Goal: Task Accomplishment & Management: Manage account settings

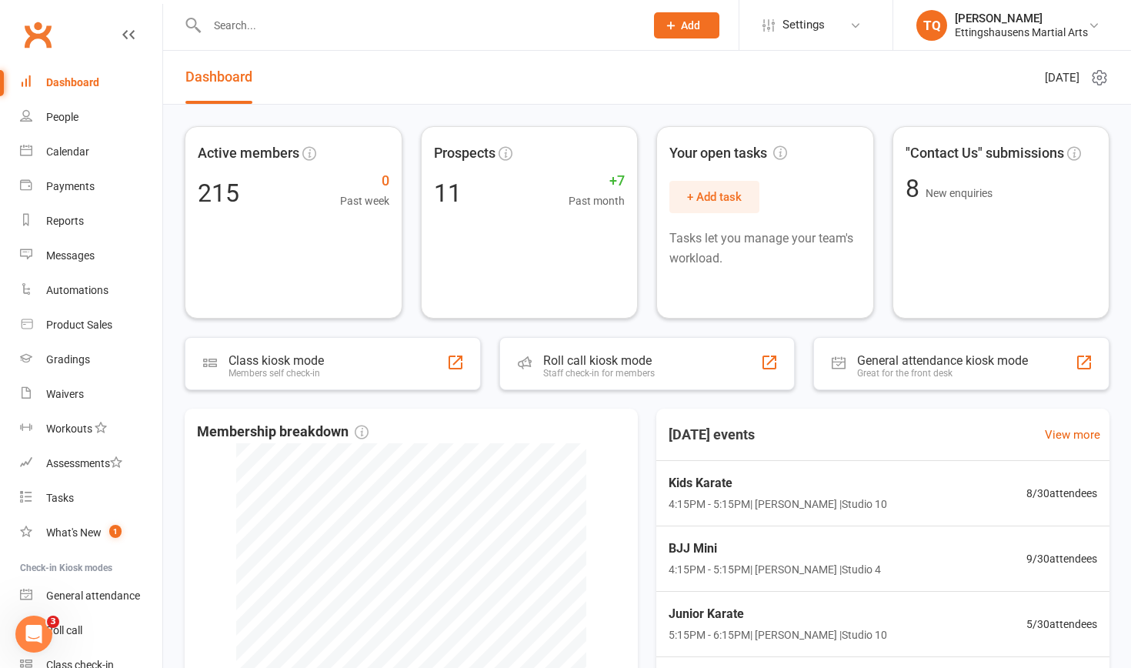
click at [228, 25] on input "text" at bounding box center [418, 26] width 432 height 22
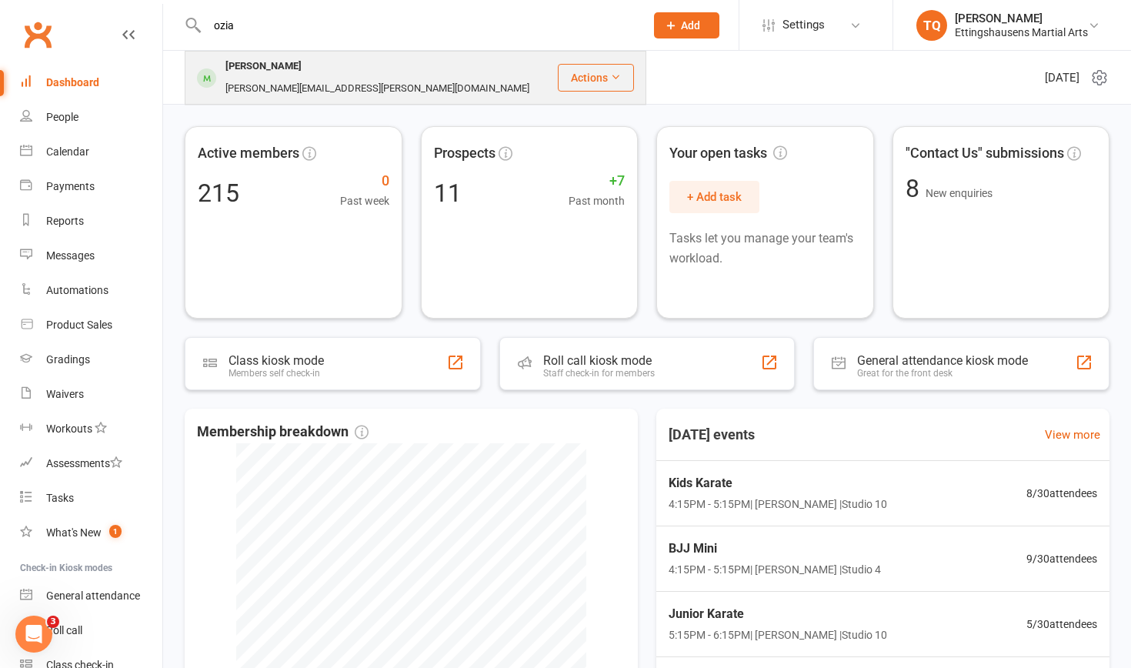
type input "ozia"
click at [242, 72] on div "[PERSON_NAME]" at bounding box center [263, 66] width 85 height 22
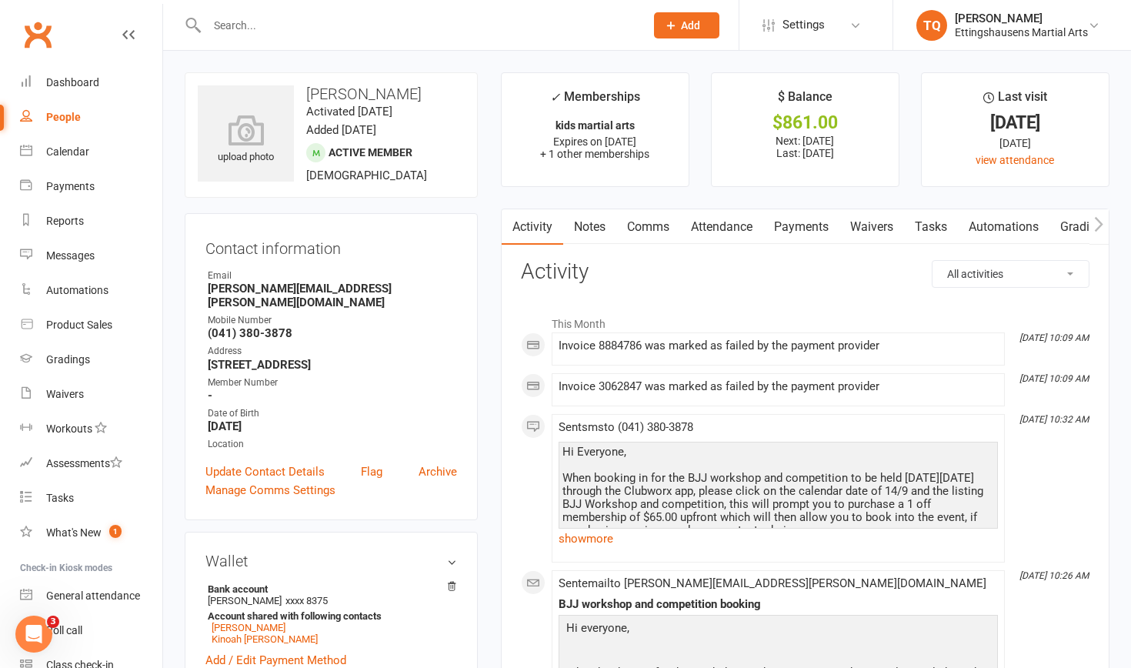
click at [220, 26] on input "text" at bounding box center [418, 26] width 432 height 22
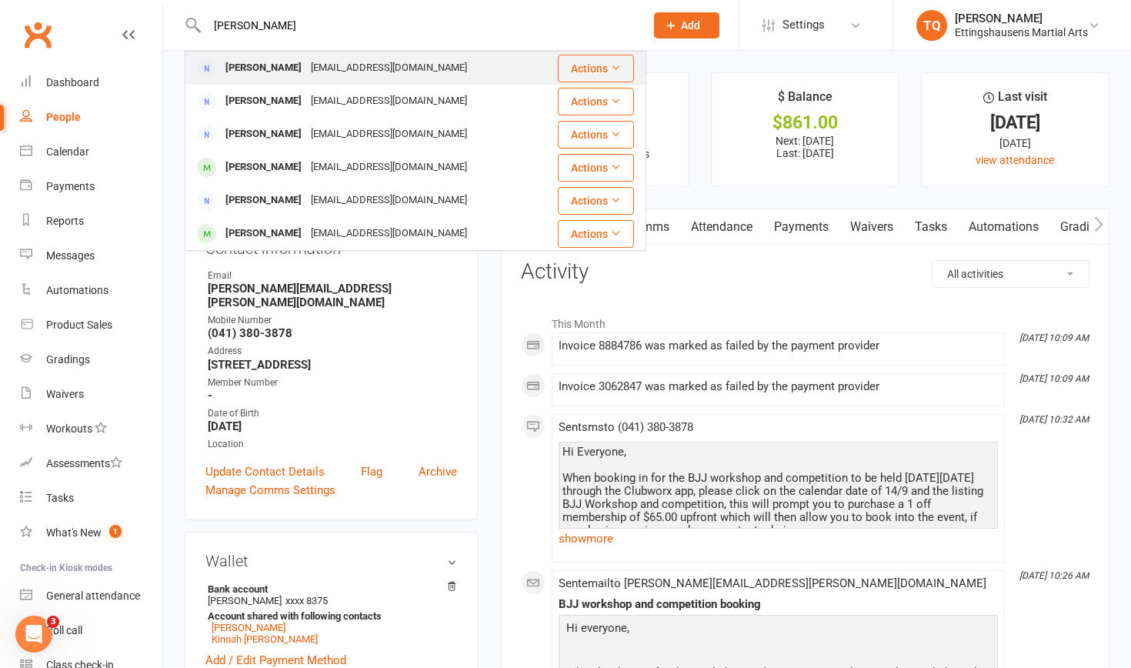
type input "barr"
click at [280, 70] on div "[PERSON_NAME]" at bounding box center [263, 68] width 85 height 22
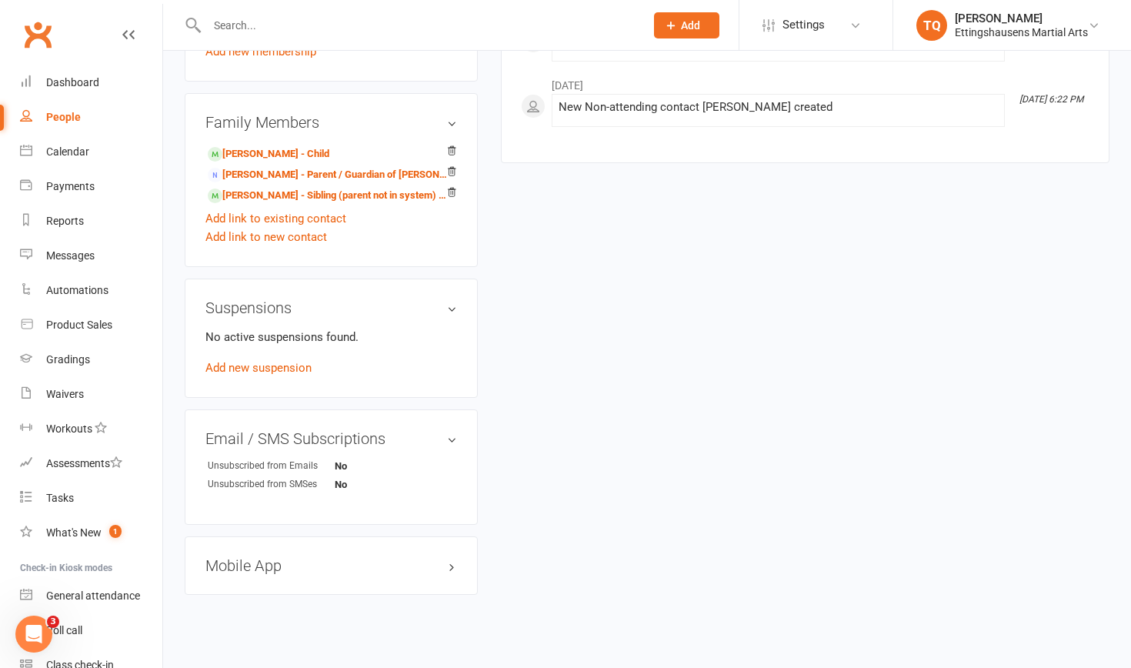
scroll to position [692, 0]
click at [450, 421] on h3 "Mobile App" at bounding box center [331, 564] width 252 height 17
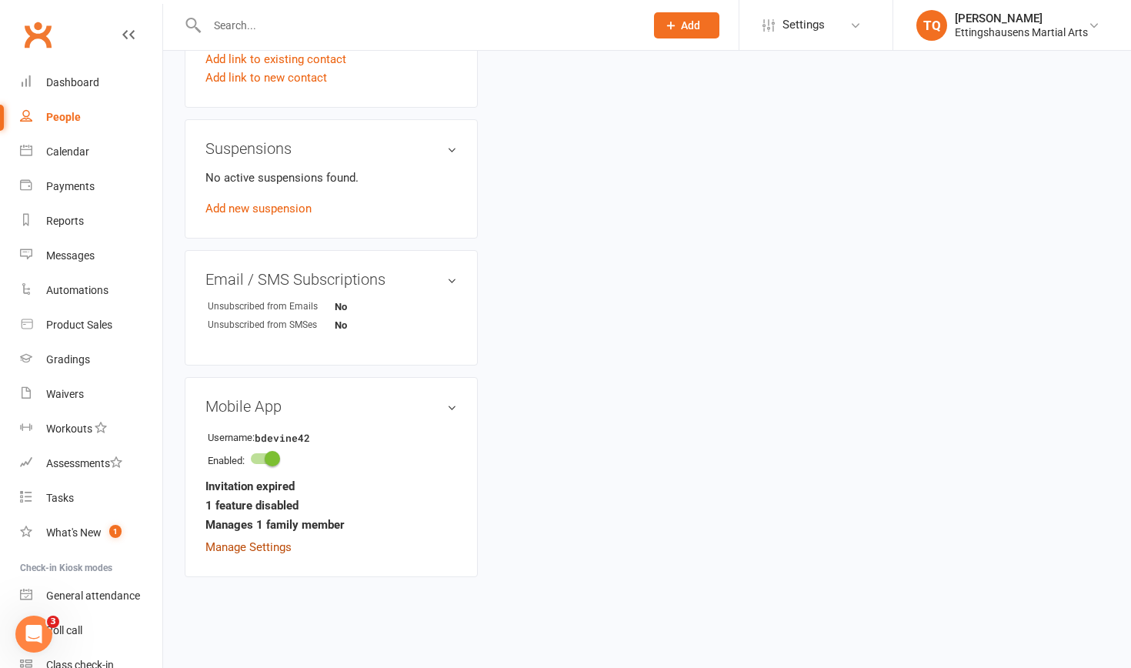
click at [284, 421] on link "Manage Settings" at bounding box center [248, 547] width 86 height 14
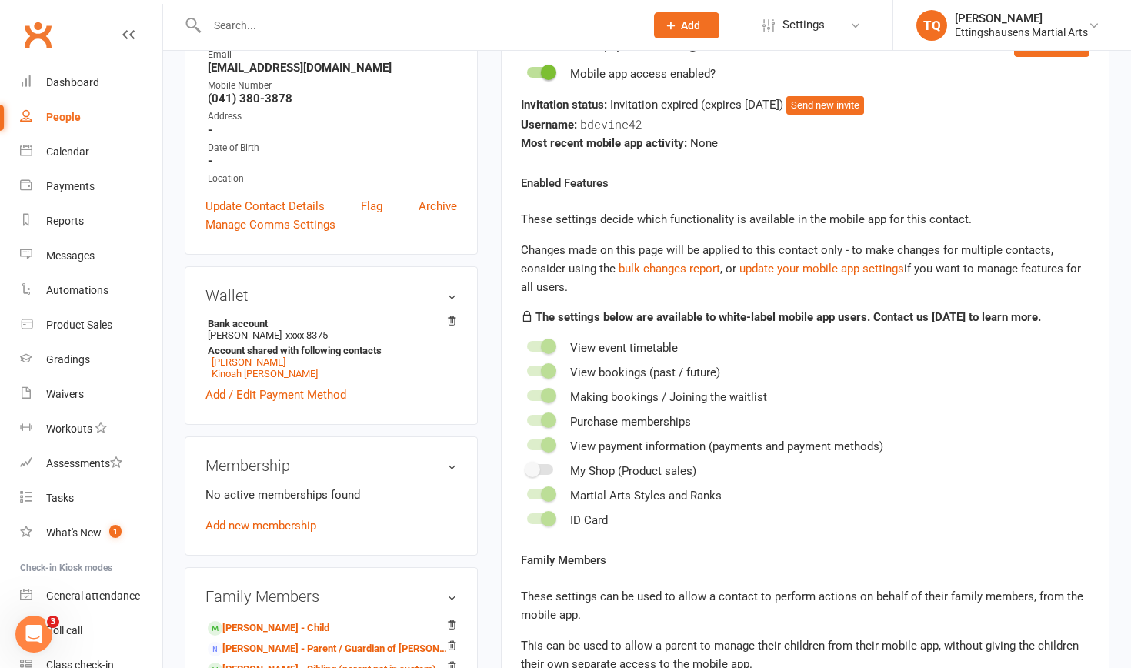
scroll to position [118, 0]
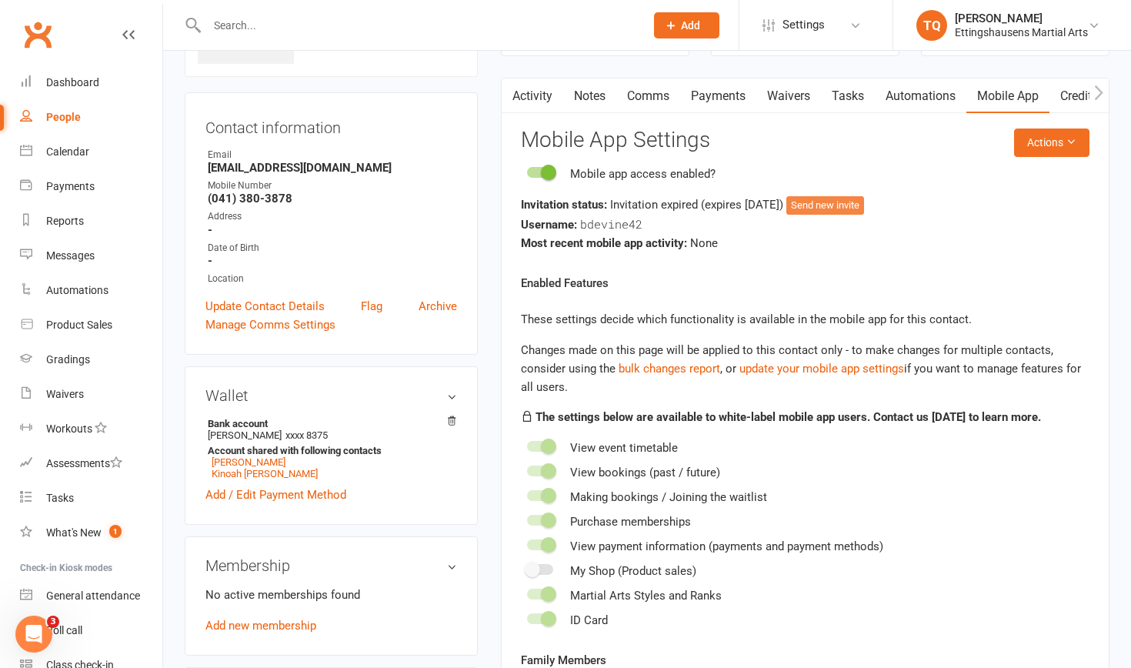
click at [615, 200] on button "Send new invite" at bounding box center [825, 205] width 78 height 18
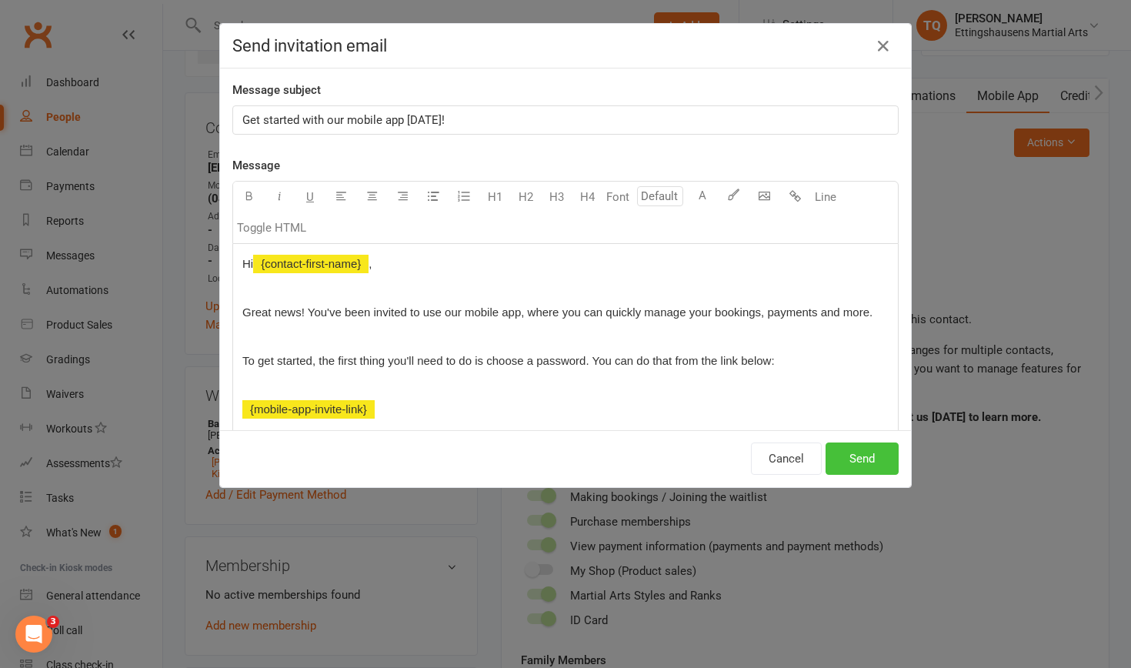
click at [615, 421] on button "Send" at bounding box center [861, 458] width 73 height 32
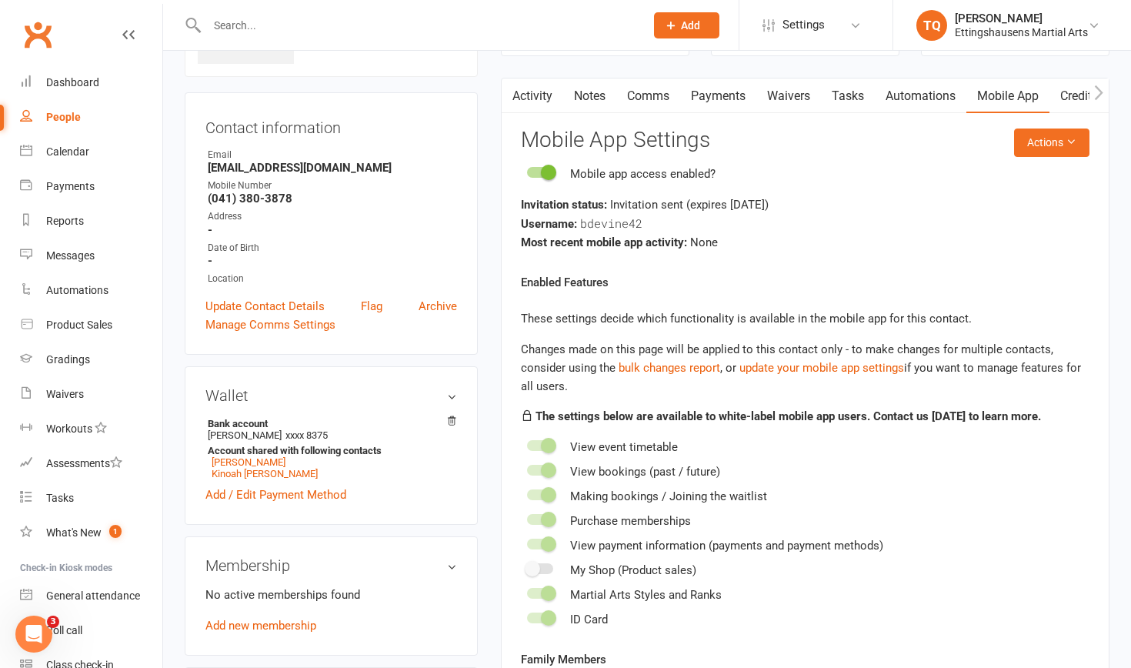
click at [231, 22] on input "text" at bounding box center [418, 26] width 432 height 22
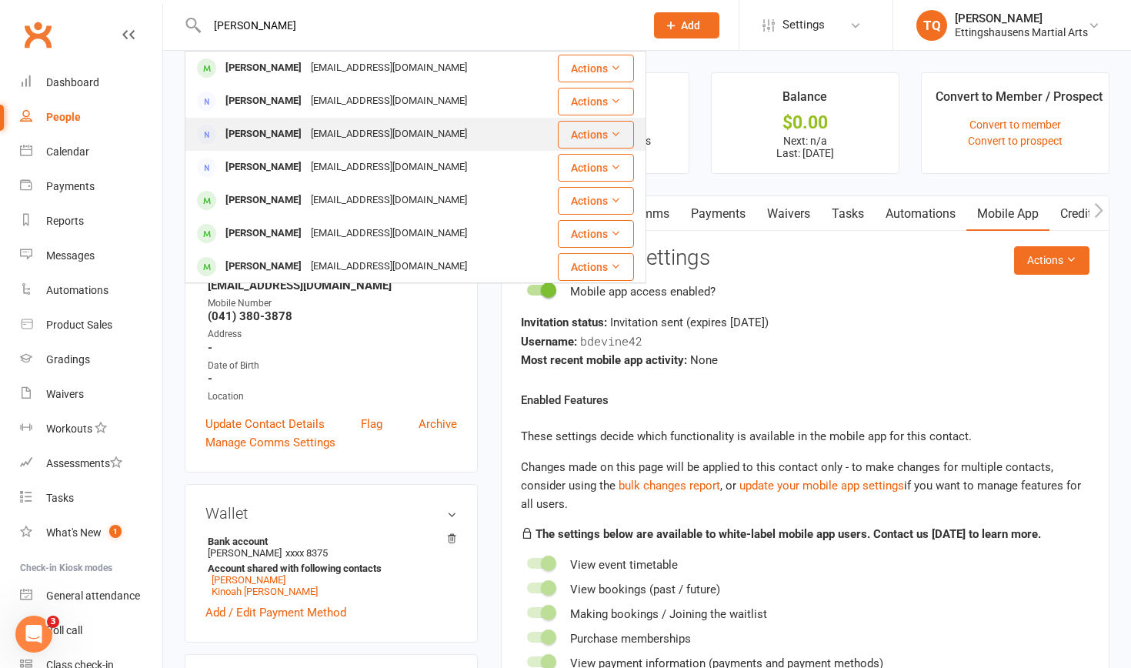
scroll to position [0, 0]
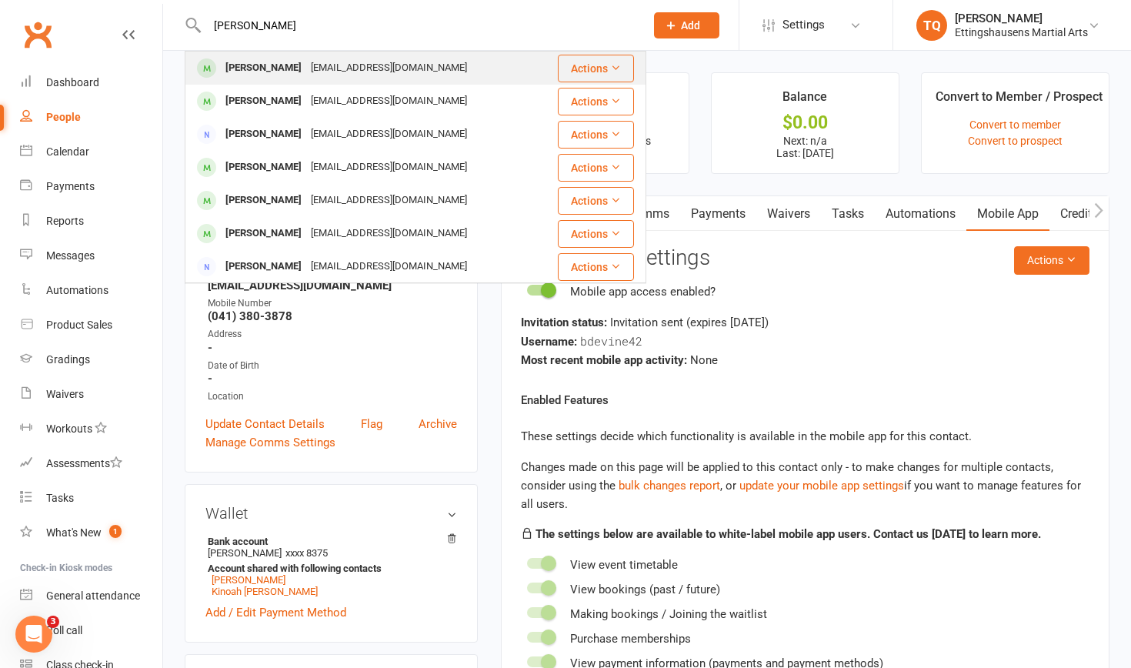
type input "[PERSON_NAME]"
click at [242, 73] on div "[PERSON_NAME]" at bounding box center [263, 68] width 85 height 22
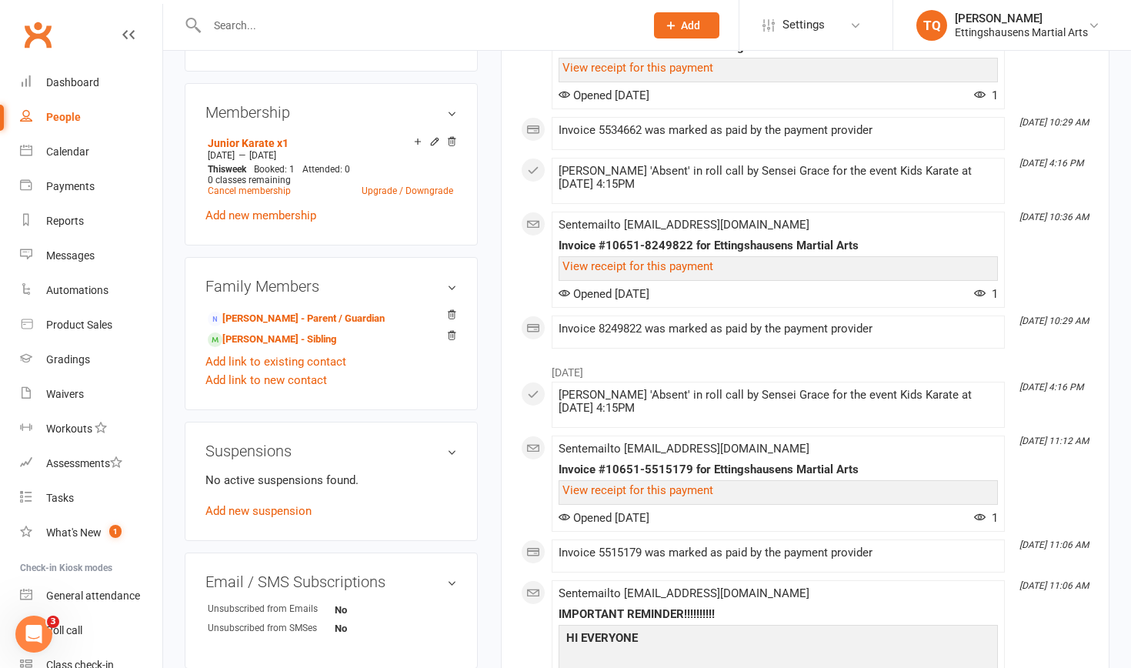
scroll to position [595, 0]
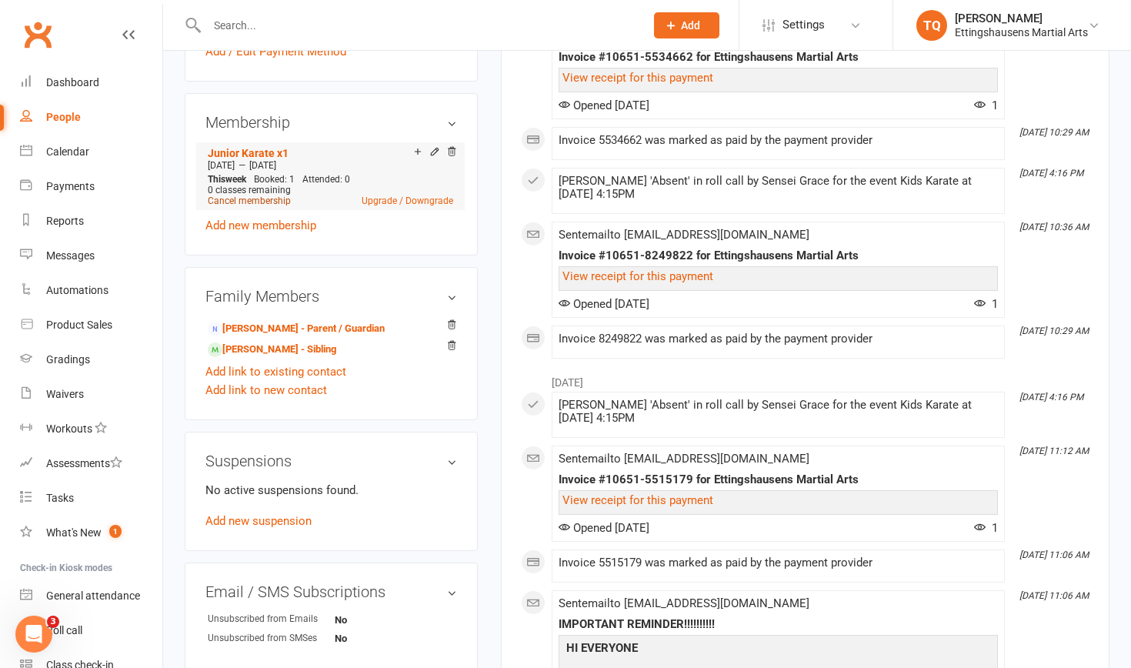
click at [238, 199] on link "Cancel membership" at bounding box center [249, 200] width 83 height 11
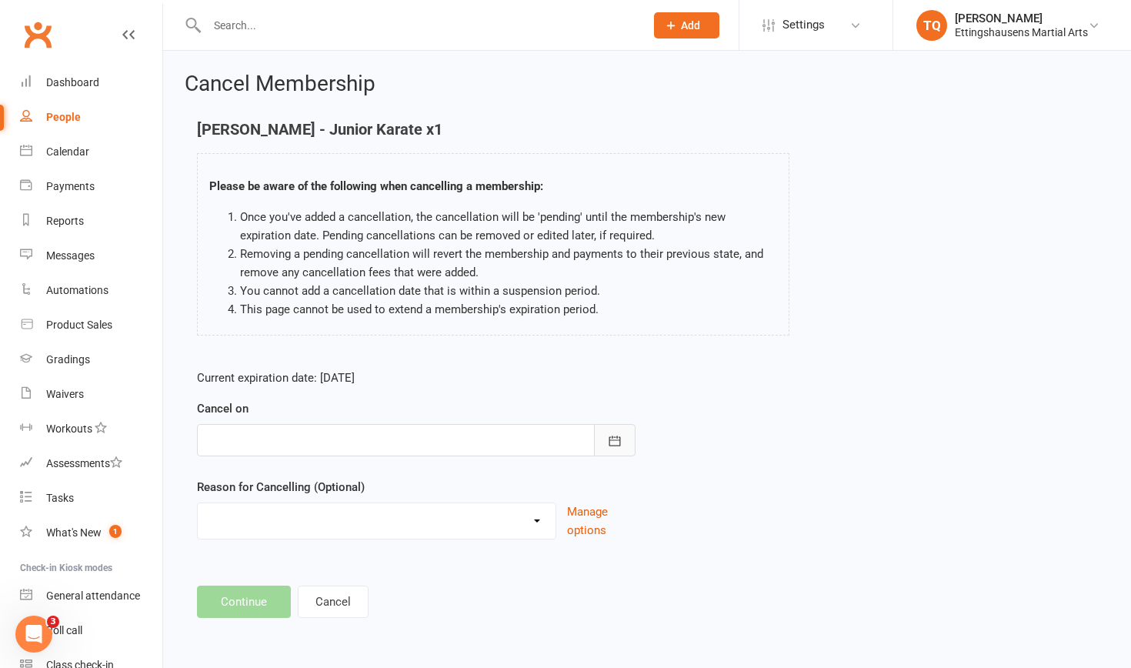
click at [613, 421] on icon "button" at bounding box center [614, 440] width 15 height 15
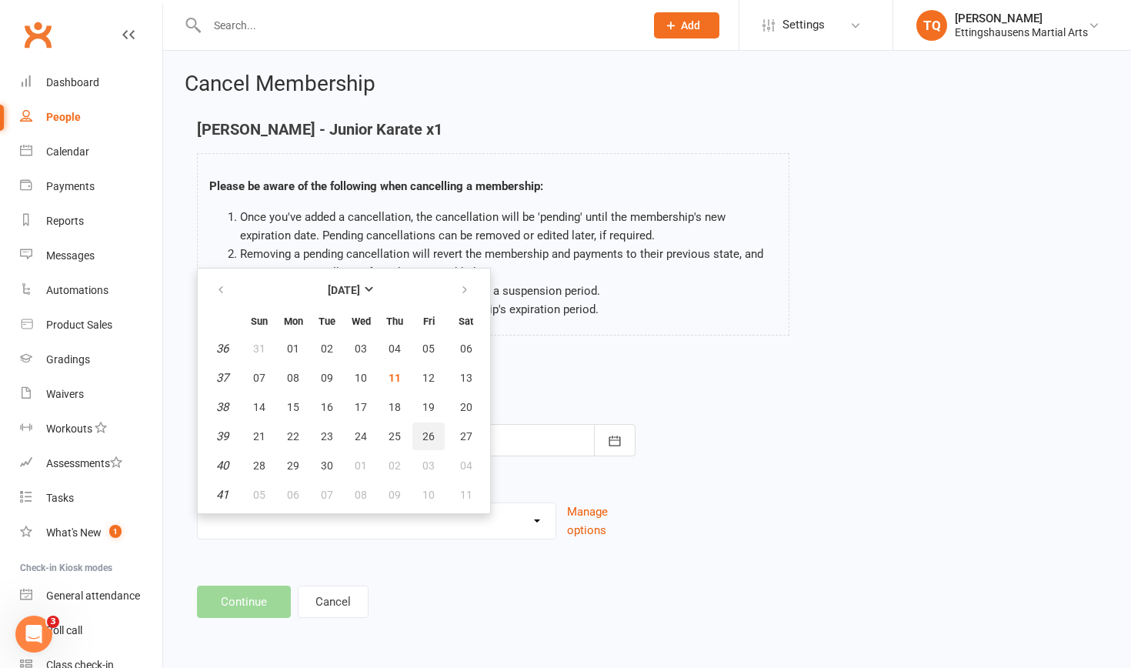
click at [425, 421] on span "26" at bounding box center [428, 436] width 12 height 12
type input "26 Sep 2025"
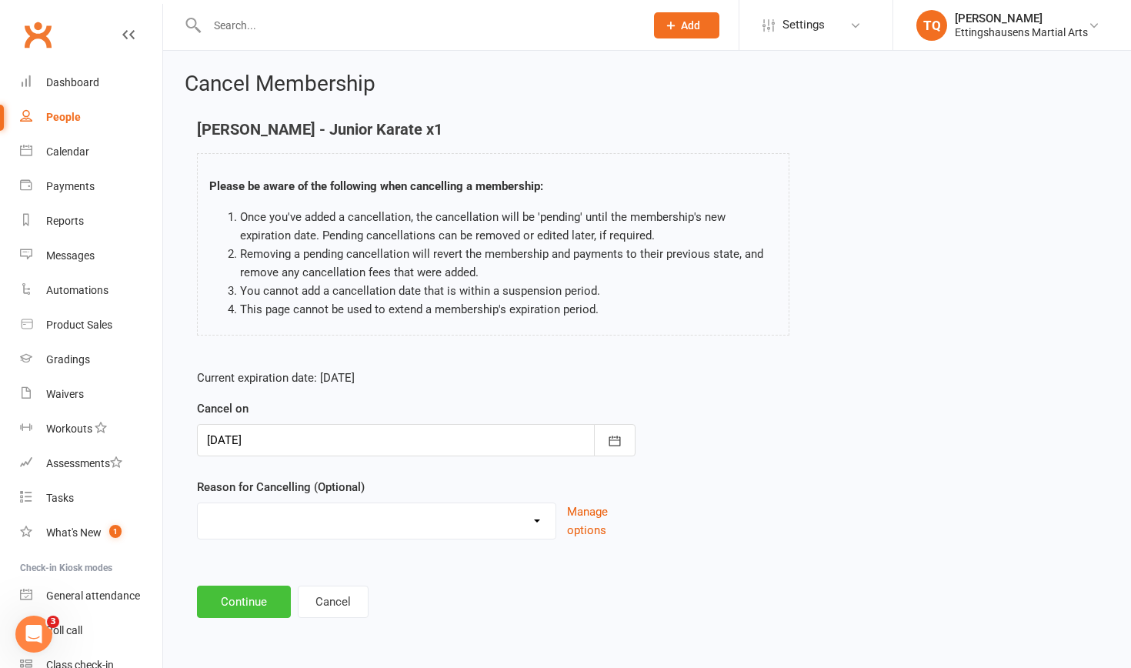
click at [251, 421] on button "Continue" at bounding box center [244, 601] width 94 height 32
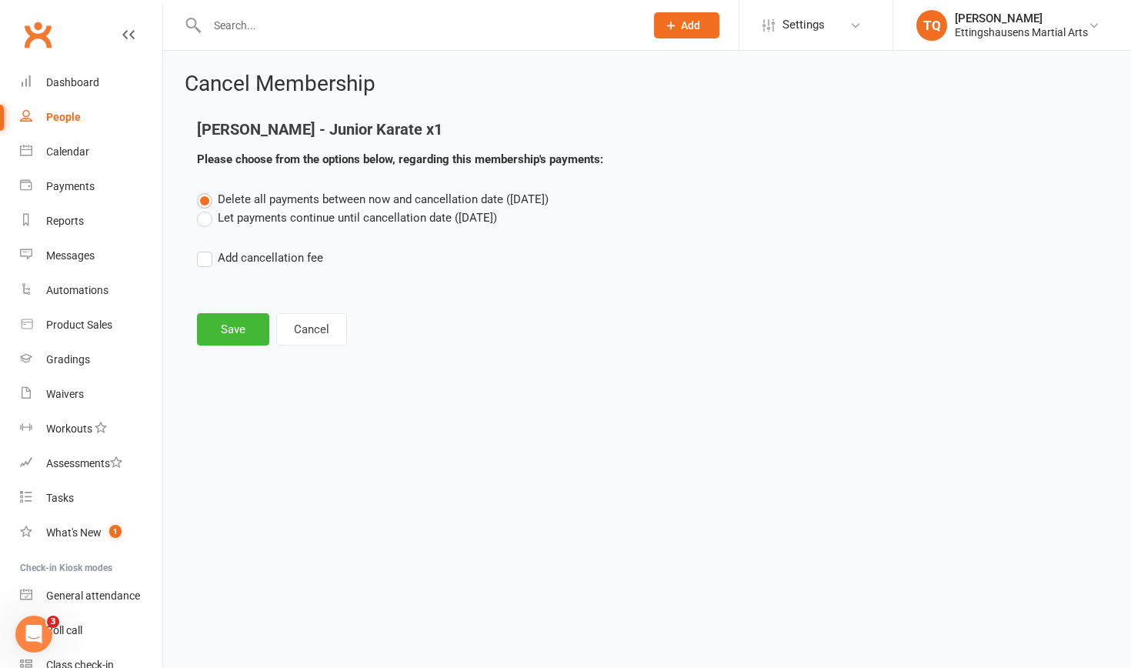
click at [206, 218] on label "Let payments continue until cancellation date (Sep 26, 2025)" at bounding box center [347, 217] width 300 height 18
click at [206, 208] on input "Let payments continue until cancellation date (Sep 26, 2025)" at bounding box center [202, 208] width 10 height 0
click at [225, 330] on button "Save" at bounding box center [233, 329] width 72 height 32
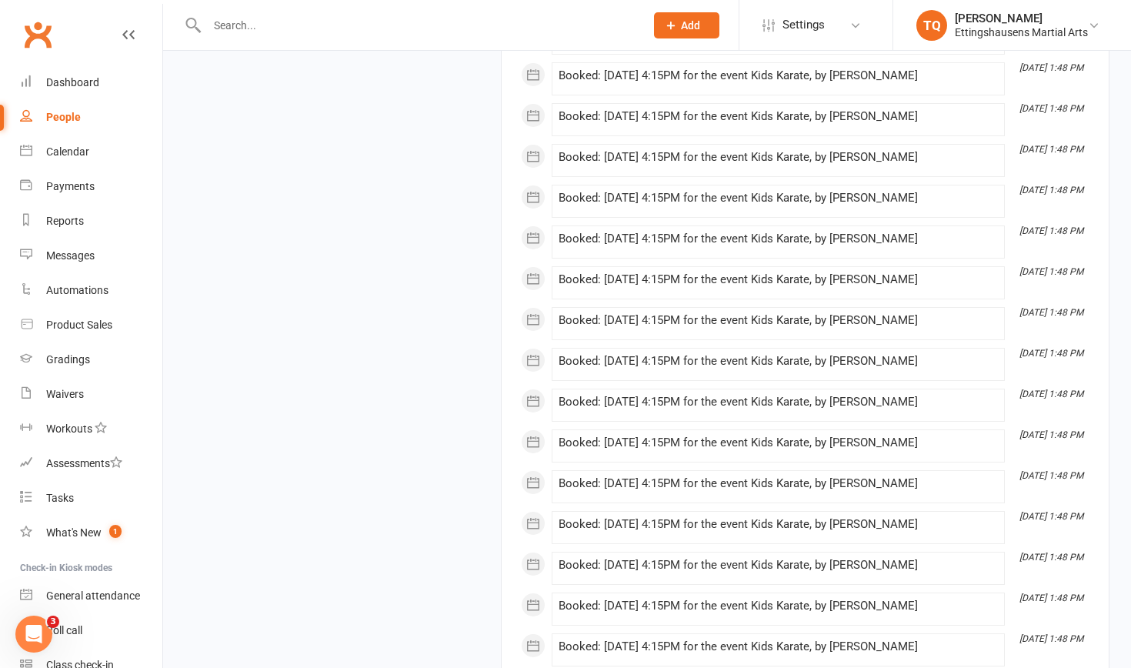
scroll to position [4025, 0]
click at [95, 80] on div "Dashboard" at bounding box center [72, 82] width 53 height 12
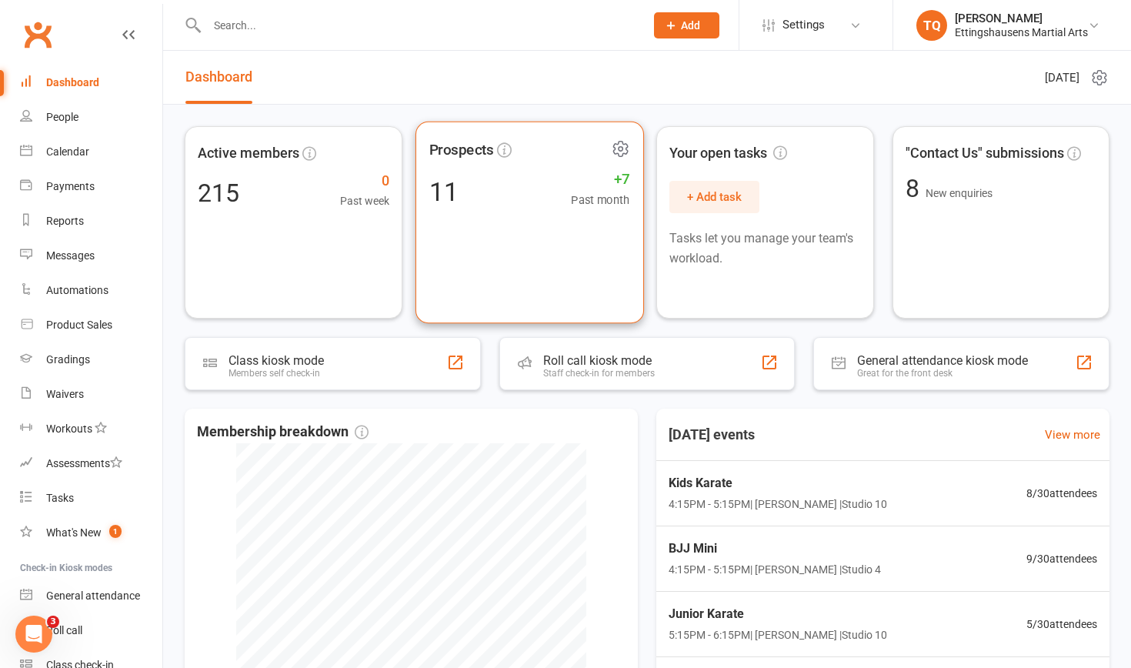
click at [449, 188] on div "11" at bounding box center [443, 191] width 29 height 26
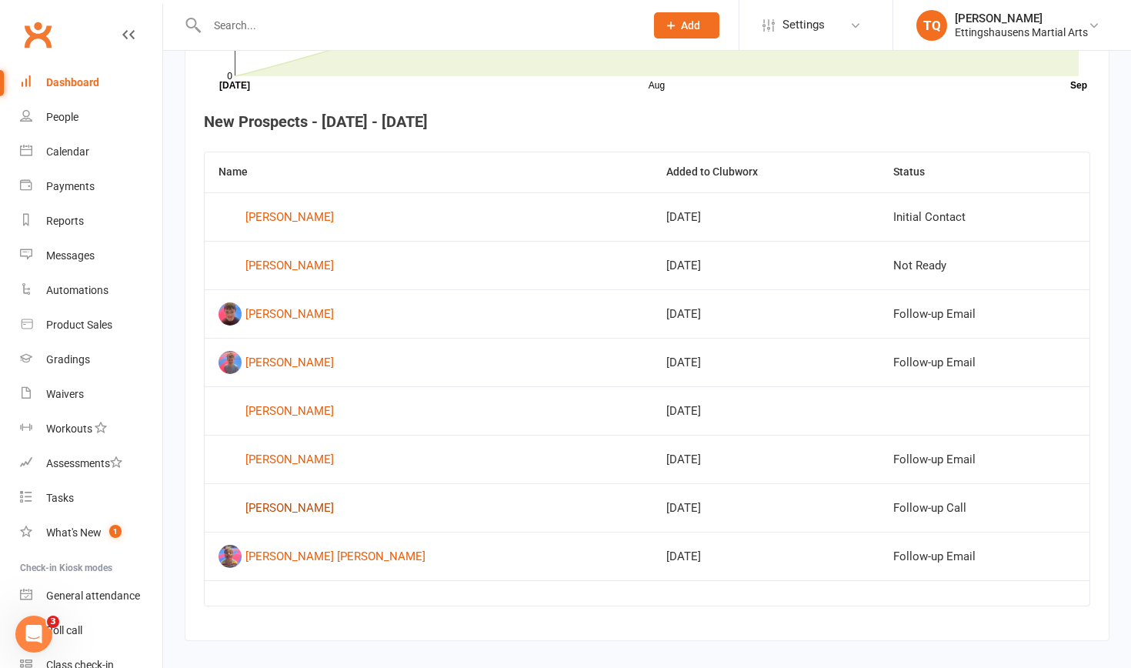
scroll to position [543, 0]
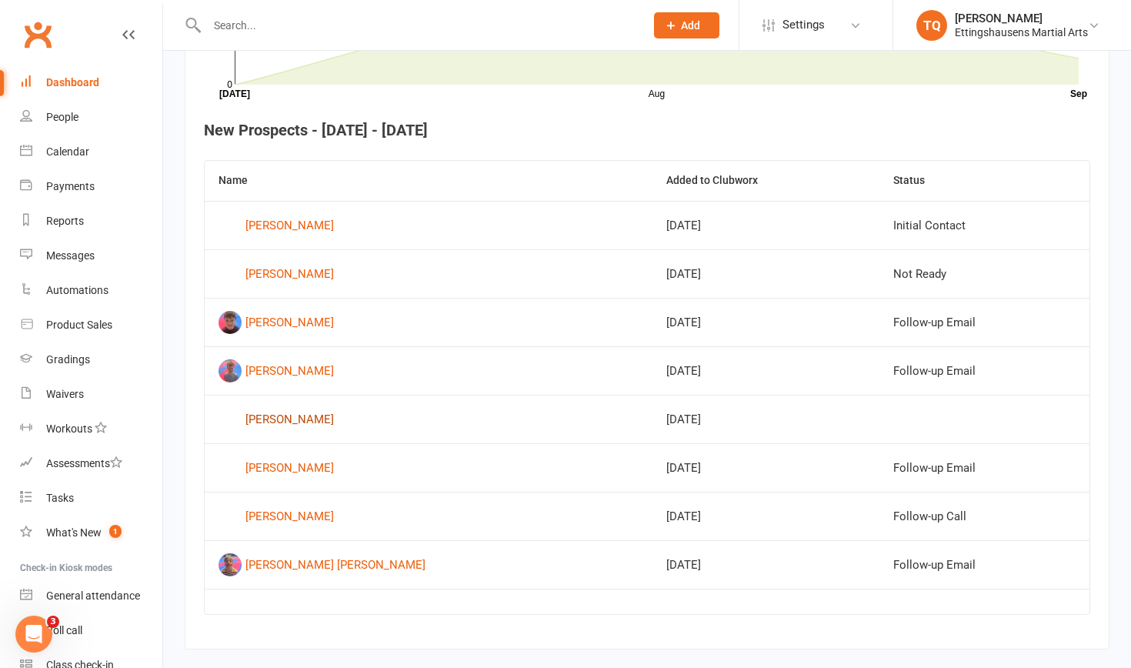
click at [279, 419] on div "[PERSON_NAME]" at bounding box center [289, 419] width 88 height 23
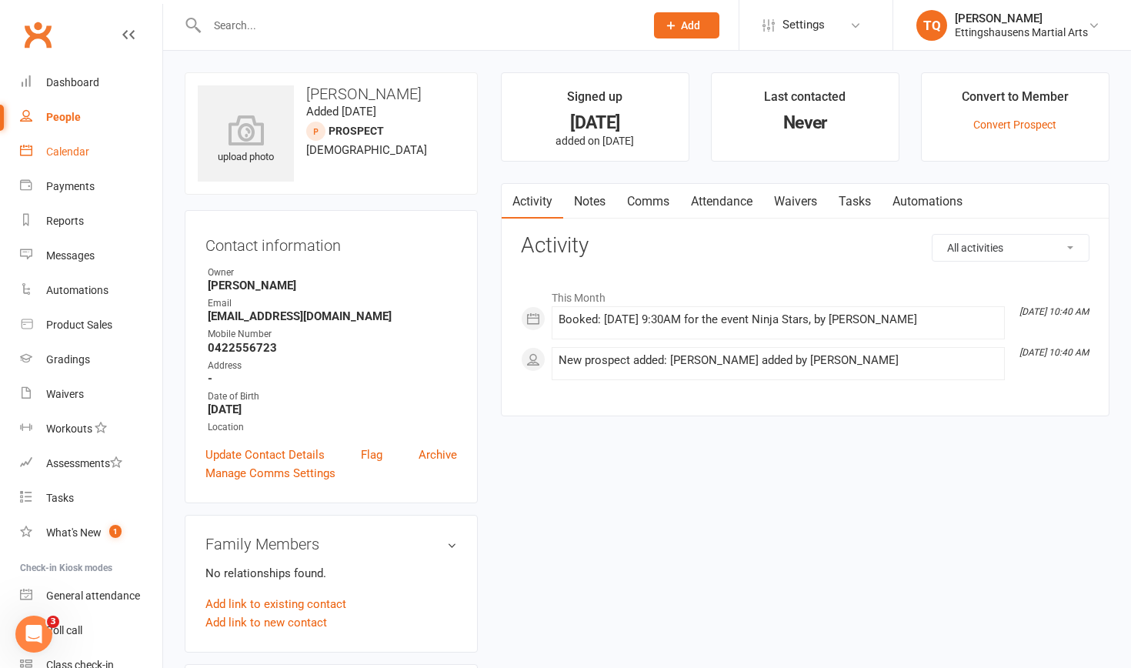
click at [64, 151] on div "Calendar" at bounding box center [67, 151] width 43 height 12
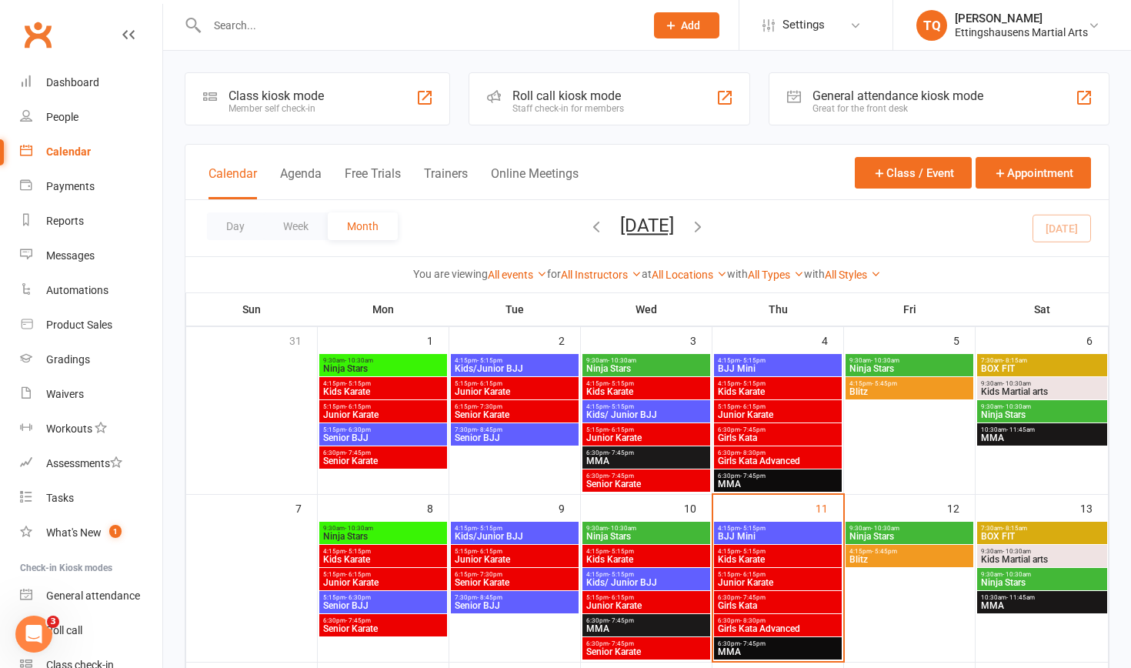
click at [615, 421] on span "Ninja Stars" at bounding box center [910, 536] width 122 height 9
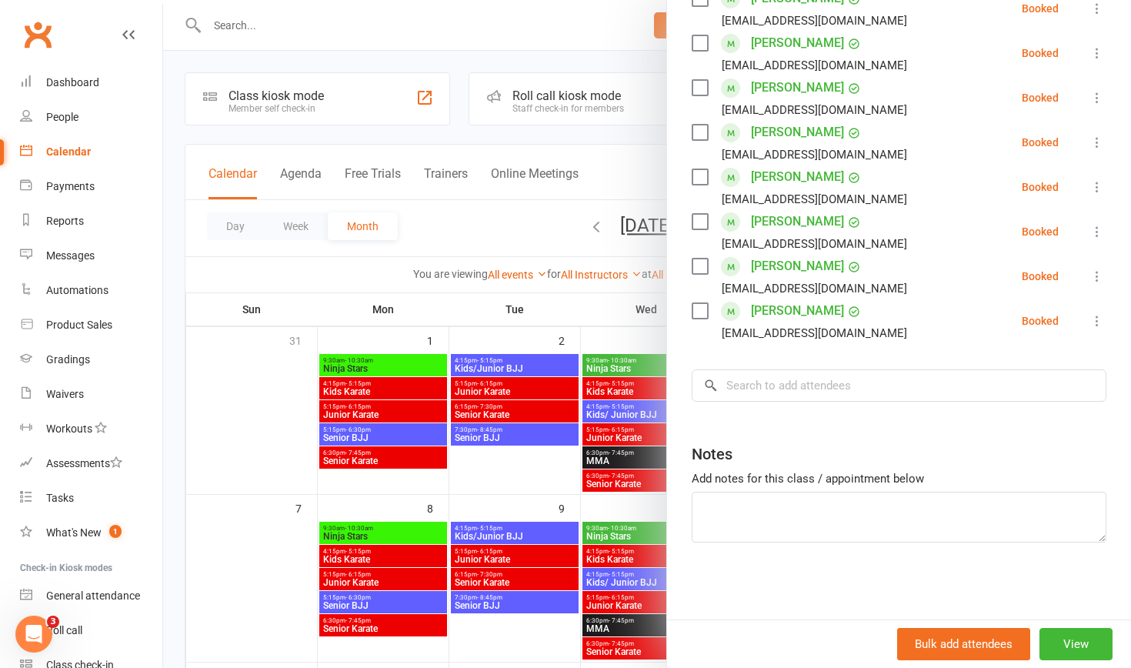
scroll to position [300, 0]
click at [615, 385] on input "search" at bounding box center [899, 385] width 415 height 32
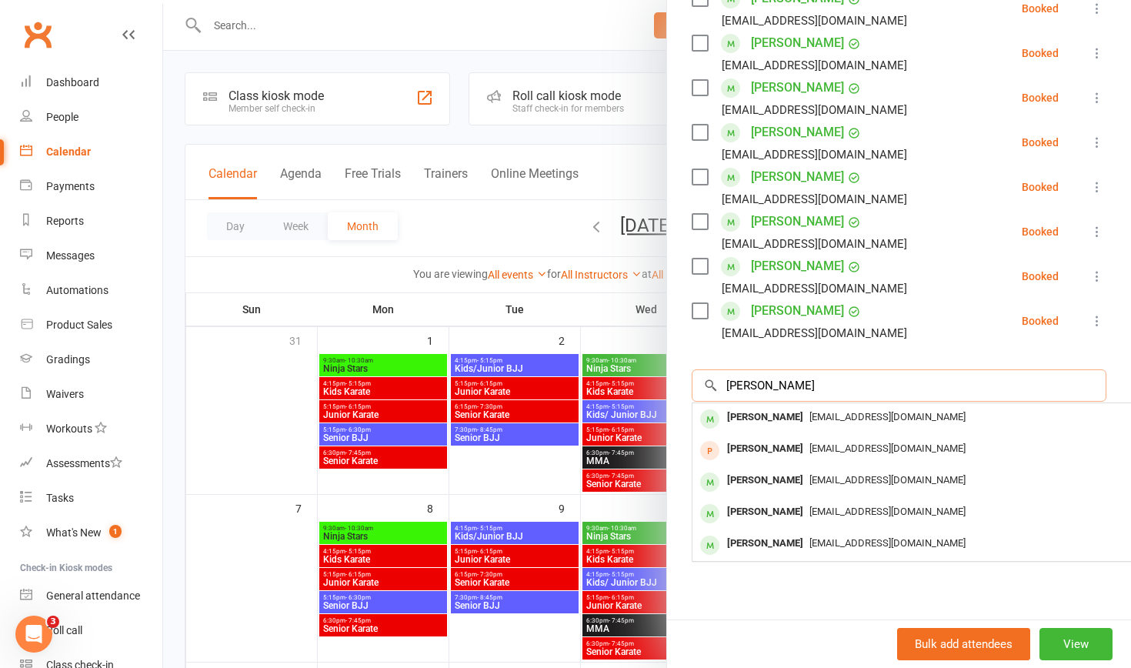
type input "[PERSON_NAME]"
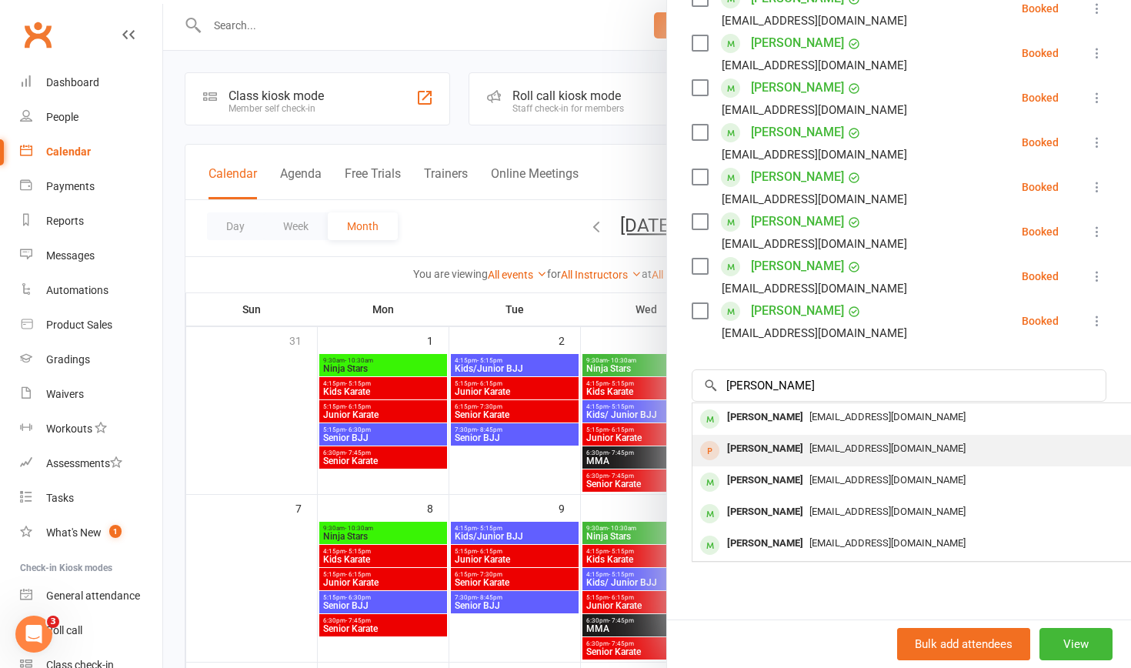
drag, startPoint x: 767, startPoint y: 385, endPoint x: 772, endPoint y: 449, distance: 64.1
click at [615, 421] on div "[PERSON_NAME]" at bounding box center [765, 449] width 88 height 22
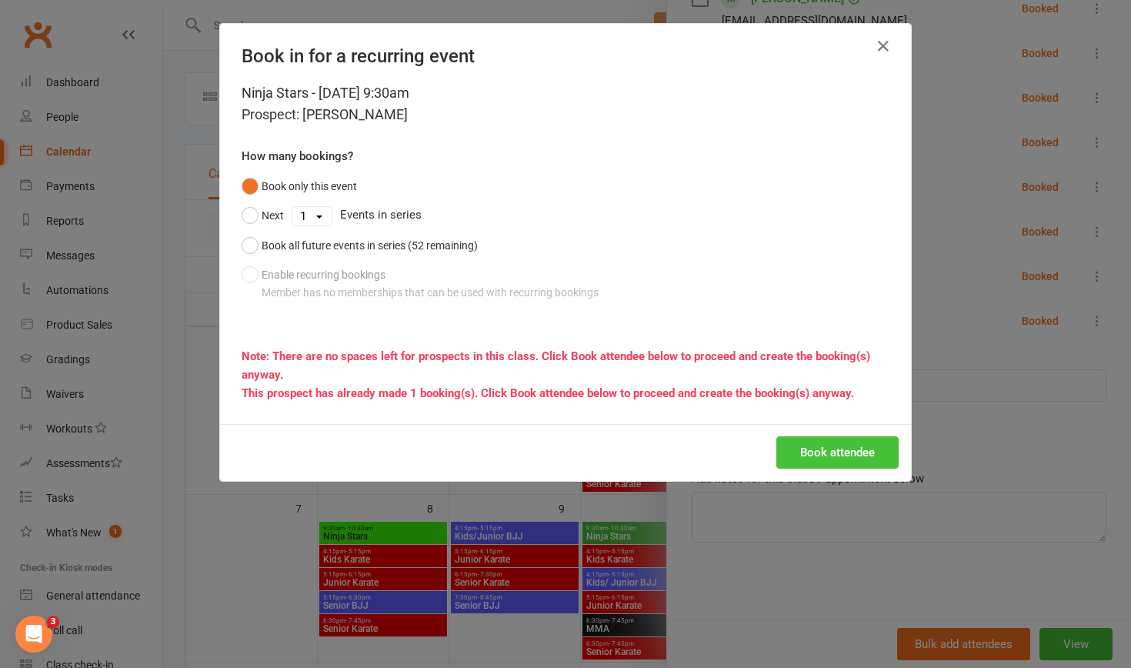
click at [615, 421] on button "Book attendee" at bounding box center [837, 452] width 122 height 32
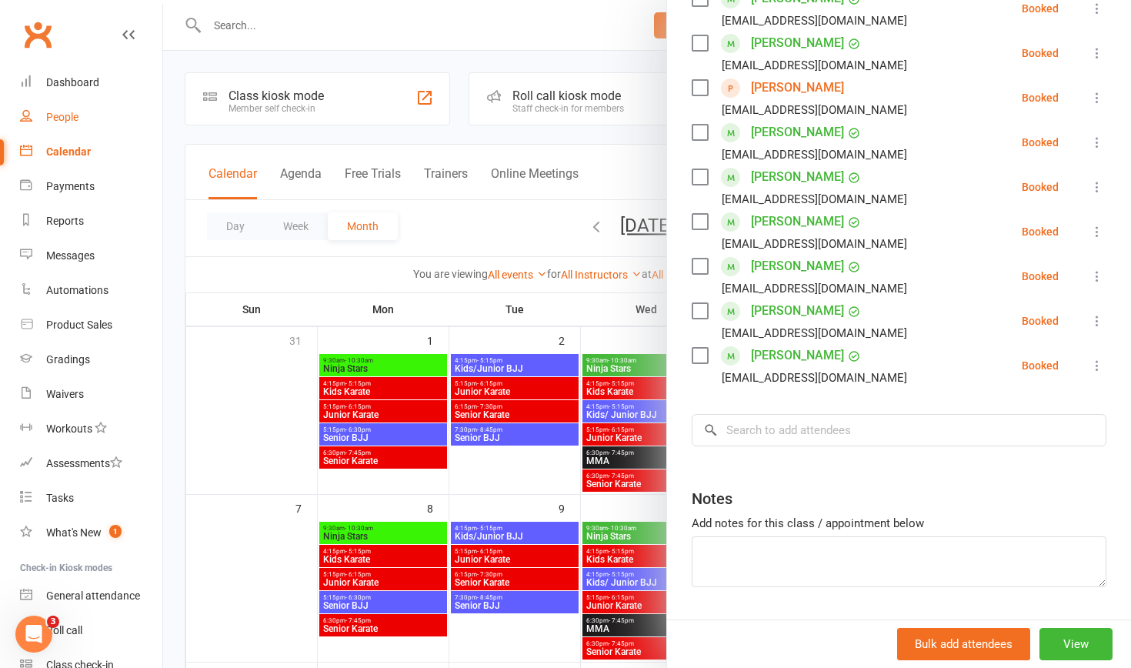
click at [72, 119] on div "People" at bounding box center [62, 117] width 32 height 12
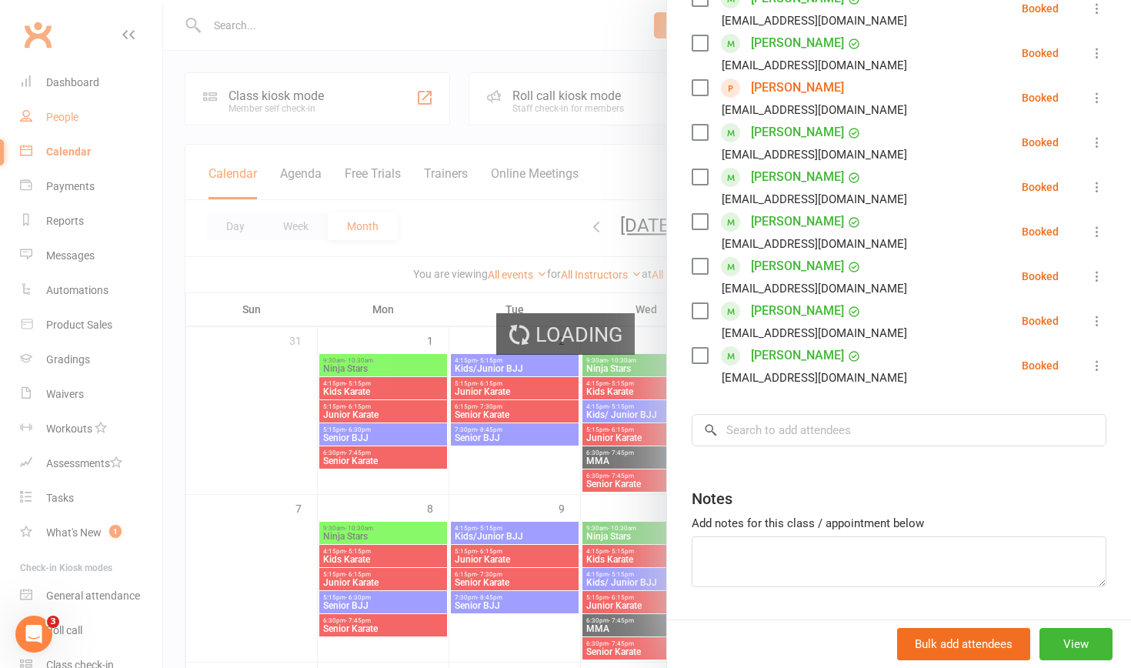
select select "100"
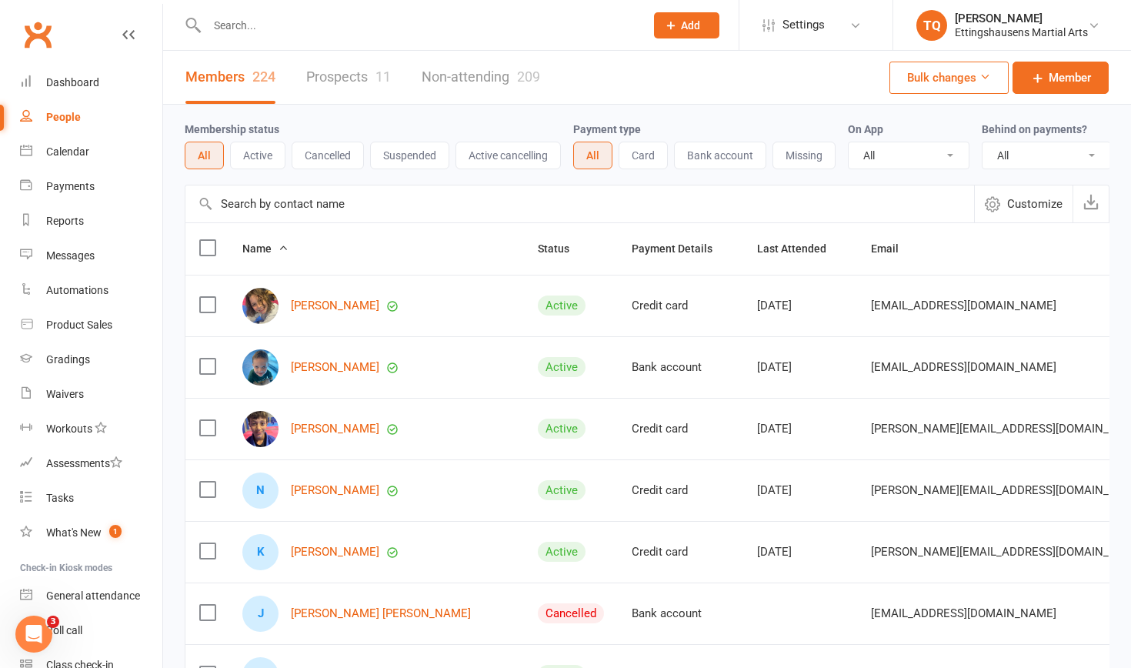
click at [339, 76] on link "Prospects 11" at bounding box center [348, 77] width 85 height 53
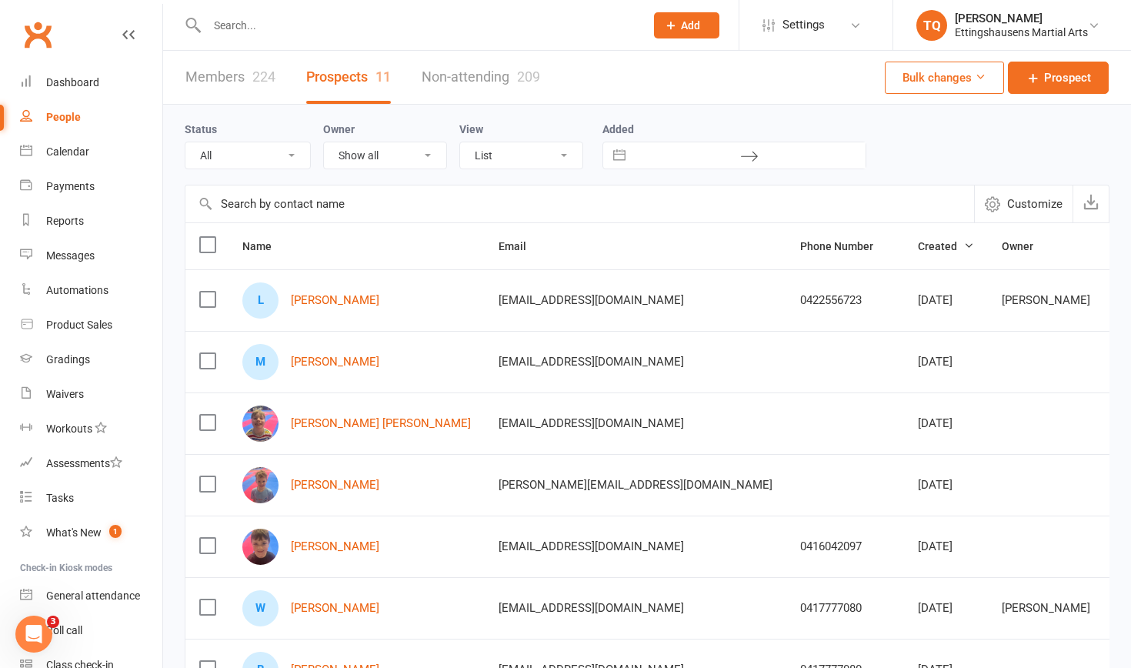
click at [615, 421] on td at bounding box center [845, 423] width 118 height 62
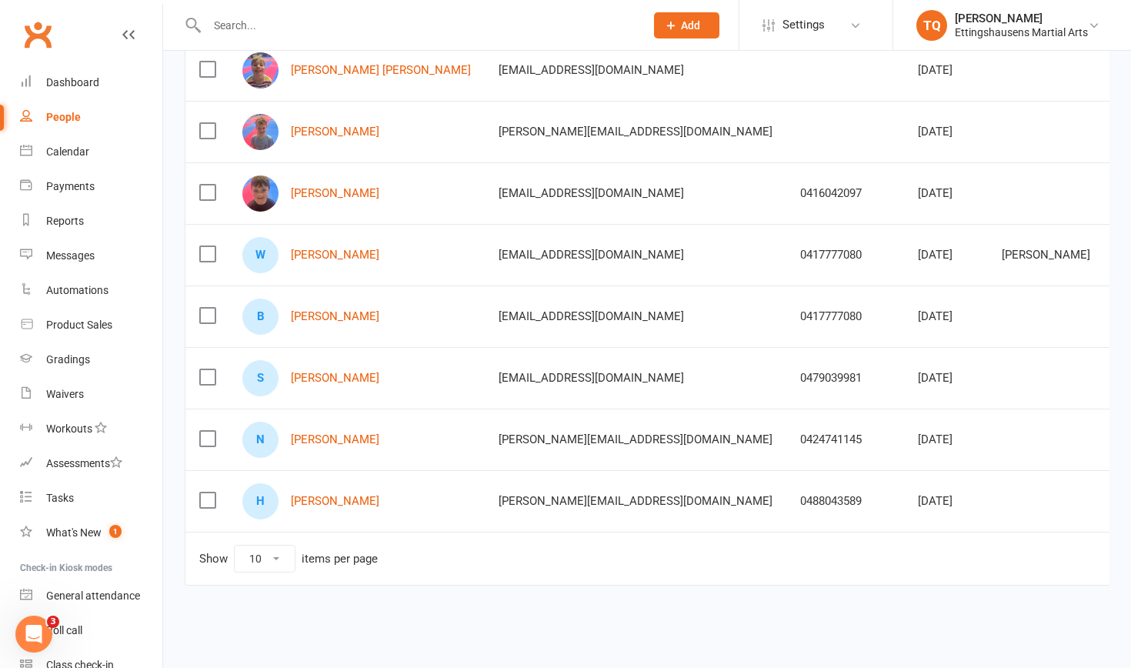
scroll to position [366, 0]
click at [85, 79] on div "Dashboard" at bounding box center [72, 82] width 53 height 12
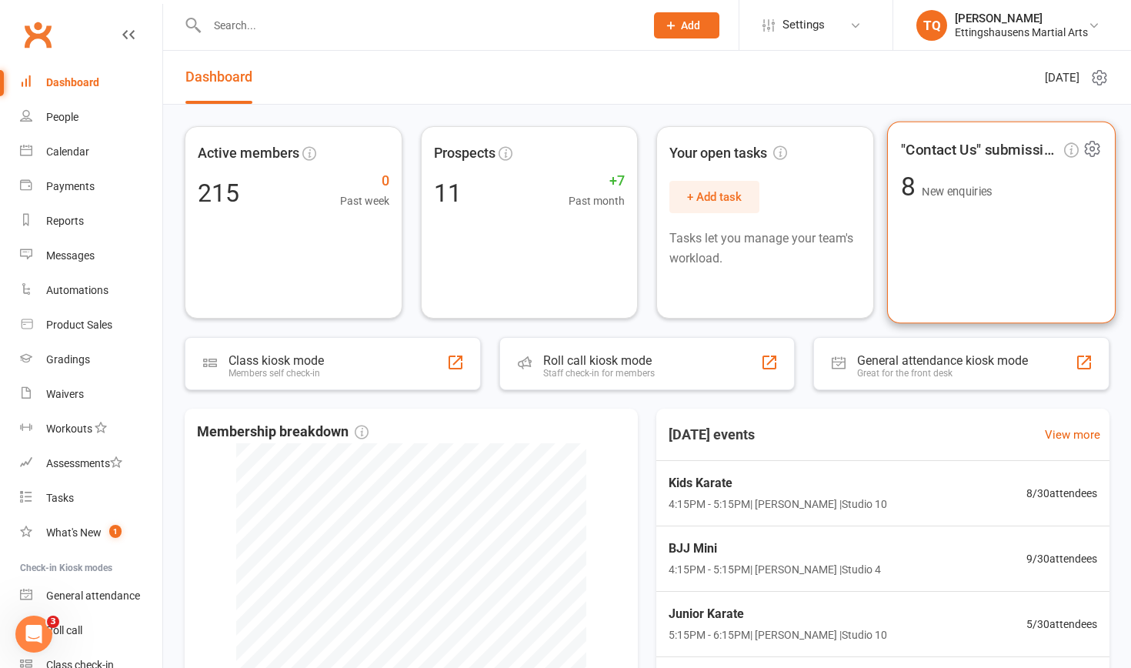
click at [615, 193] on span "New enquiries" at bounding box center [957, 191] width 70 height 13
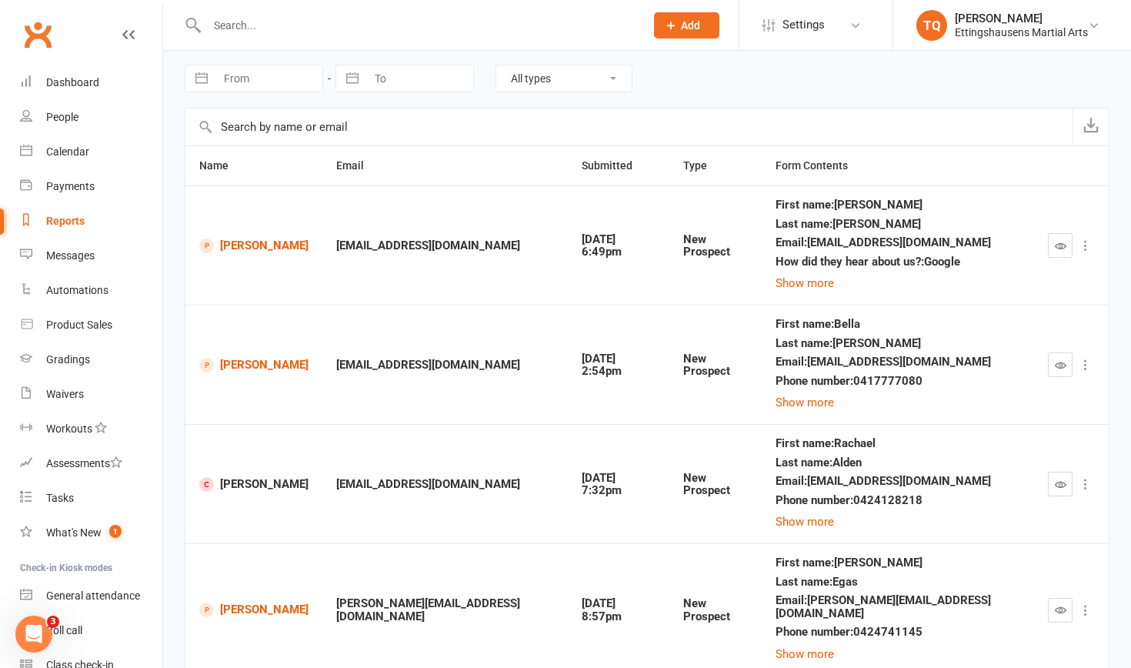
scroll to position [54, 0]
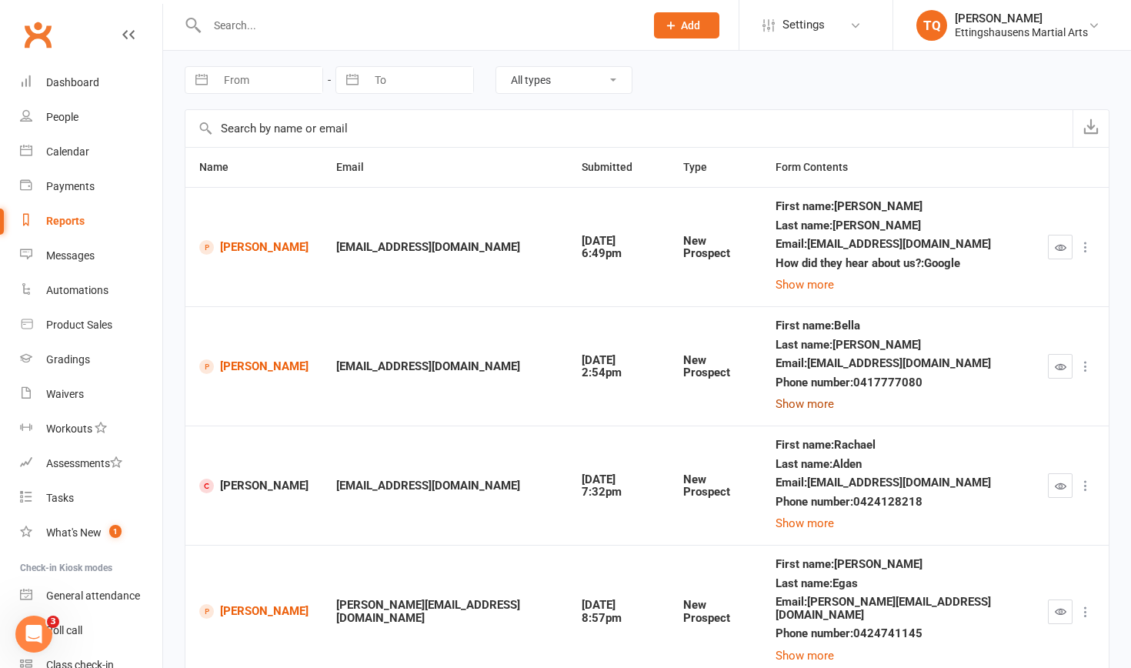
click at [615, 402] on button "Show more" at bounding box center [804, 404] width 58 height 18
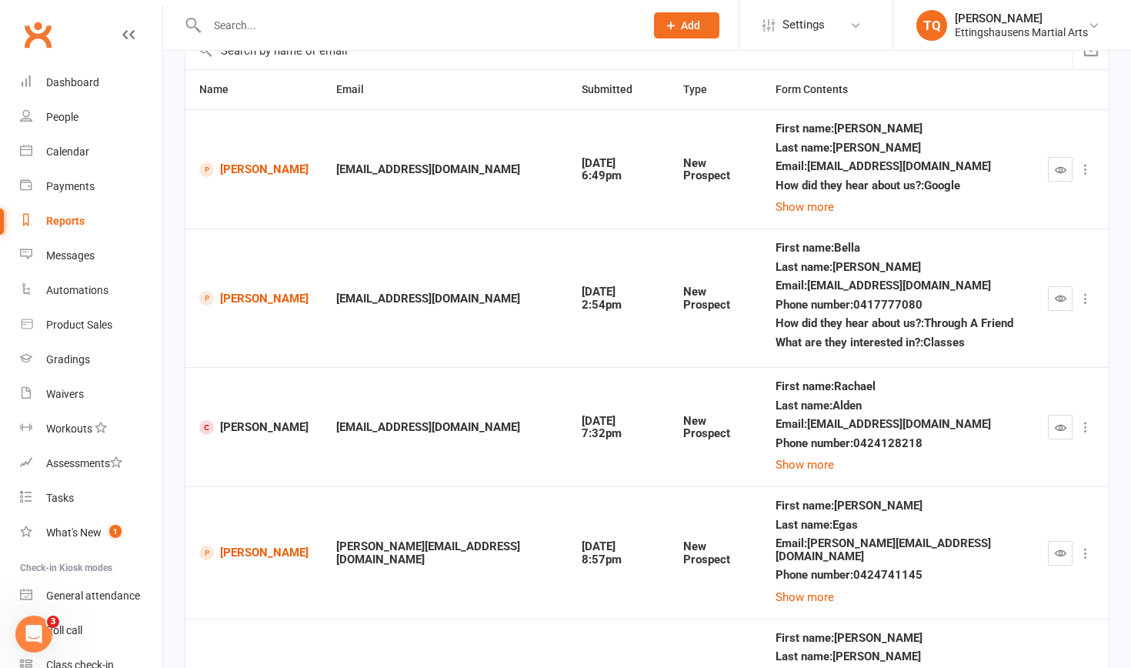
scroll to position [141, 0]
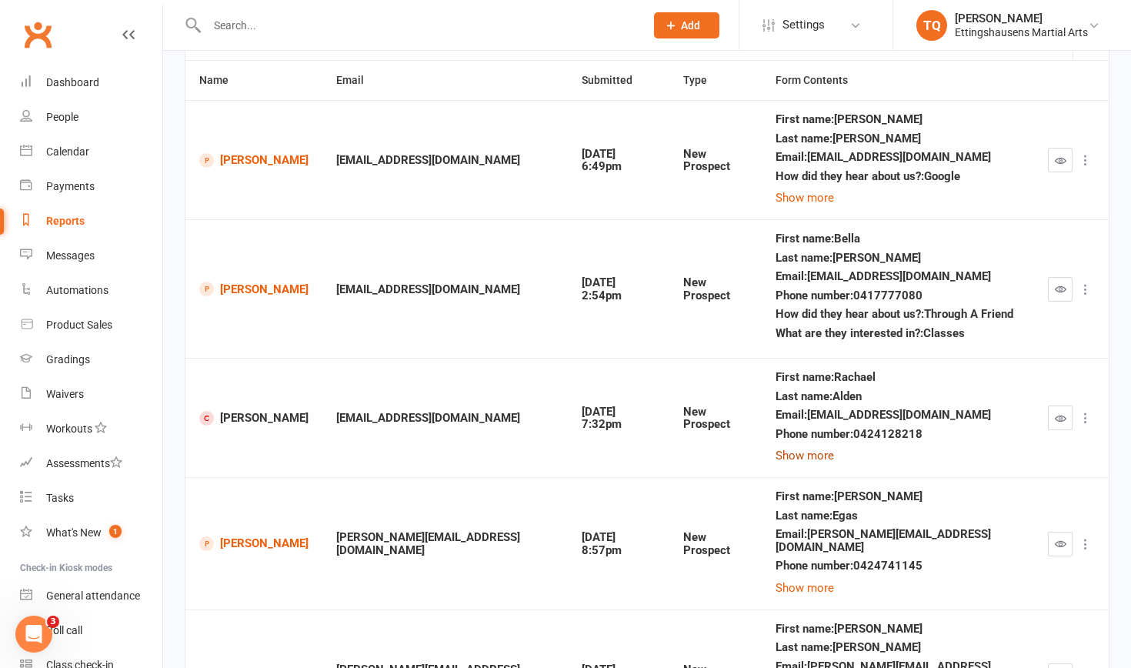
click at [615, 421] on button "Show more" at bounding box center [804, 455] width 58 height 18
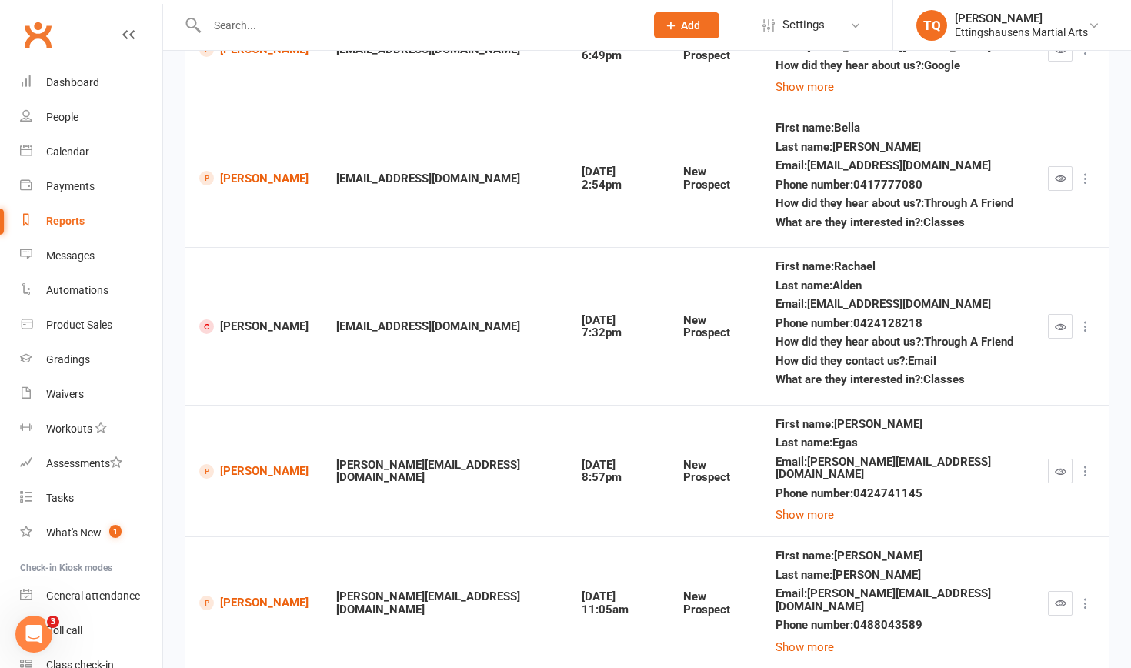
scroll to position [253, 0]
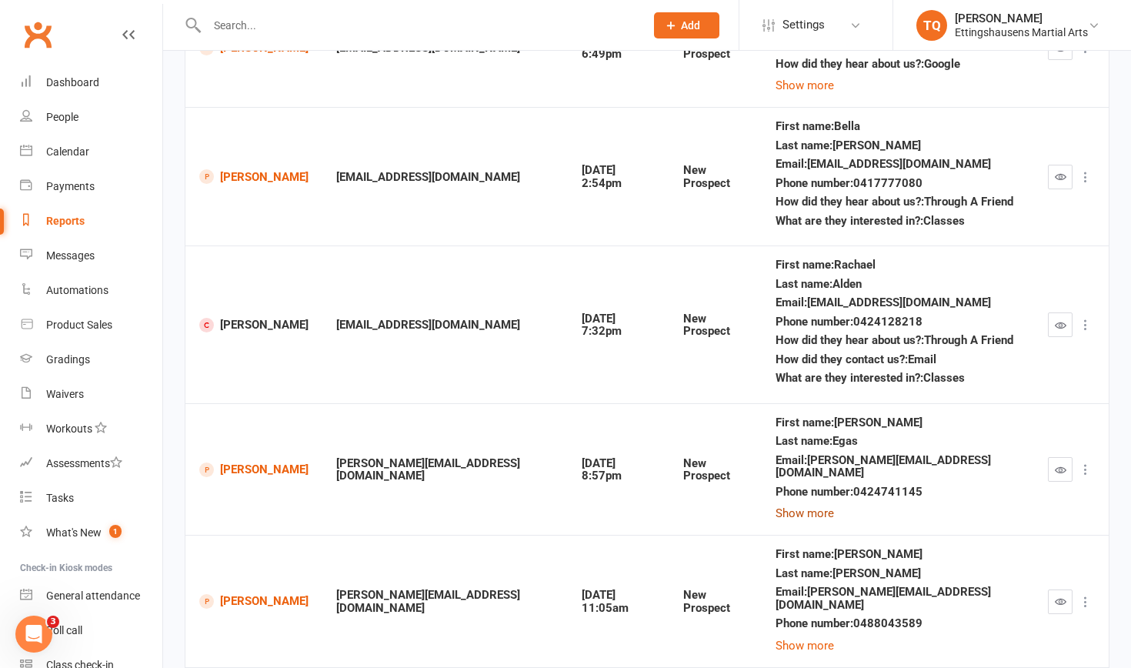
click at [615, 421] on button "Show more" at bounding box center [804, 513] width 58 height 18
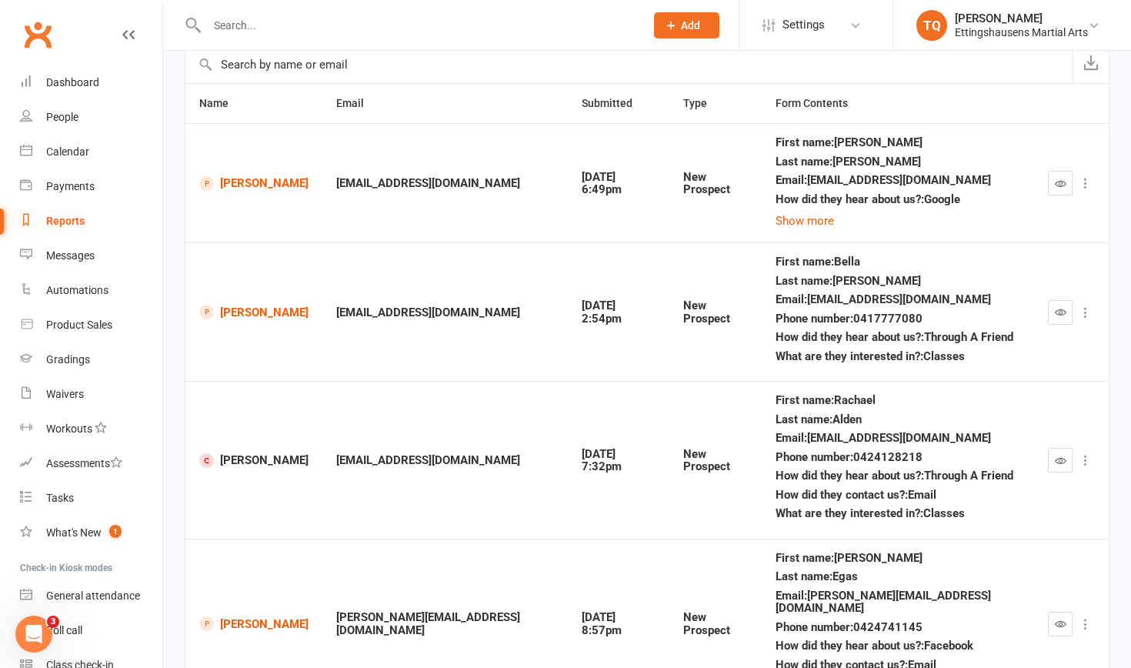
scroll to position [113, 0]
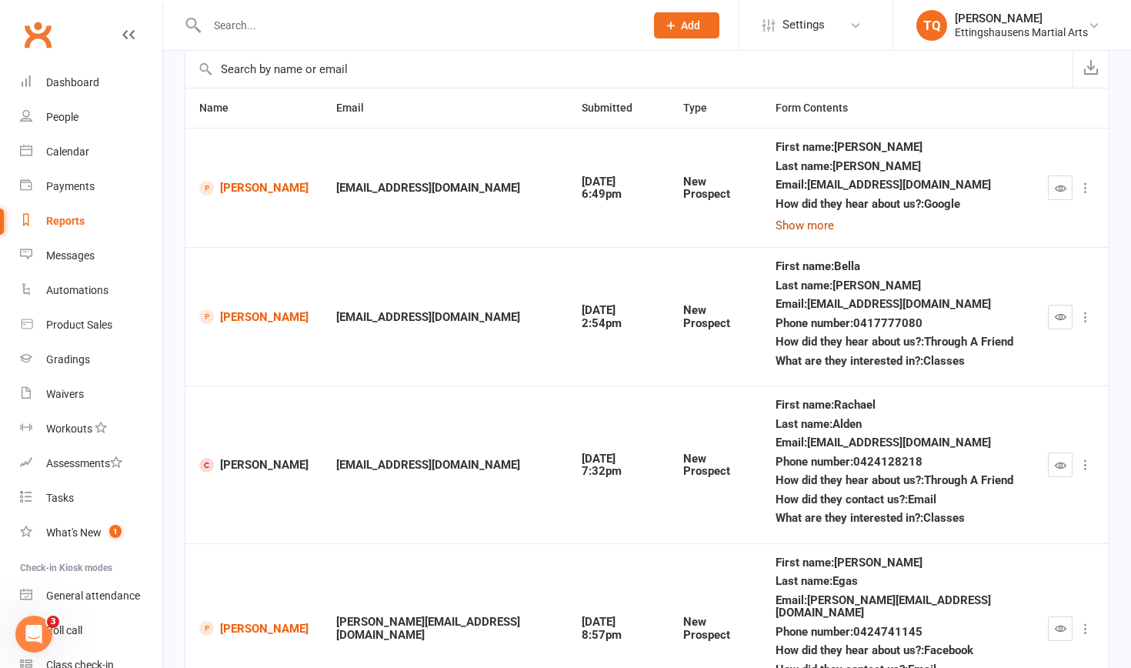
click at [615, 222] on button "Show more" at bounding box center [804, 225] width 58 height 18
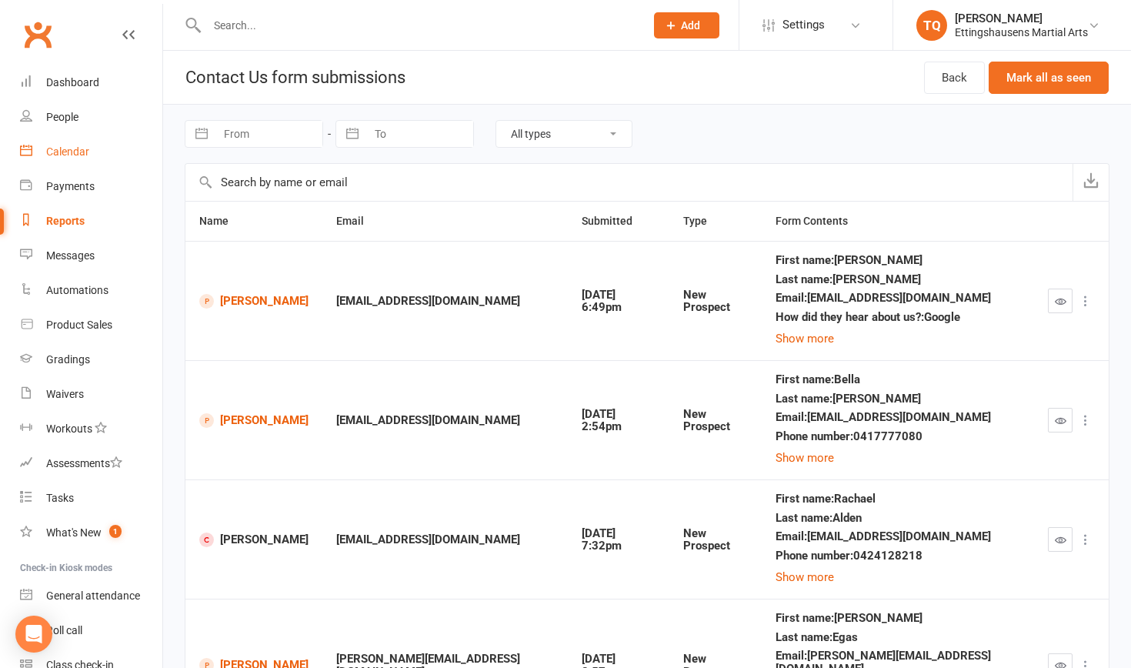
scroll to position [113, 0]
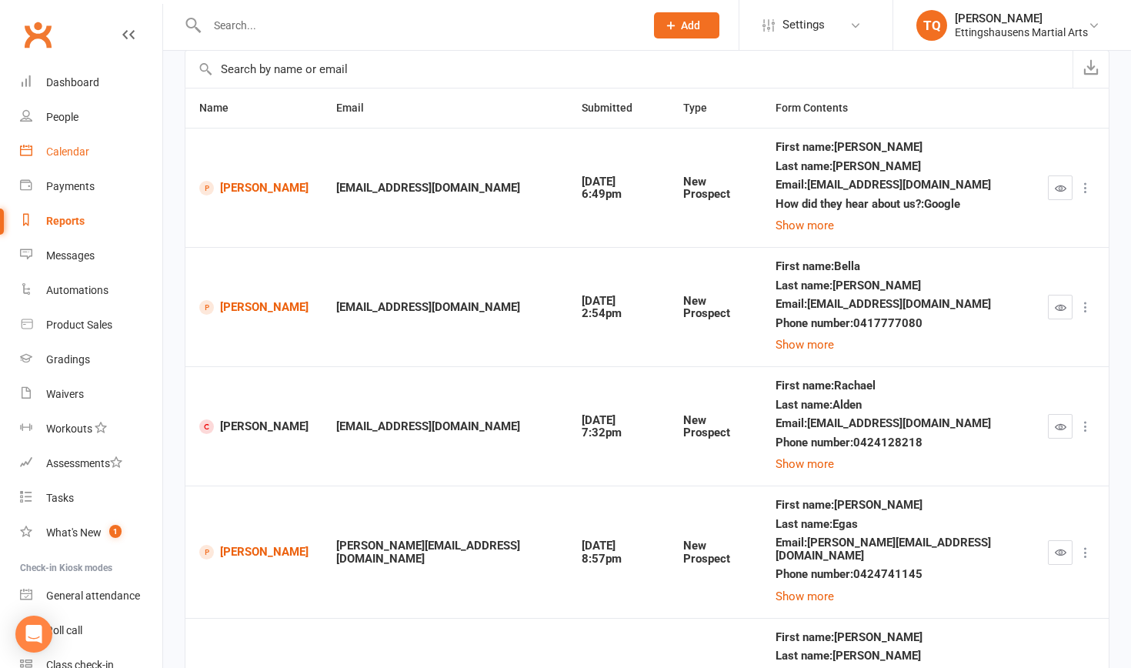
click at [82, 148] on div "Calendar" at bounding box center [67, 151] width 43 height 12
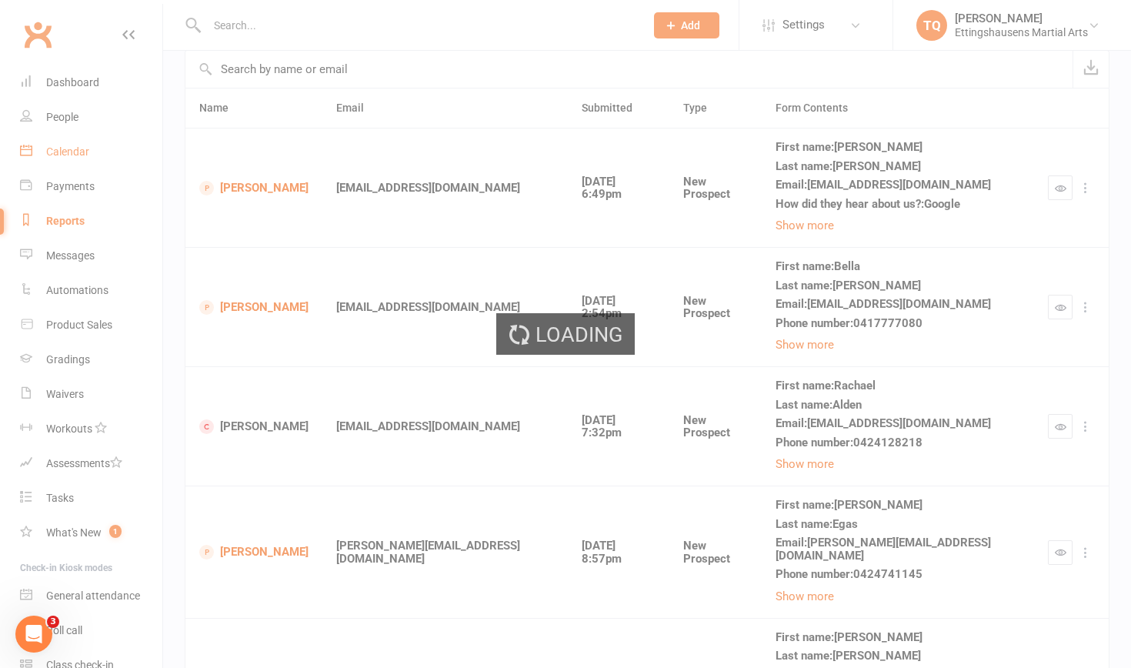
scroll to position [0, 0]
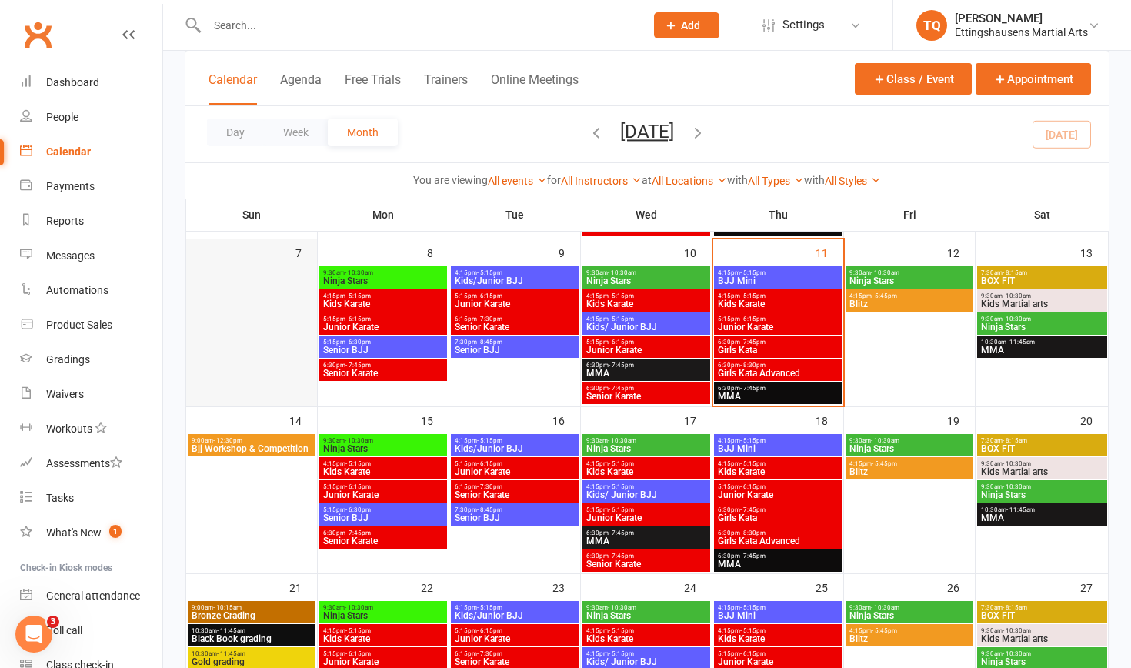
scroll to position [270, 0]
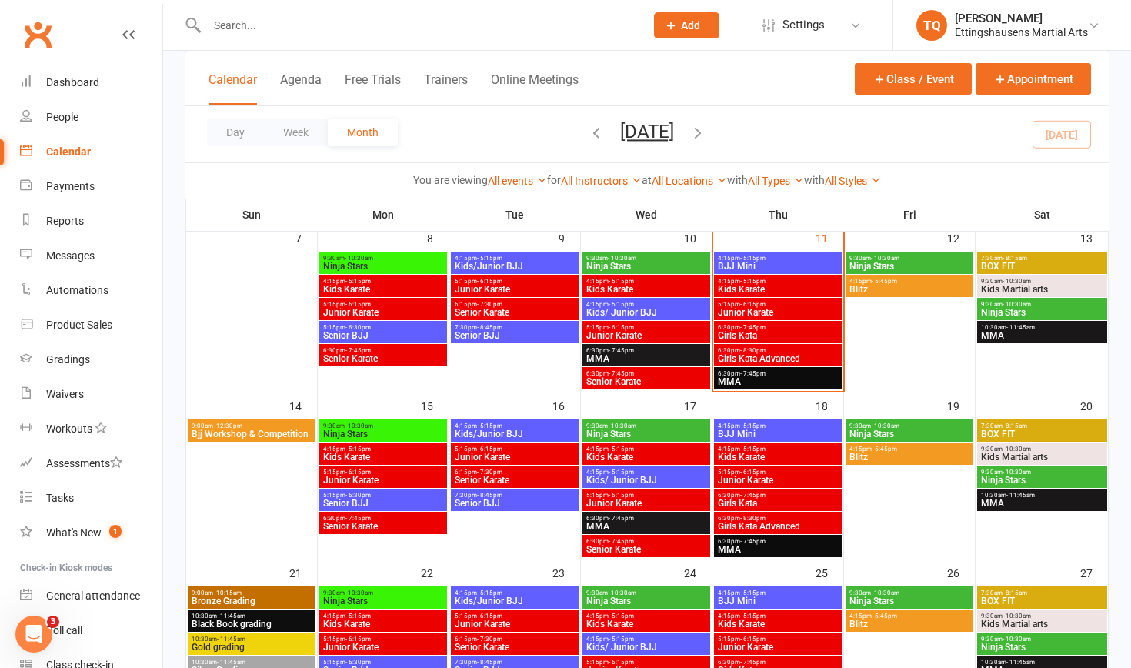
click at [247, 432] on span "Bjj Workshop & Competition" at bounding box center [252, 433] width 122 height 9
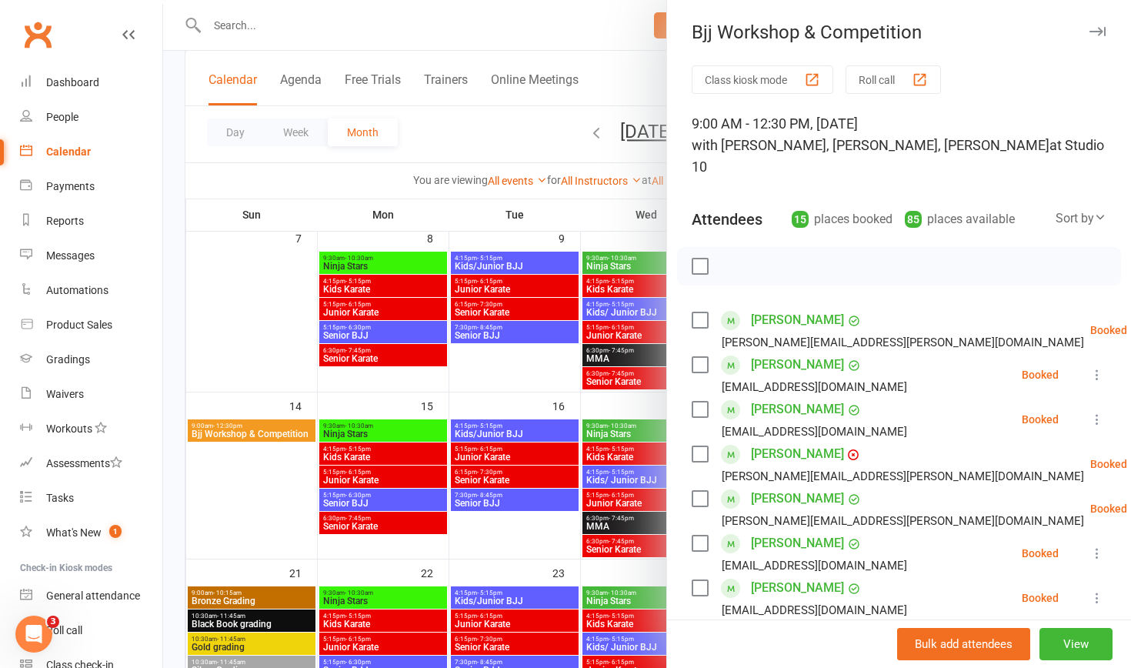
scroll to position [0, 0]
click at [71, 84] on div "Dashboard" at bounding box center [72, 82] width 53 height 12
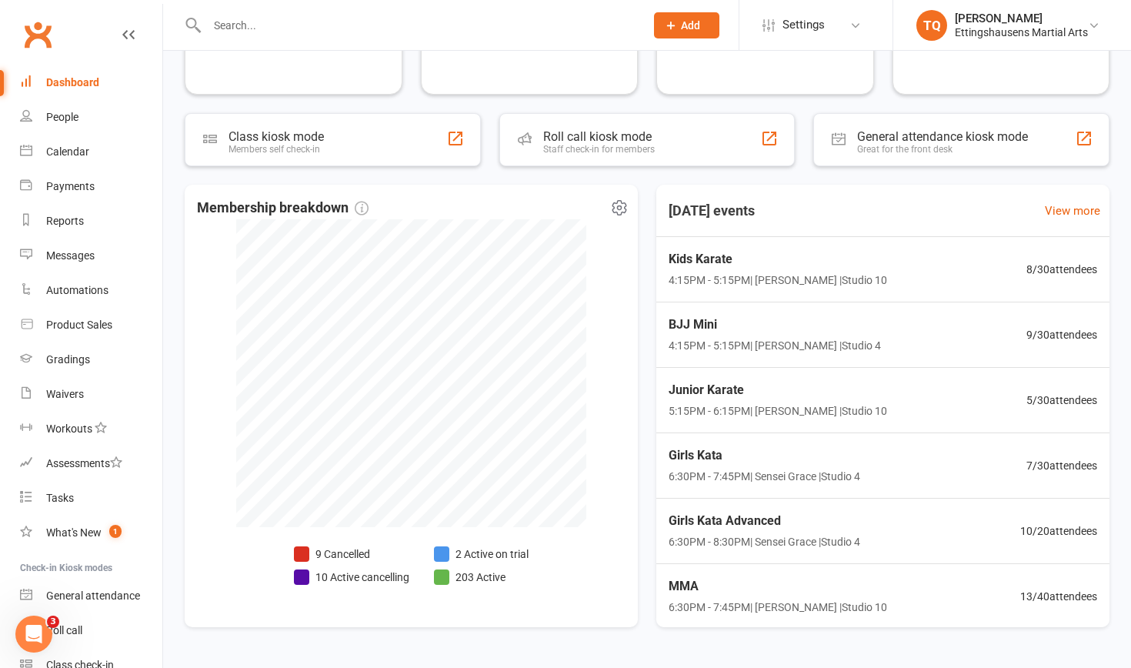
scroll to position [225, 0]
click at [345, 551] on li "9 Cancelled" at bounding box center [351, 553] width 115 height 17
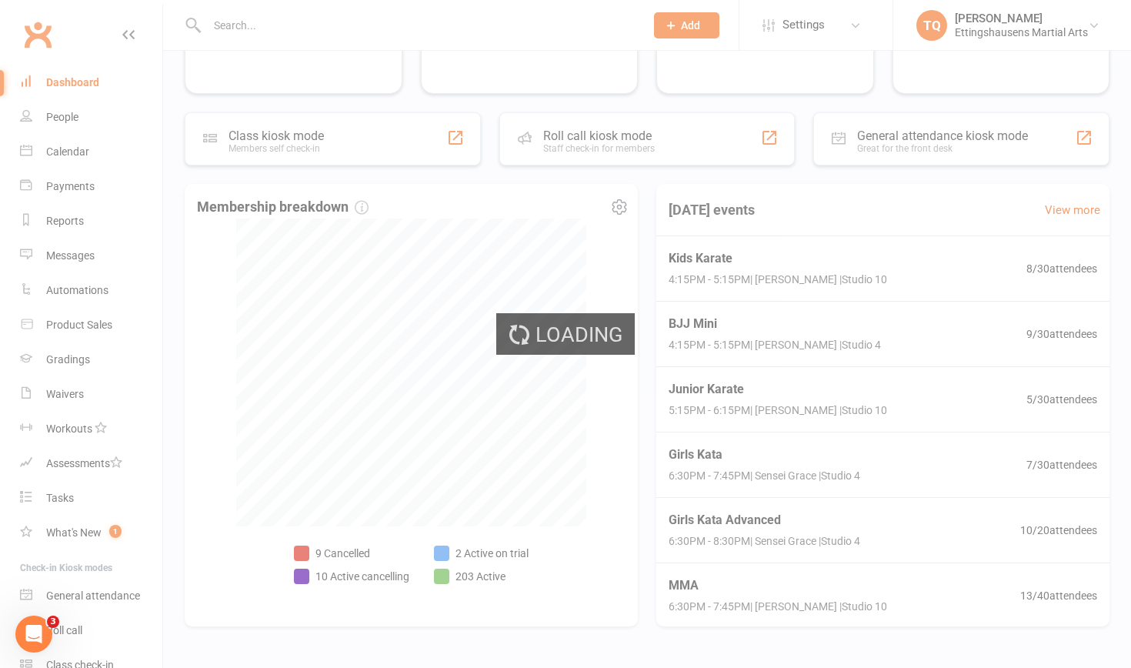
select select "no_trial"
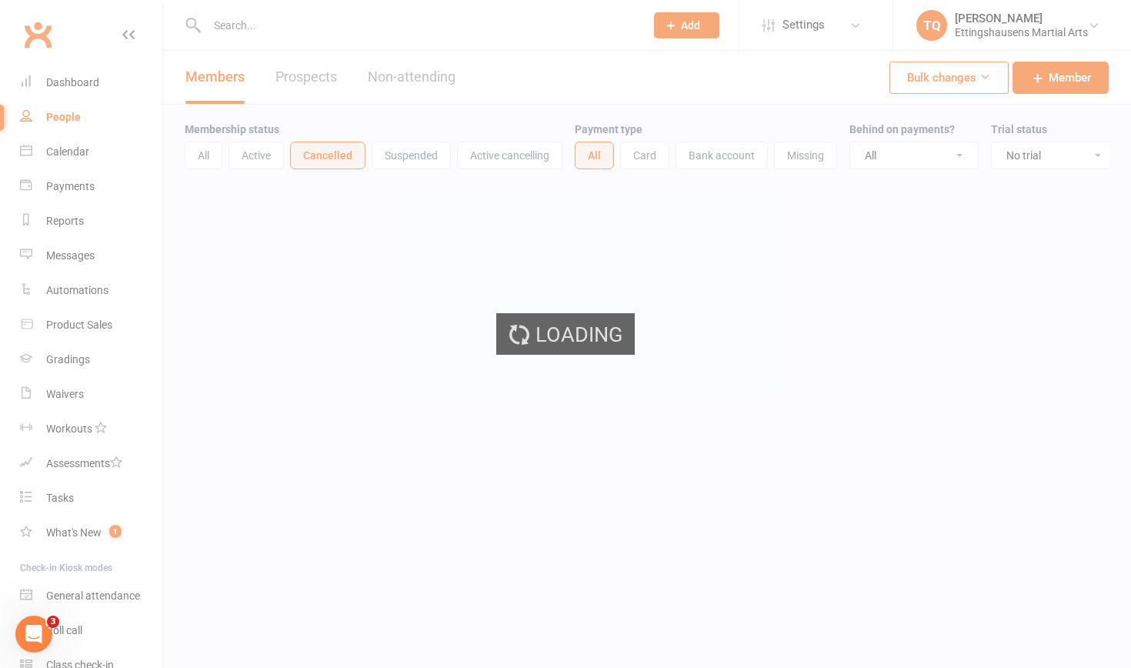
select select "100"
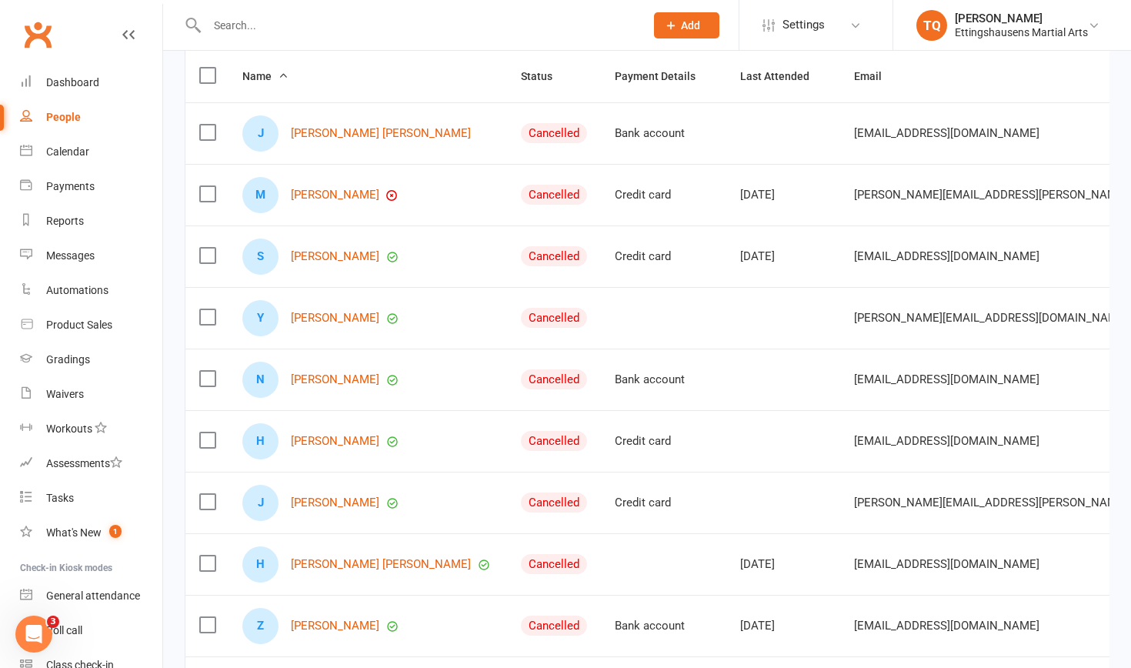
scroll to position [173, 0]
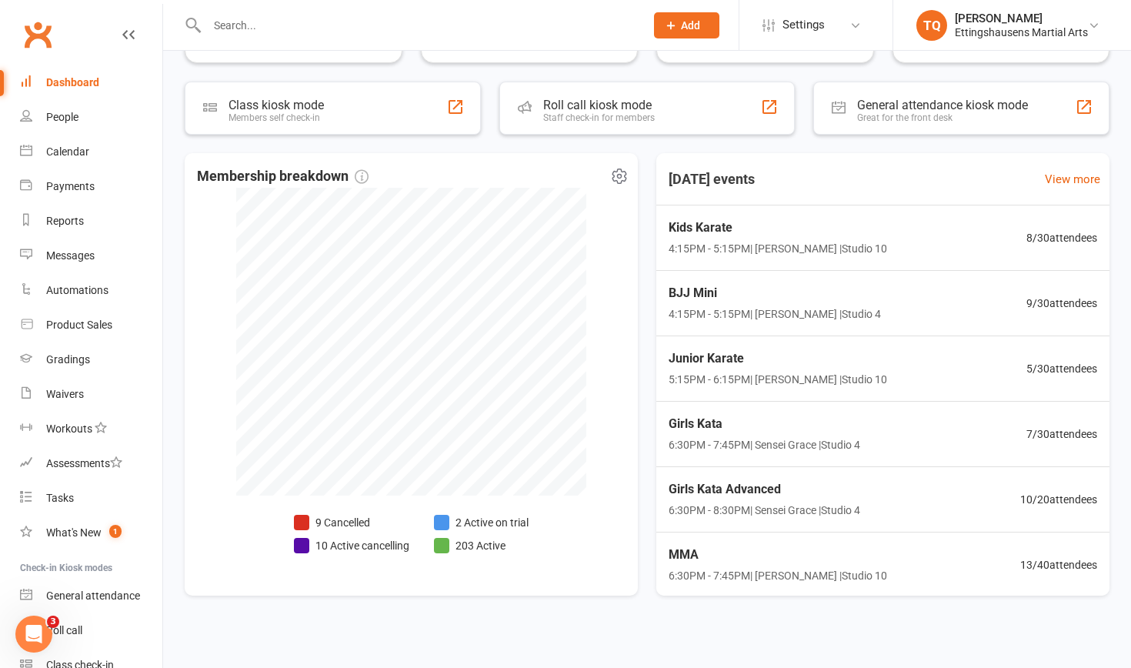
scroll to position [255, 0]
click at [471, 524] on li "2 Active on trial" at bounding box center [481, 523] width 95 height 17
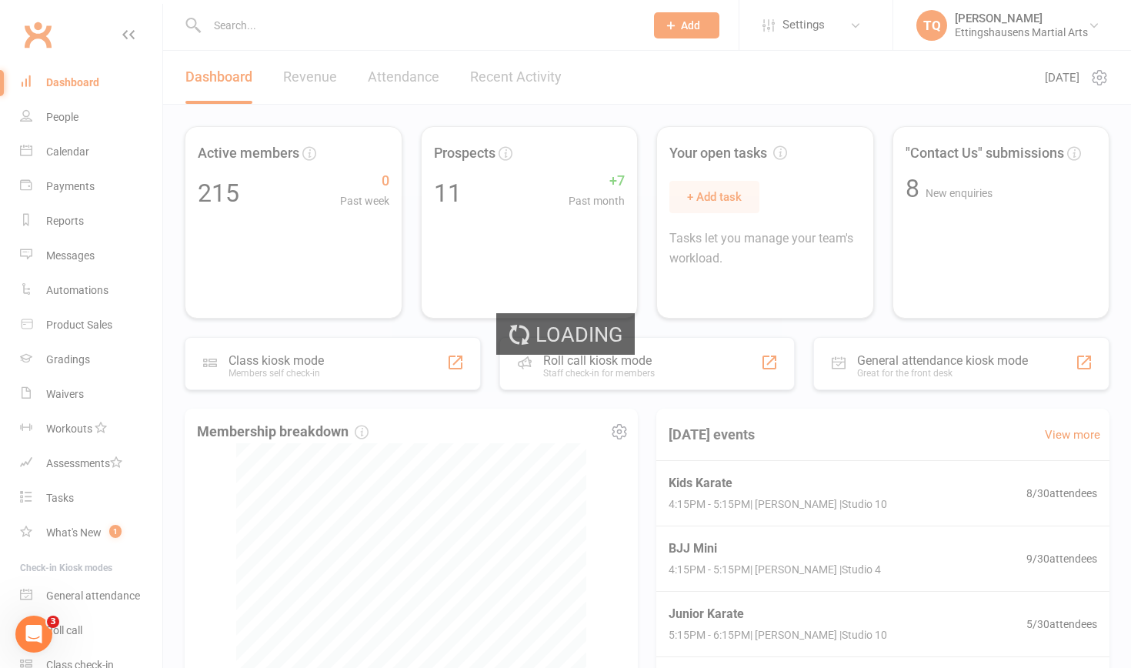
select select "active_trial"
select select "100"
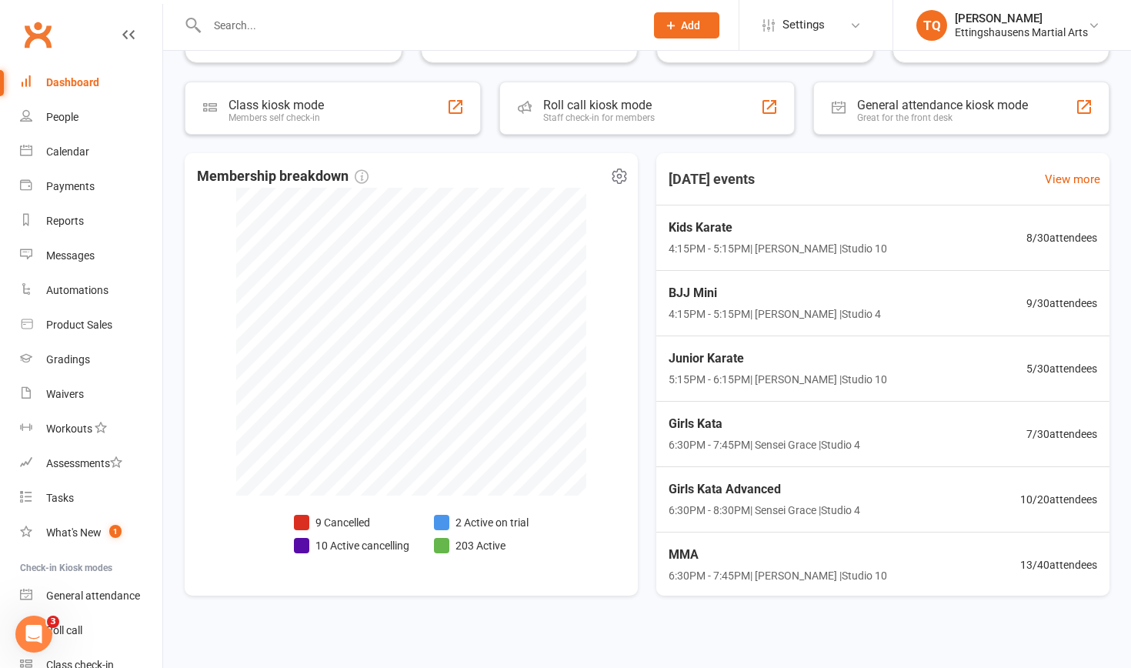
scroll to position [255, 0]
click at [358, 546] on li "10 Active cancelling" at bounding box center [351, 546] width 115 height 17
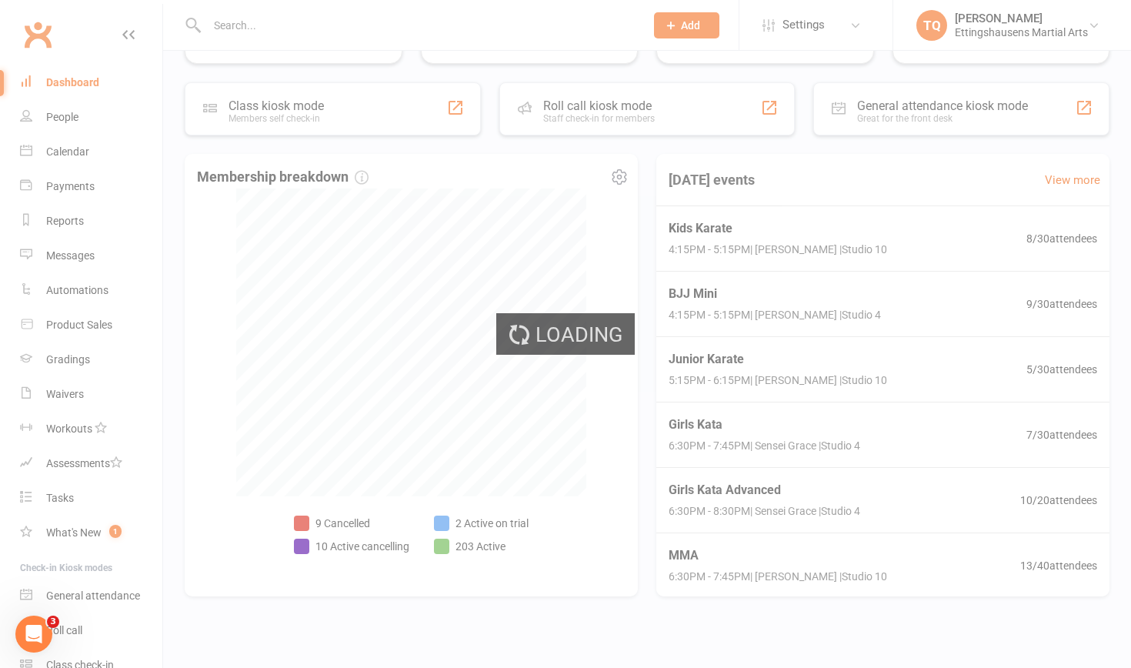
select select "no_trial"
select select "100"
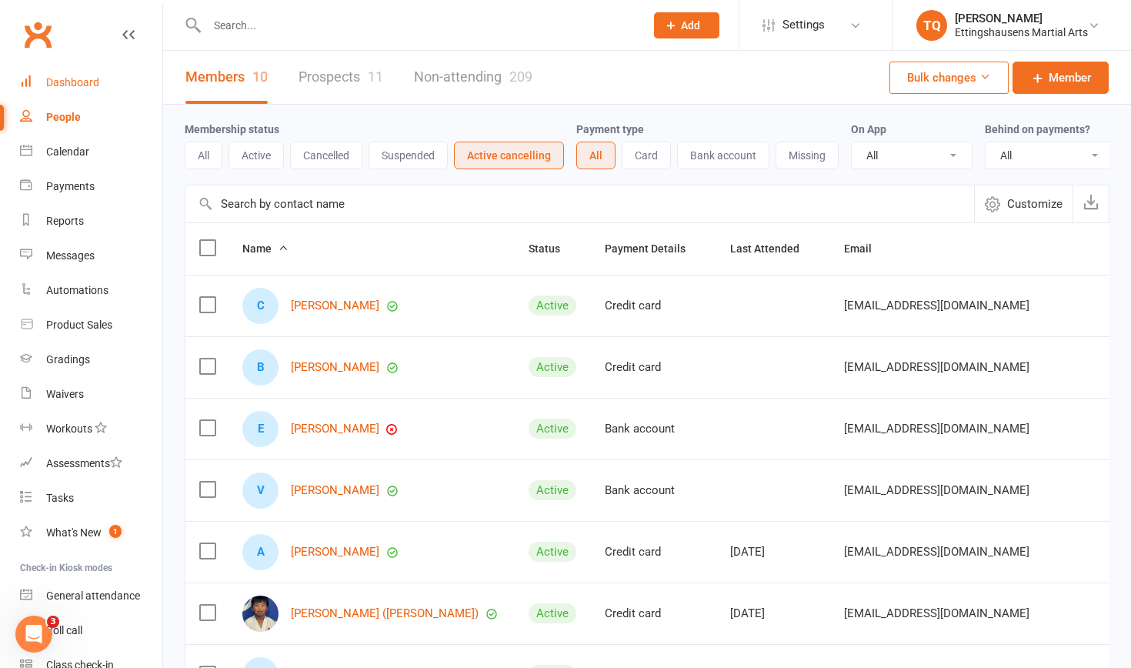
click at [68, 85] on div "Dashboard" at bounding box center [72, 82] width 53 height 12
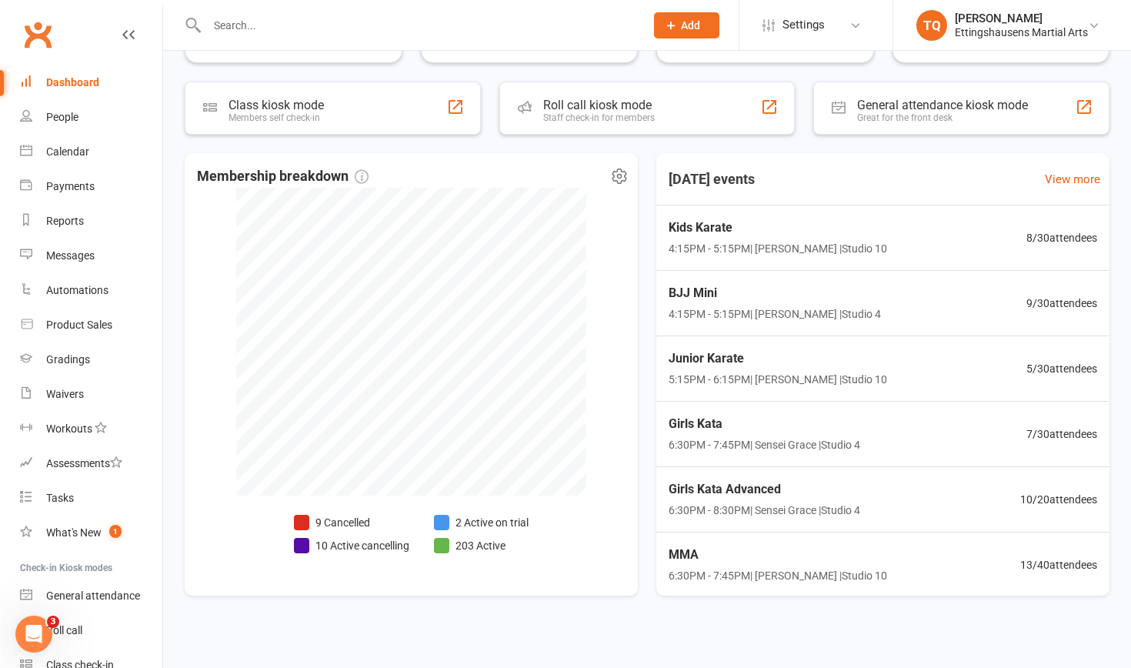
scroll to position [255, 0]
click at [497, 521] on li "2 Active on trial" at bounding box center [481, 523] width 95 height 17
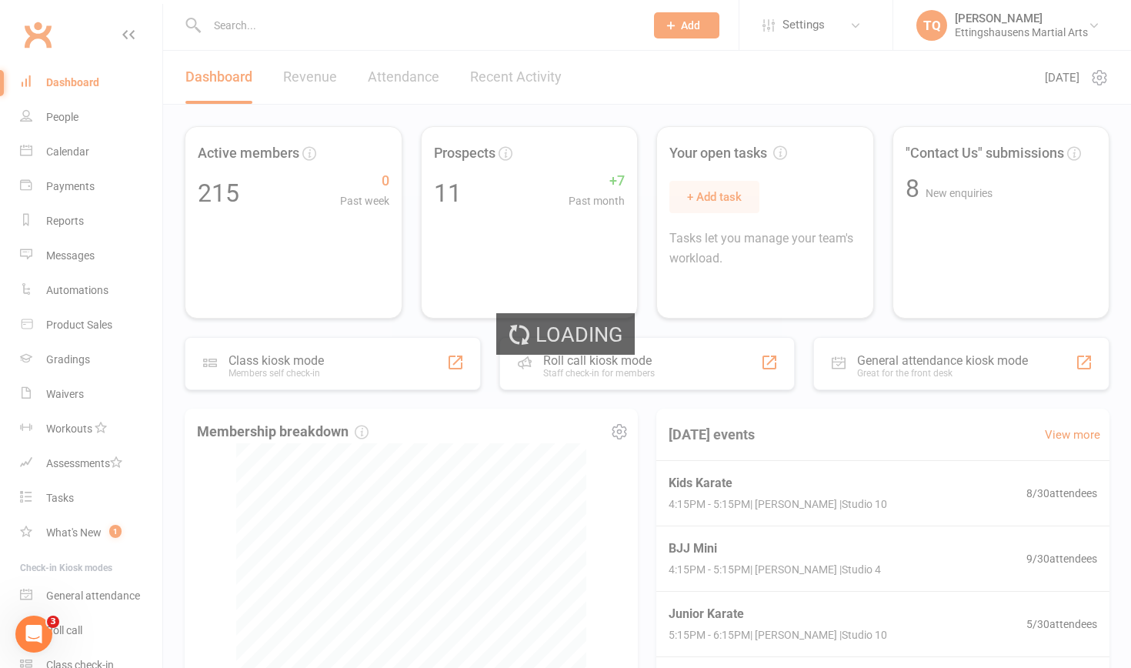
select select "active_trial"
select select "100"
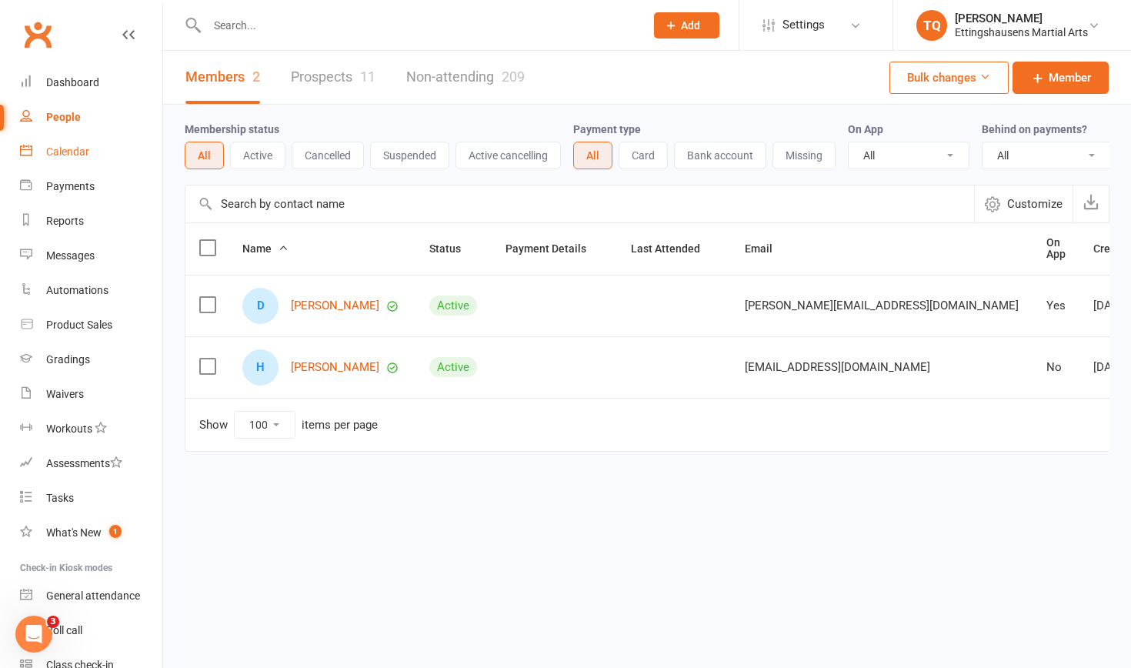
click at [65, 150] on div "Calendar" at bounding box center [67, 151] width 43 height 12
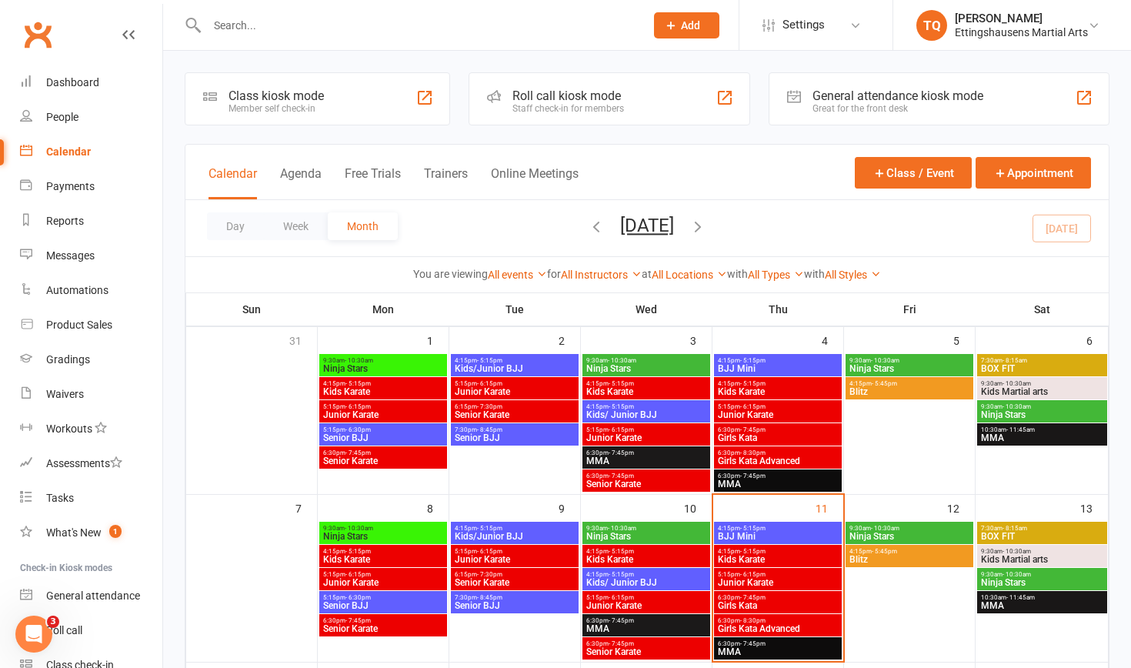
click at [392, 368] on span "Ninja Stars" at bounding box center [383, 368] width 122 height 9
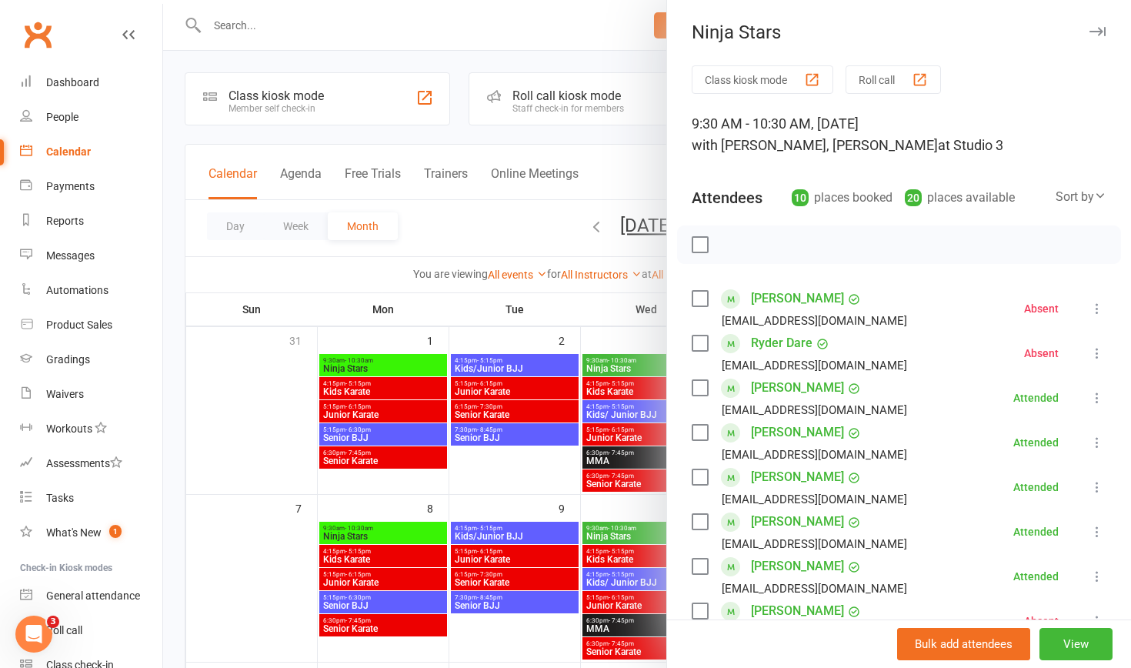
click at [618, 365] on div at bounding box center [647, 334] width 968 height 668
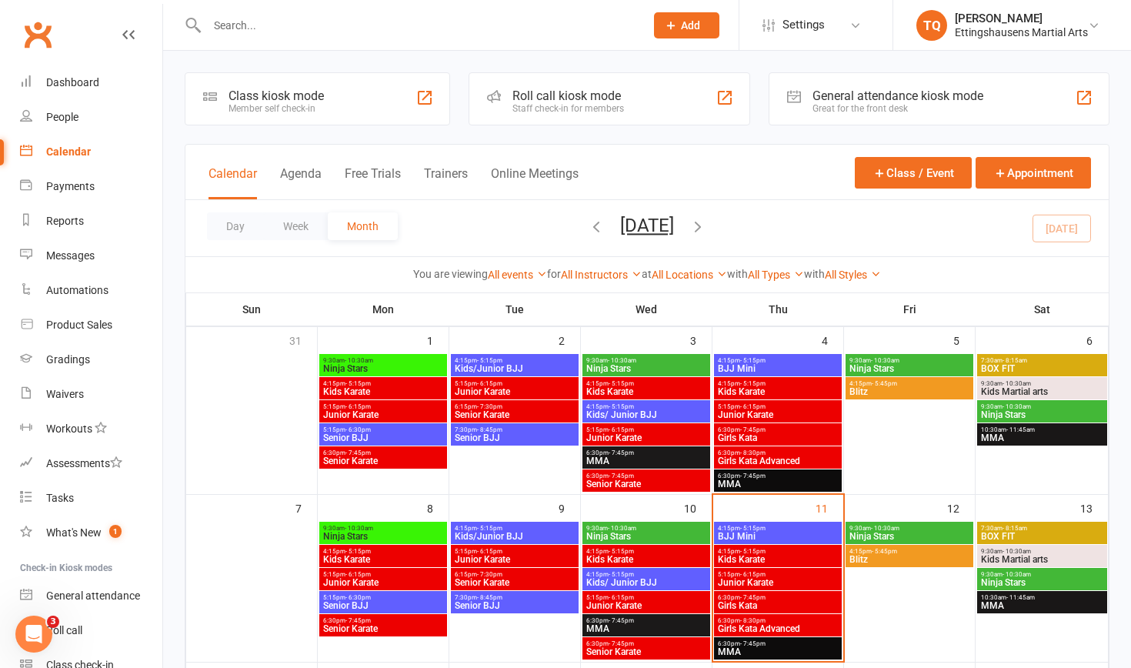
click at [618, 365] on span "Ninja Stars" at bounding box center [646, 368] width 122 height 9
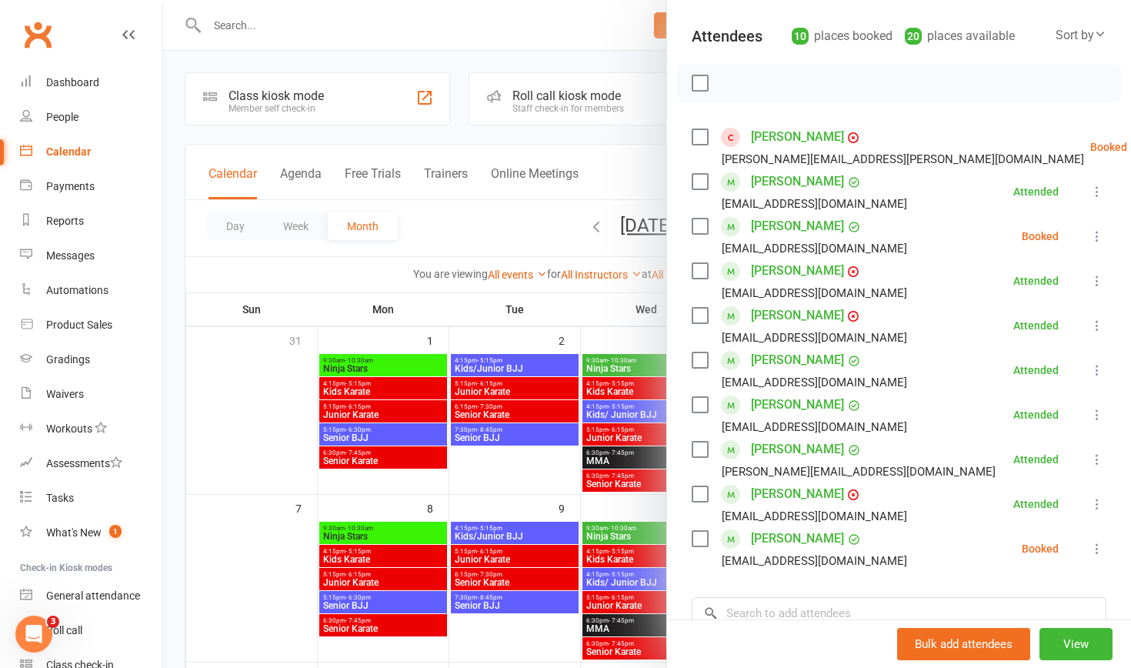
click at [542, 472] on div at bounding box center [647, 334] width 968 height 668
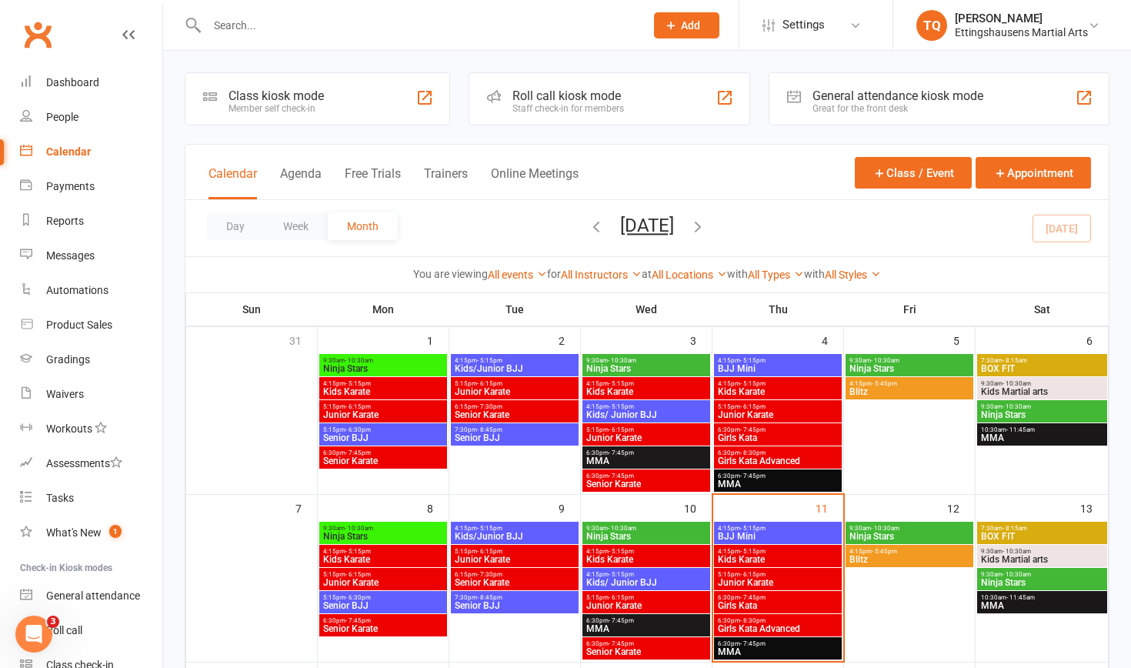
click at [908, 369] on span "Ninja Stars" at bounding box center [910, 368] width 122 height 9
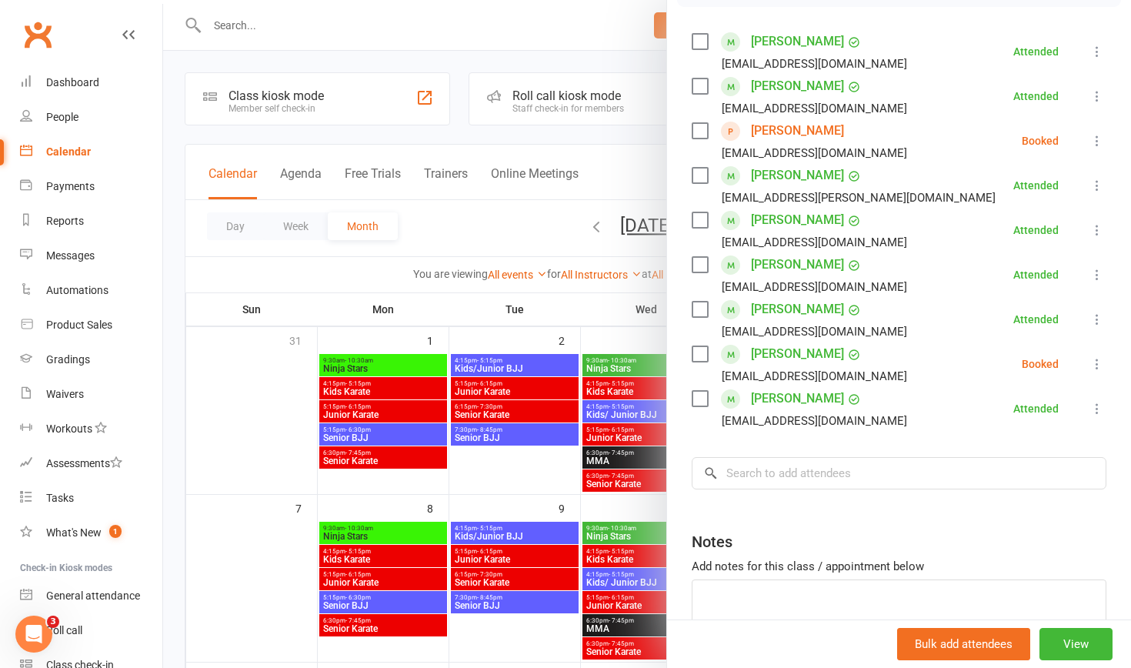
scroll to position [258, 0]
click at [480, 482] on div at bounding box center [647, 334] width 968 height 668
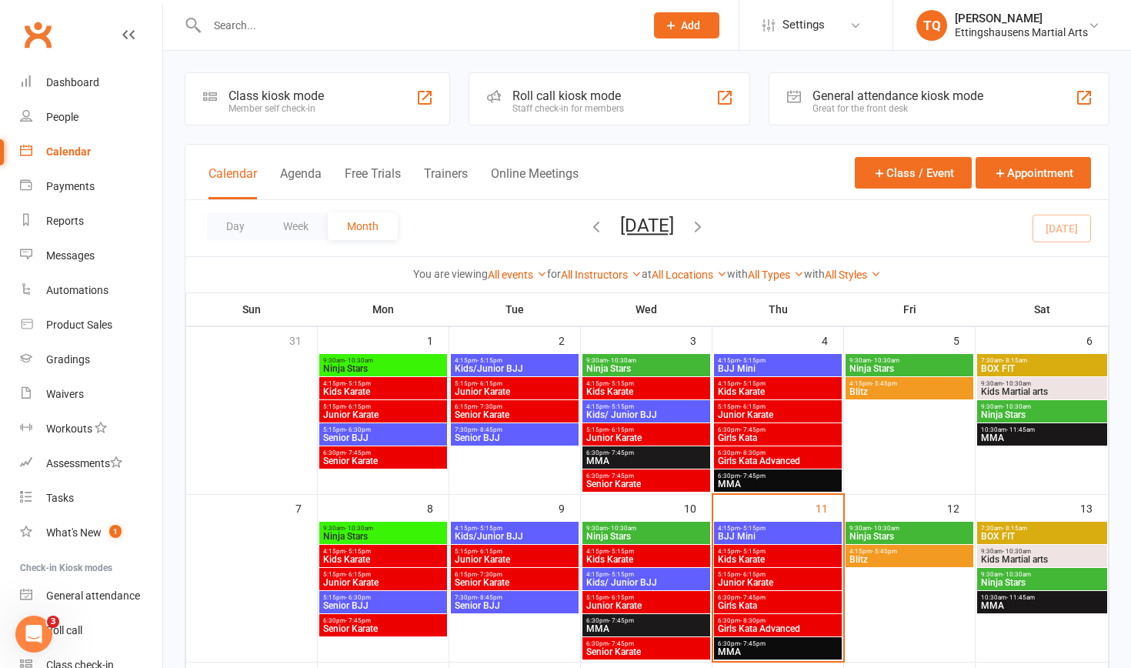
click at [907, 532] on span "Ninja Stars" at bounding box center [910, 536] width 122 height 9
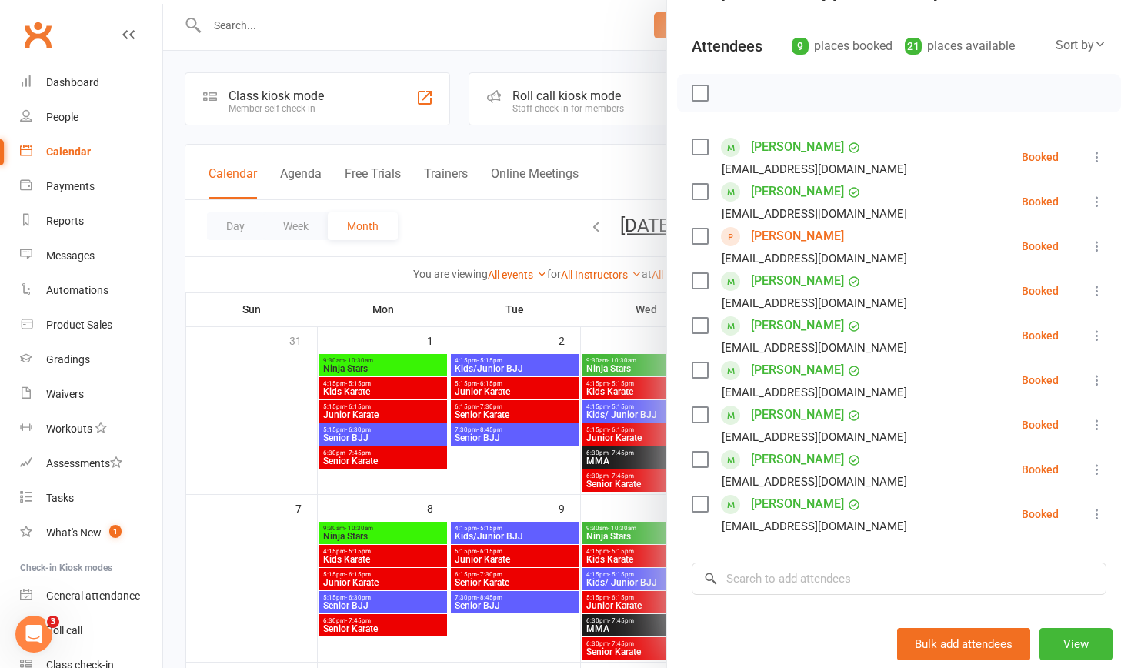
scroll to position [148, 0]
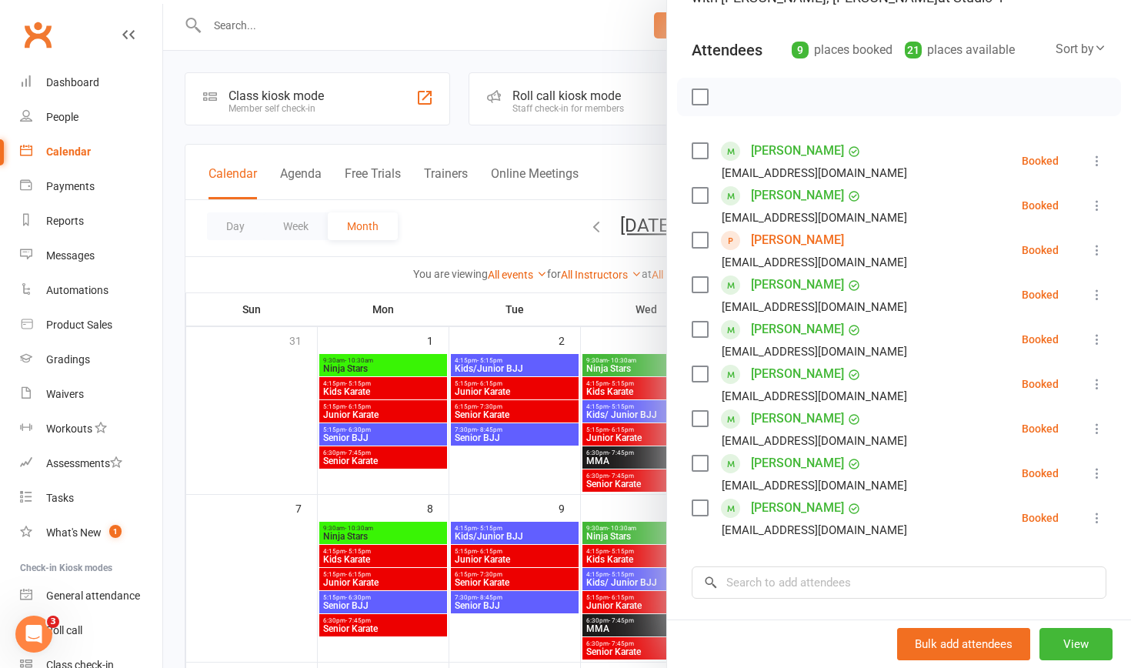
click at [202, 591] on div at bounding box center [647, 334] width 968 height 668
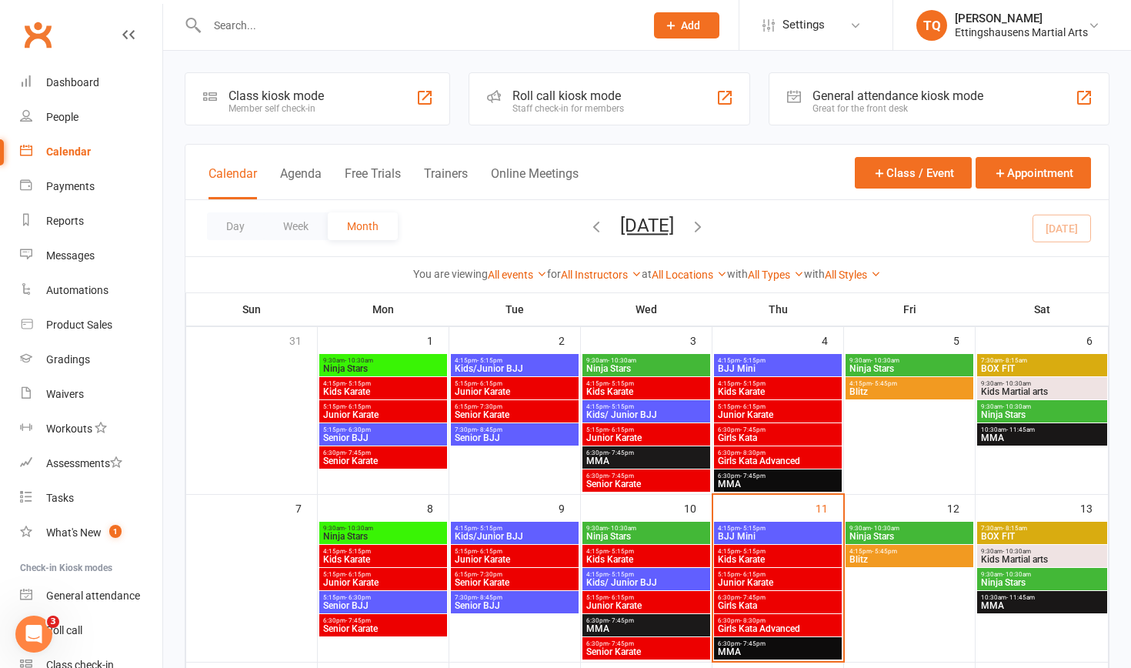
click at [369, 538] on span "Ninja Stars" at bounding box center [383, 536] width 122 height 9
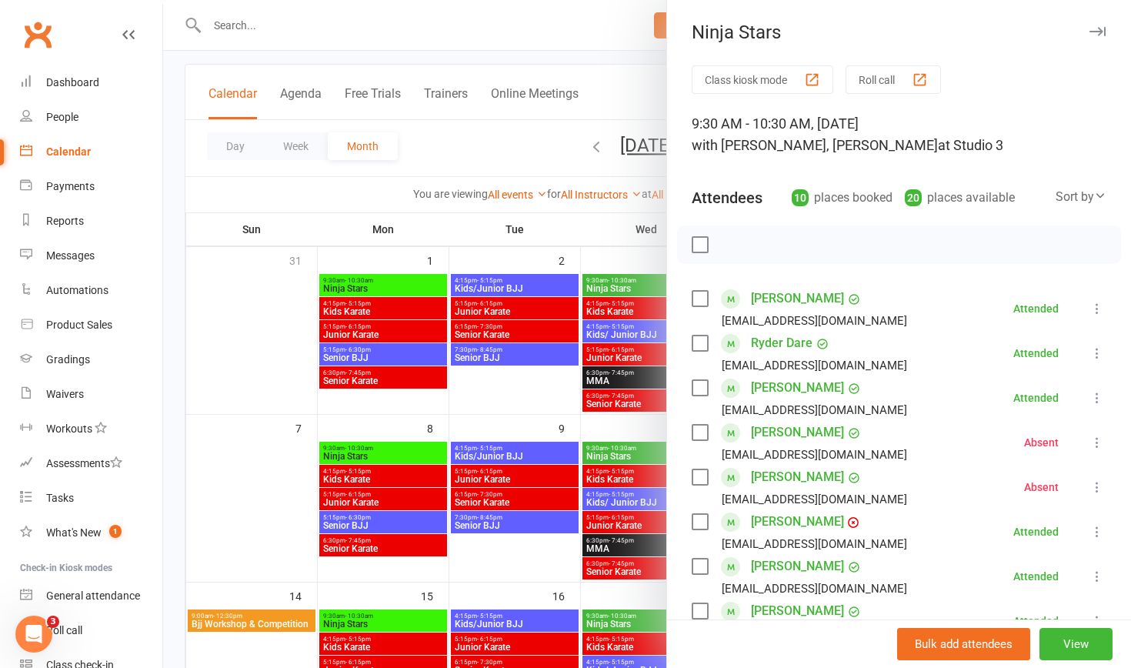
scroll to position [80, 0]
click at [620, 455] on div at bounding box center [647, 334] width 968 height 668
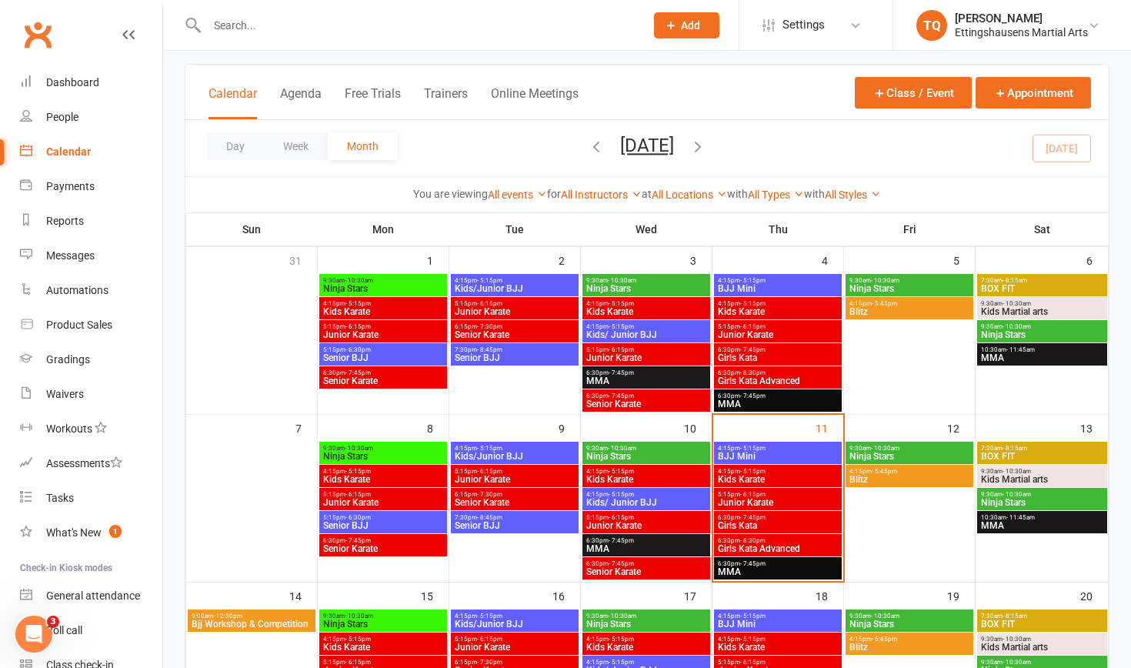
click at [620, 455] on span "Ninja Stars" at bounding box center [646, 456] width 122 height 9
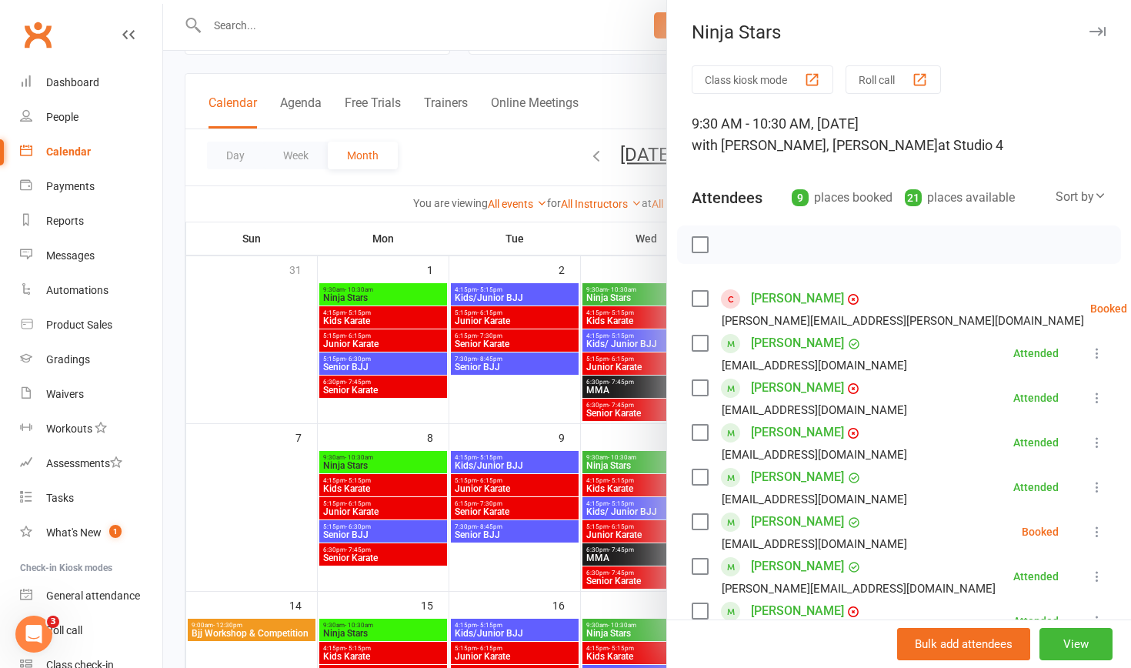
scroll to position [71, 0]
click at [520, 561] on div at bounding box center [647, 334] width 968 height 668
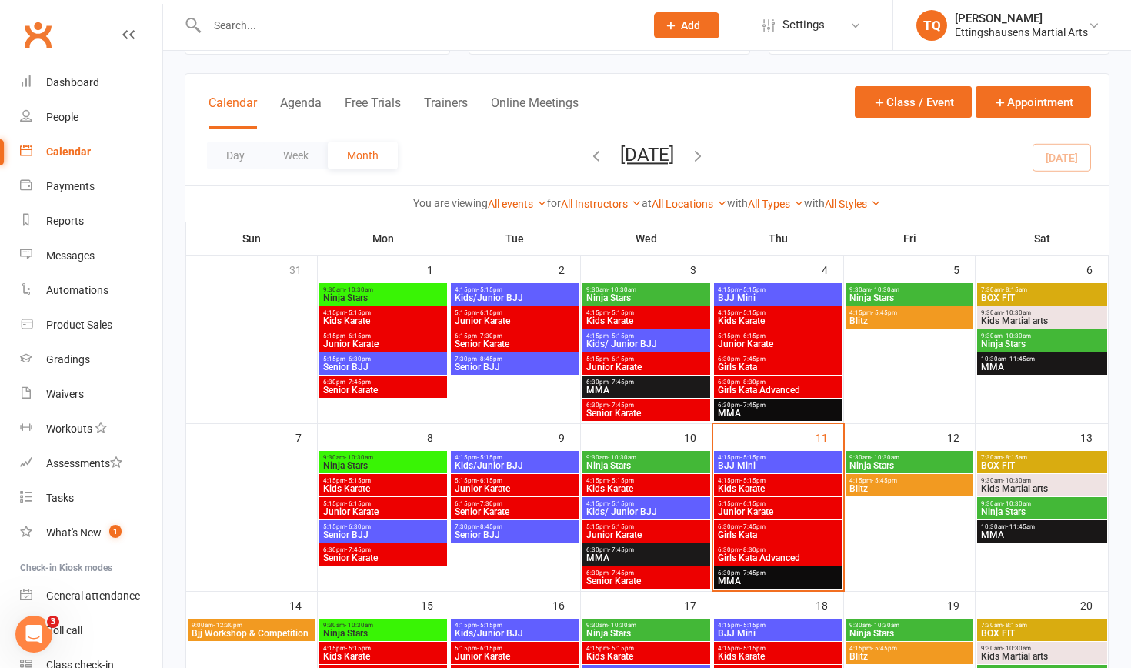
click at [888, 461] on span "Ninja Stars" at bounding box center [910, 465] width 122 height 9
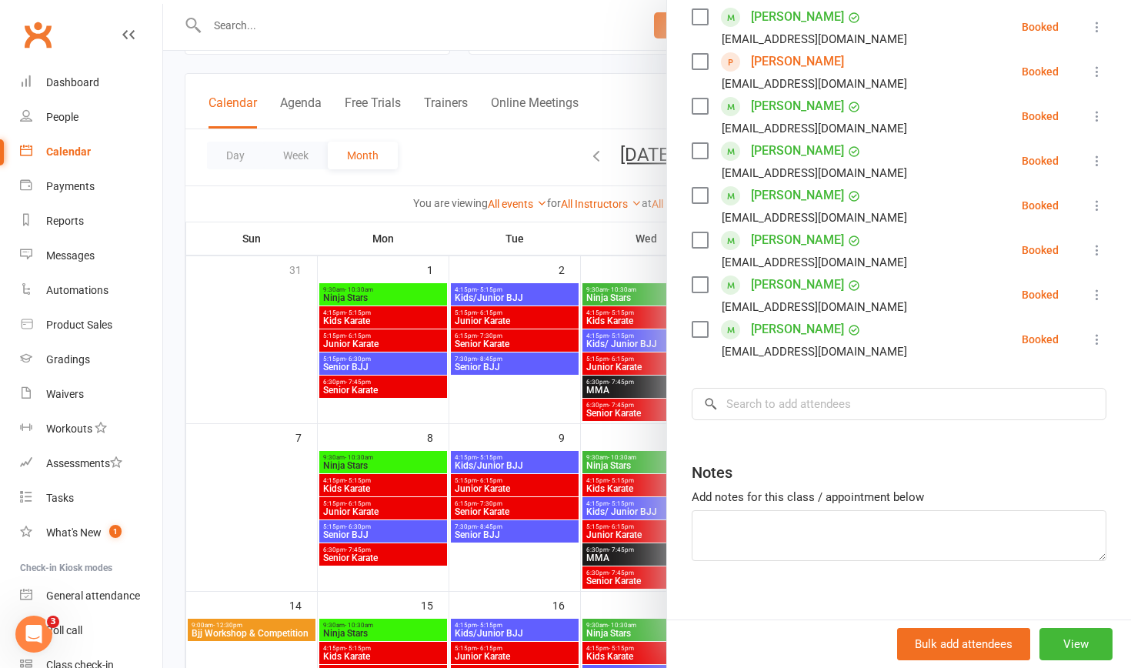
scroll to position [328, 0]
click at [548, 406] on div at bounding box center [647, 334] width 968 height 668
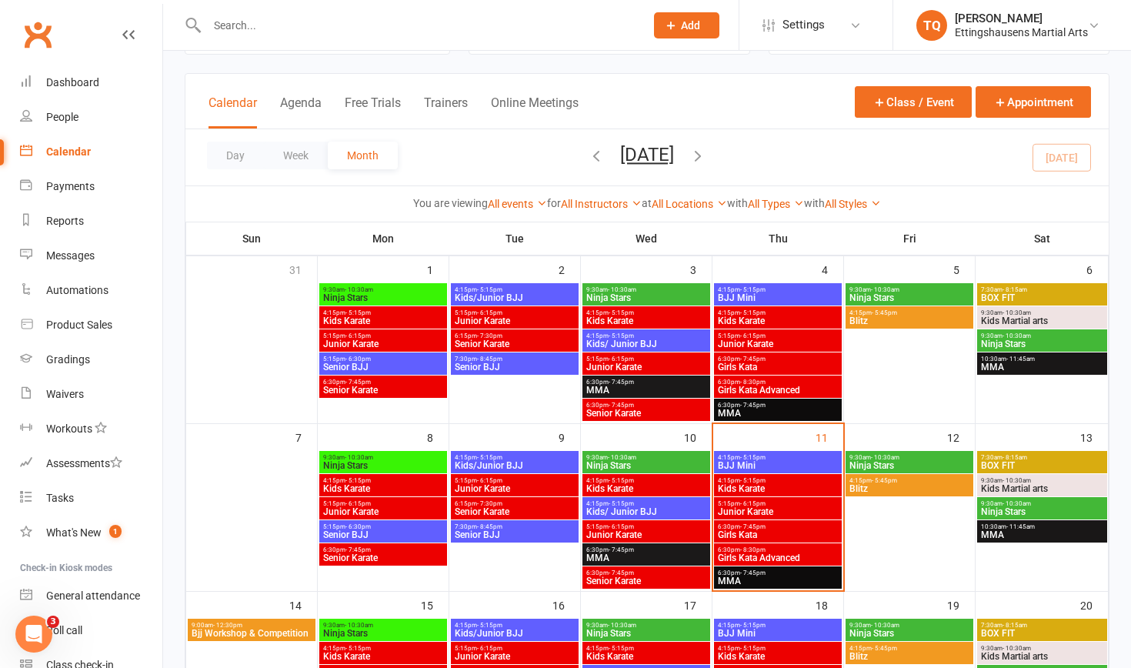
click at [1007, 507] on span "Ninja Stars" at bounding box center [1042, 511] width 124 height 9
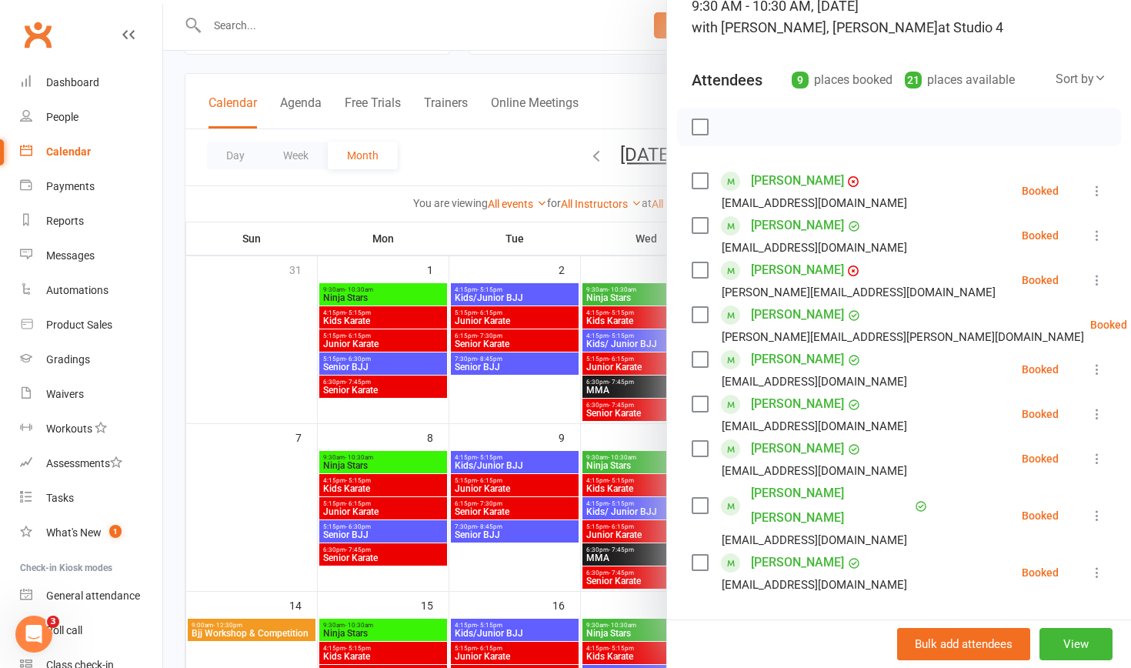
scroll to position [122, 0]
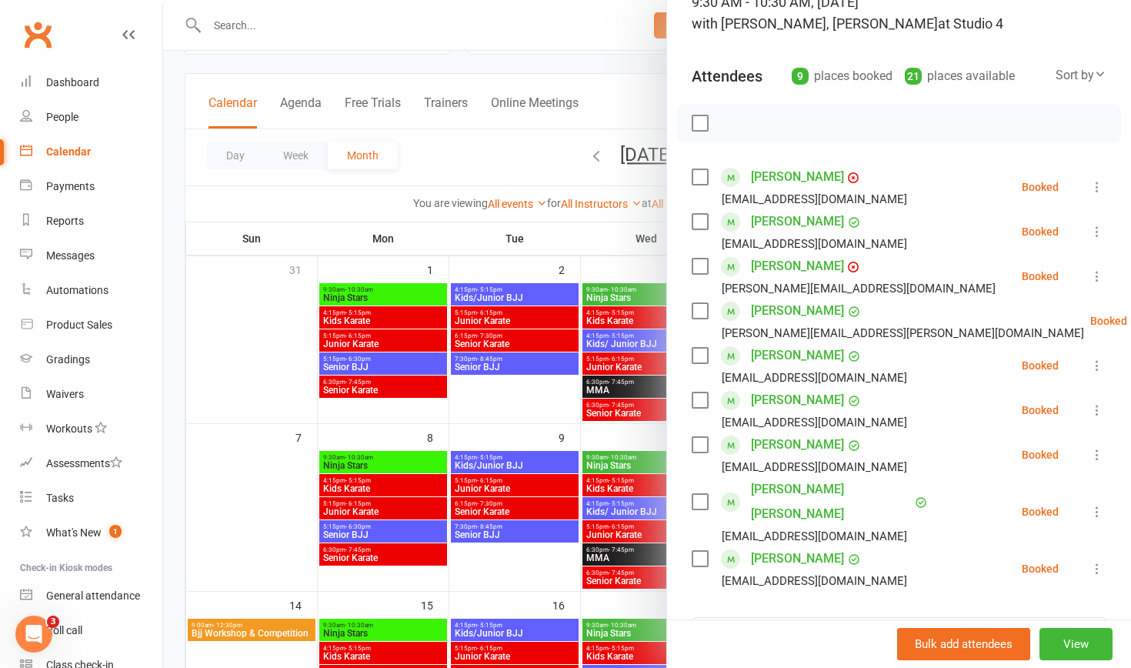
click at [248, 505] on div at bounding box center [647, 334] width 968 height 668
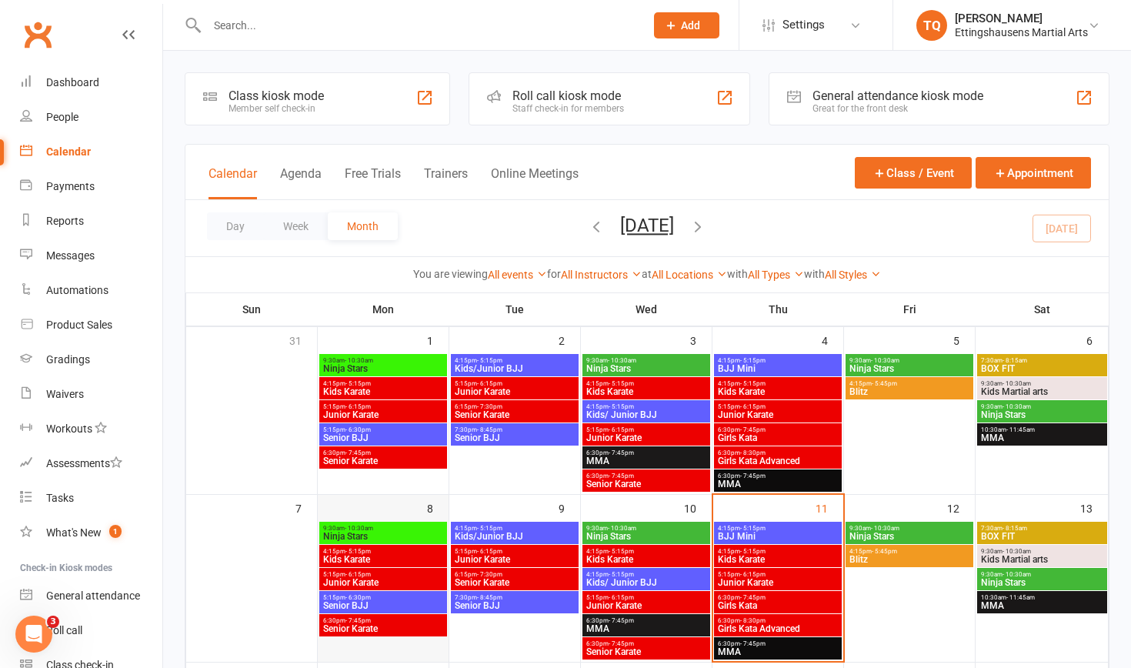
scroll to position [0, 0]
click at [329, 559] on span "Kids Karate" at bounding box center [383, 559] width 122 height 9
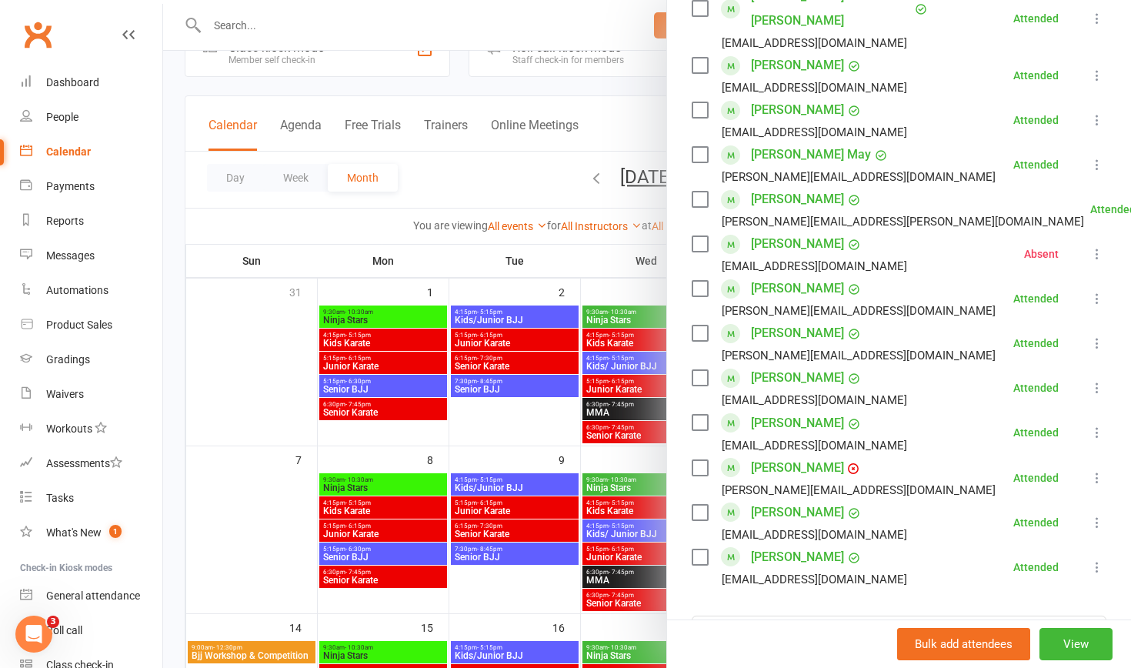
scroll to position [621, 0]
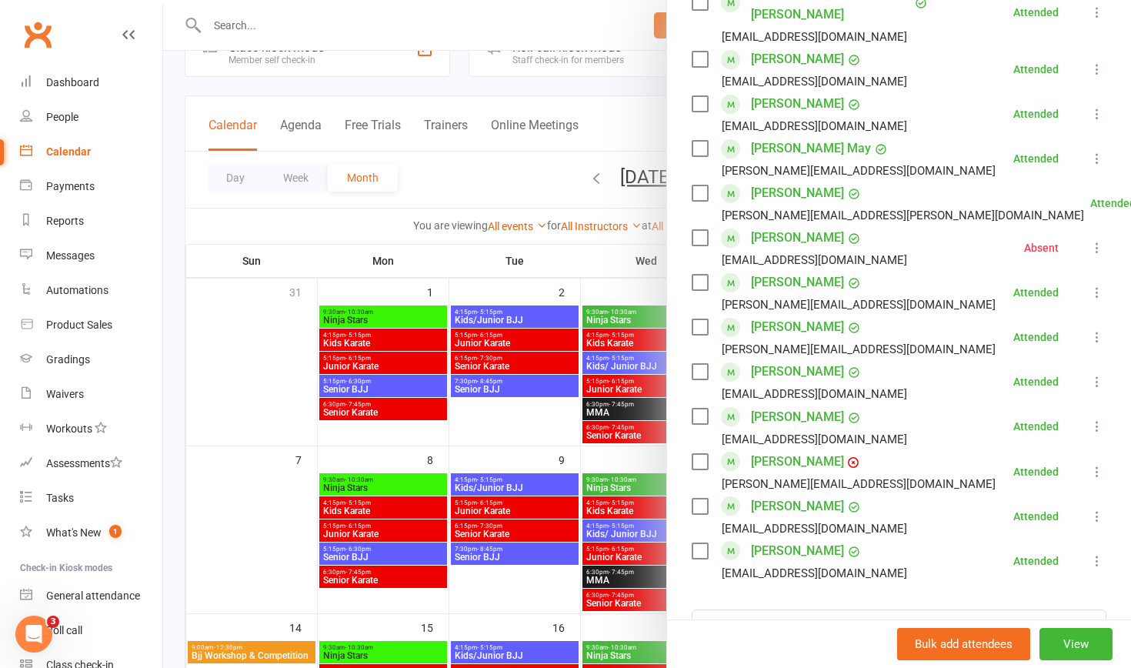
click at [368, 533] on div at bounding box center [647, 334] width 968 height 668
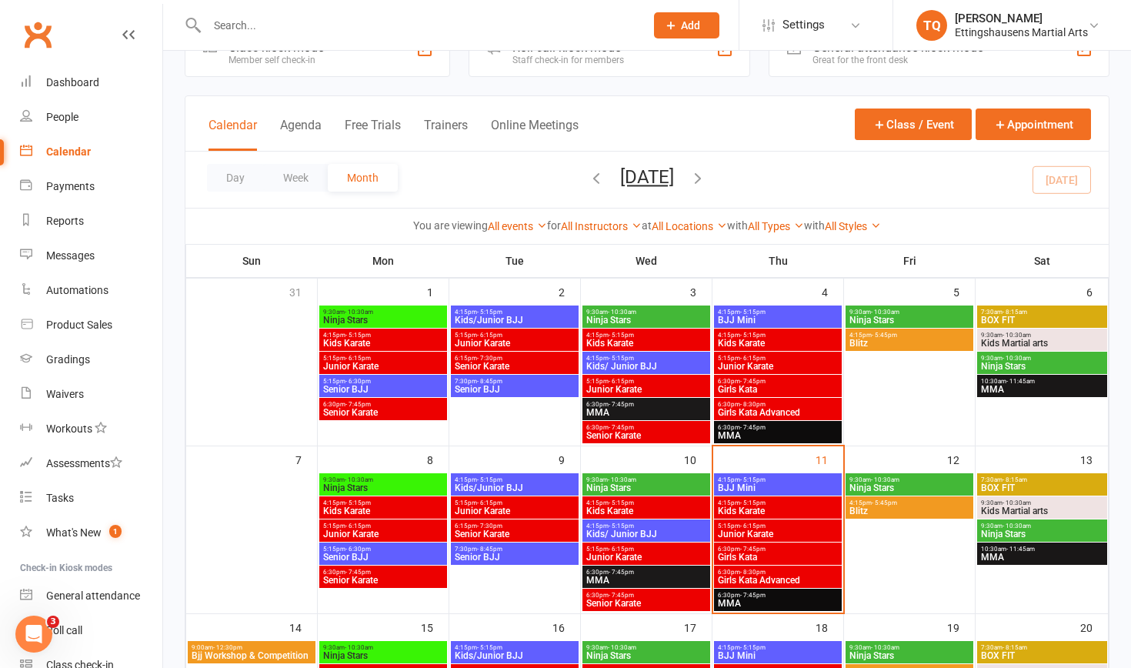
click at [368, 533] on span "Junior Karate" at bounding box center [383, 533] width 122 height 9
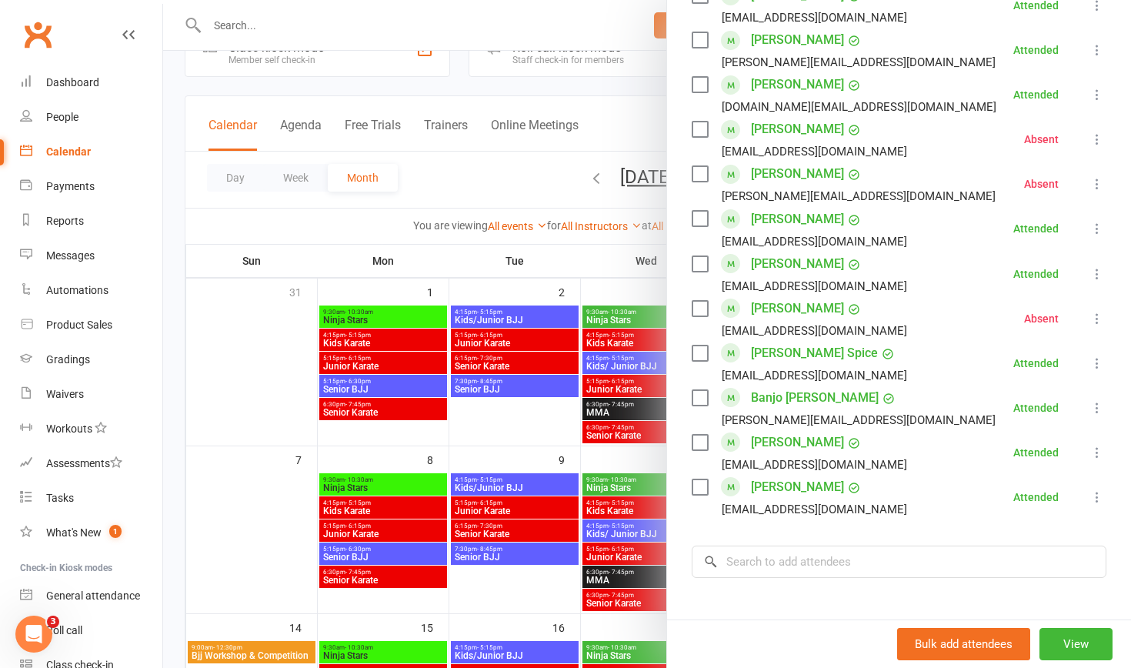
scroll to position [886, 0]
click at [499, 485] on div at bounding box center [647, 334] width 968 height 668
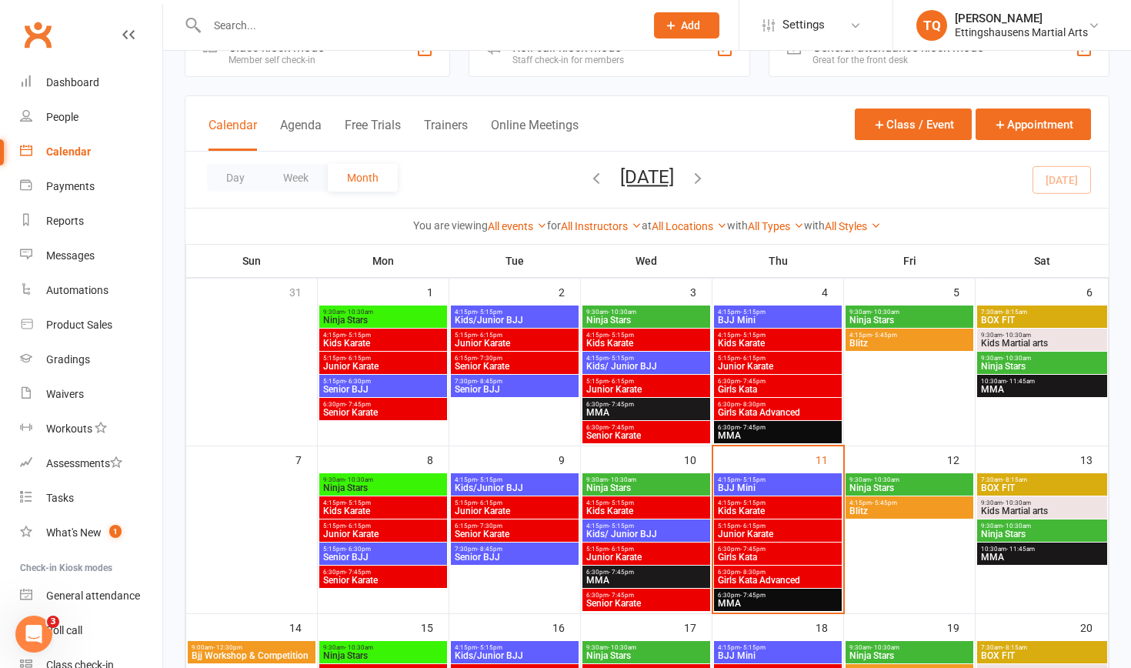
click at [499, 485] on span "Kids/Junior BJJ" at bounding box center [515, 487] width 122 height 9
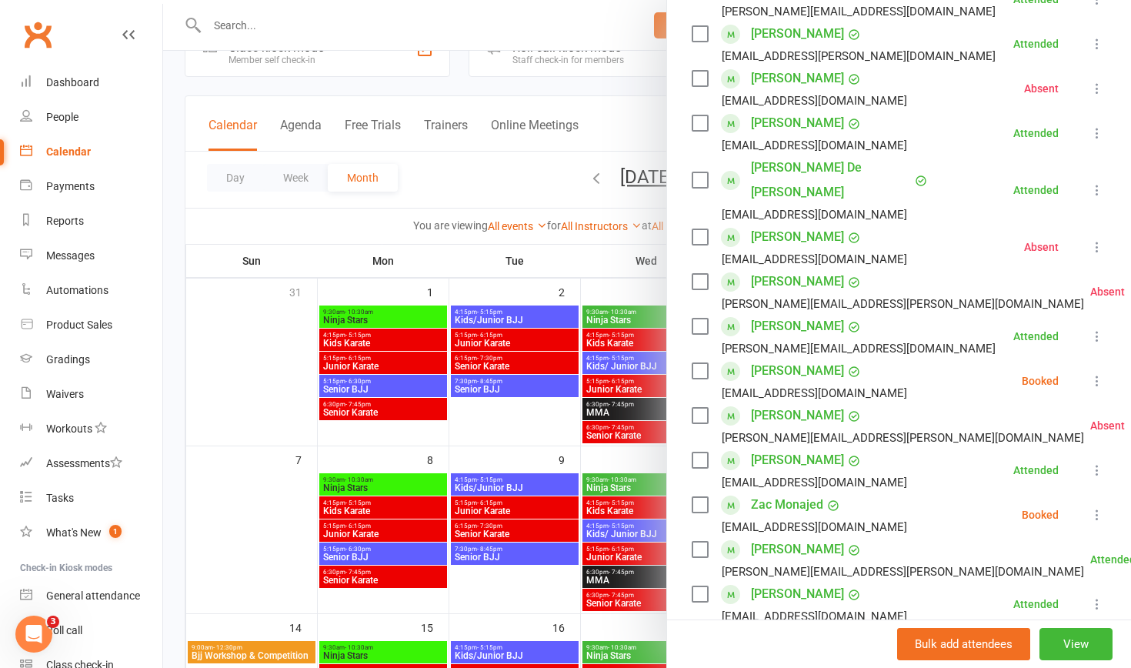
scroll to position [268, 0]
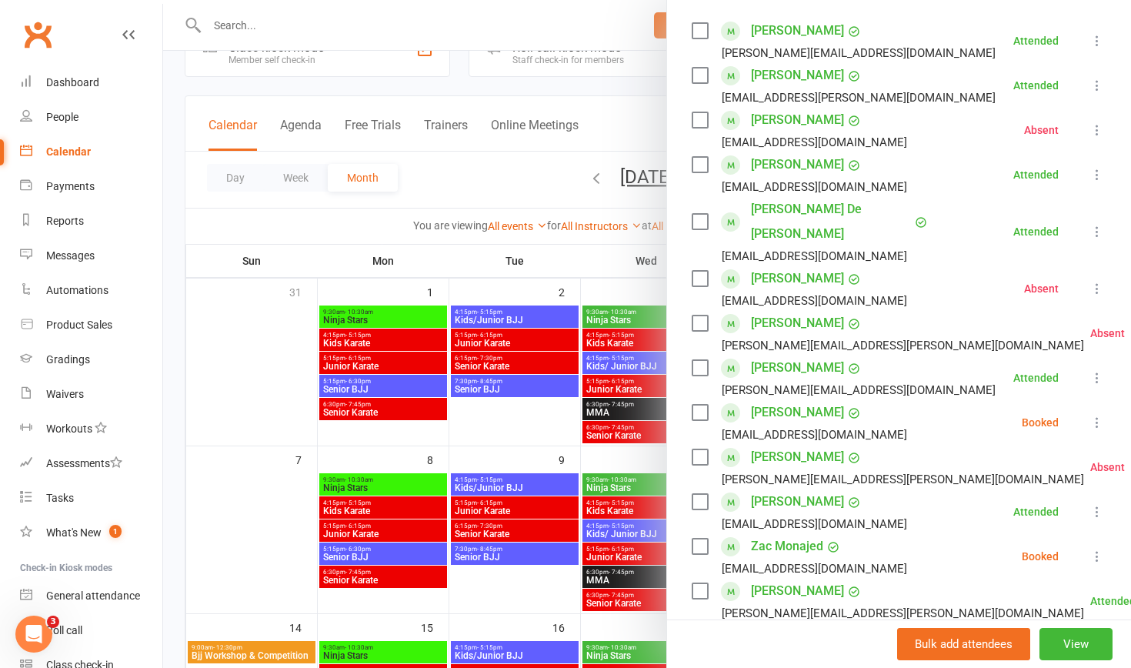
click at [506, 509] on div at bounding box center [647, 334] width 968 height 668
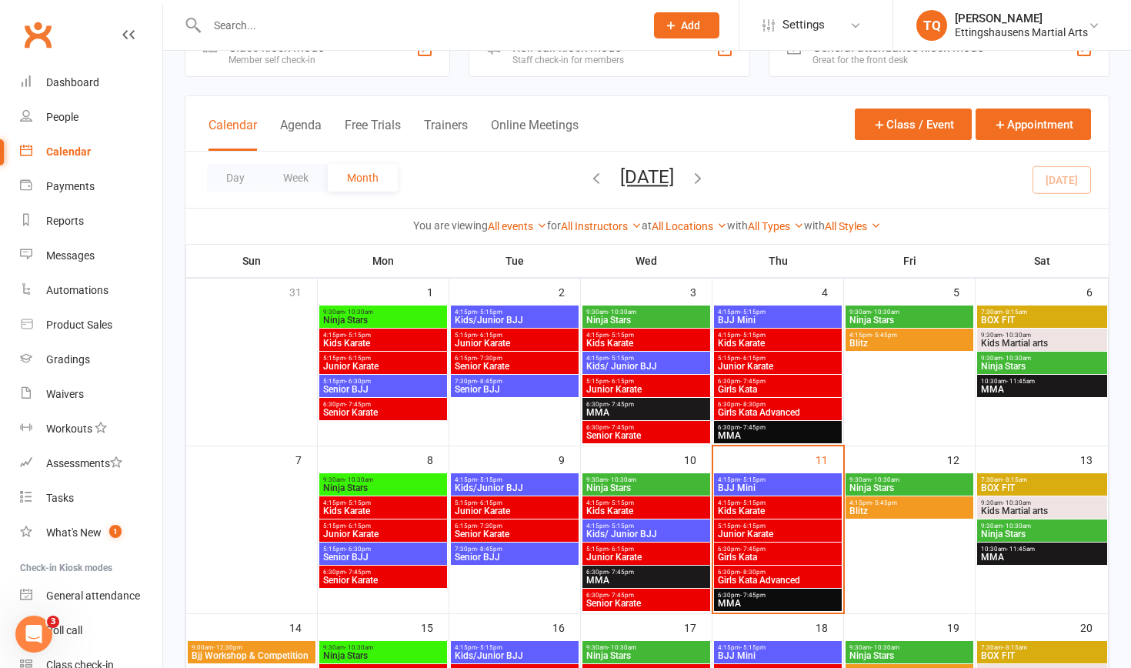
click at [506, 509] on span "Junior Karate" at bounding box center [515, 510] width 122 height 9
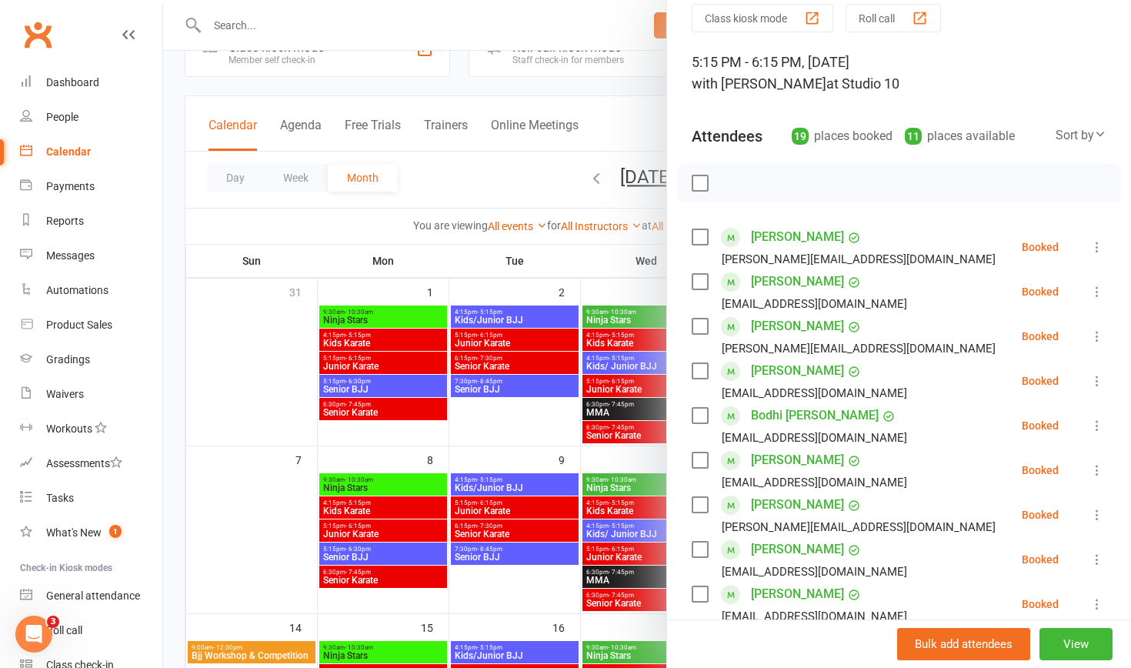
scroll to position [37, 0]
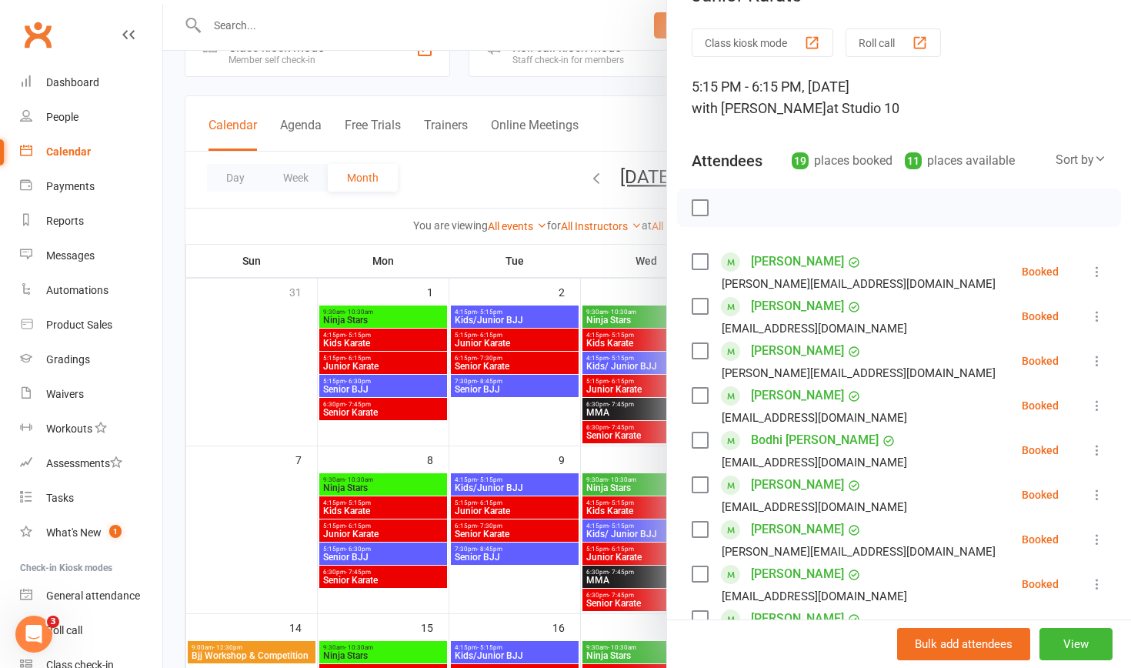
click at [616, 512] on div at bounding box center [647, 334] width 968 height 668
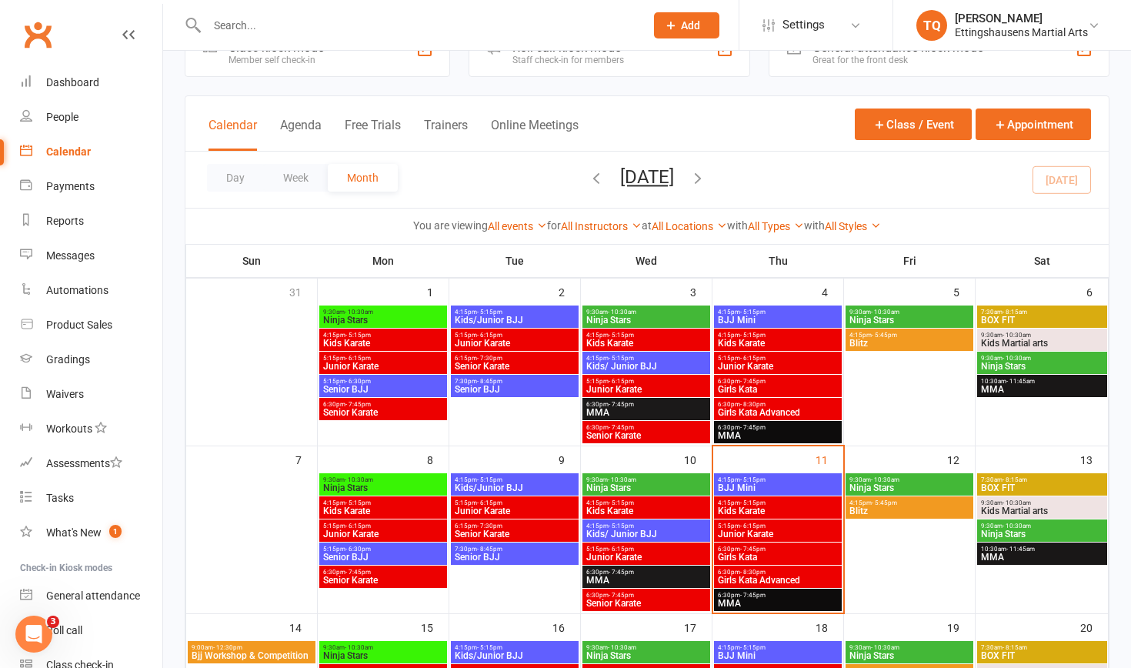
click at [616, 512] on span "Kids Karate" at bounding box center [646, 510] width 122 height 9
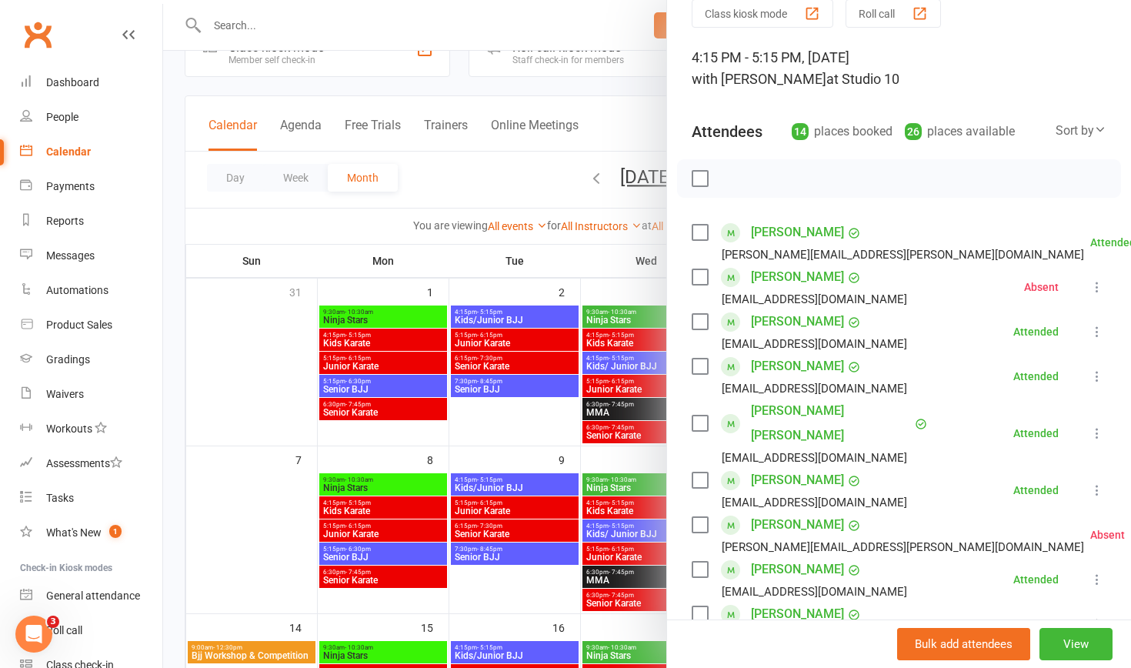
scroll to position [68, 0]
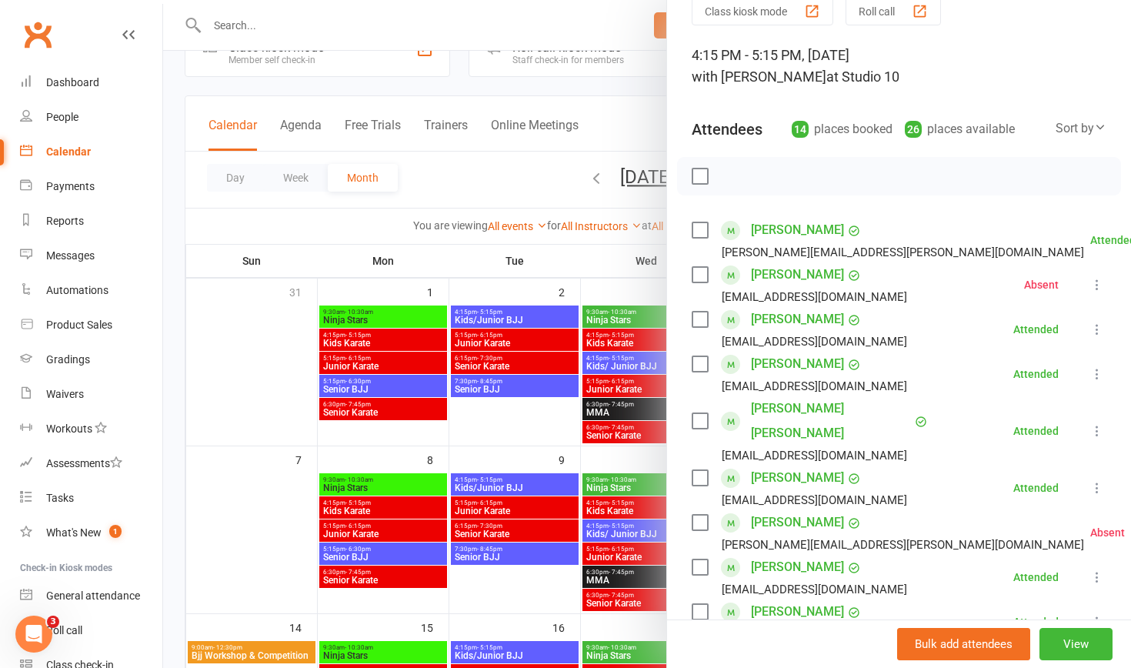
click at [601, 558] on div at bounding box center [647, 334] width 968 height 668
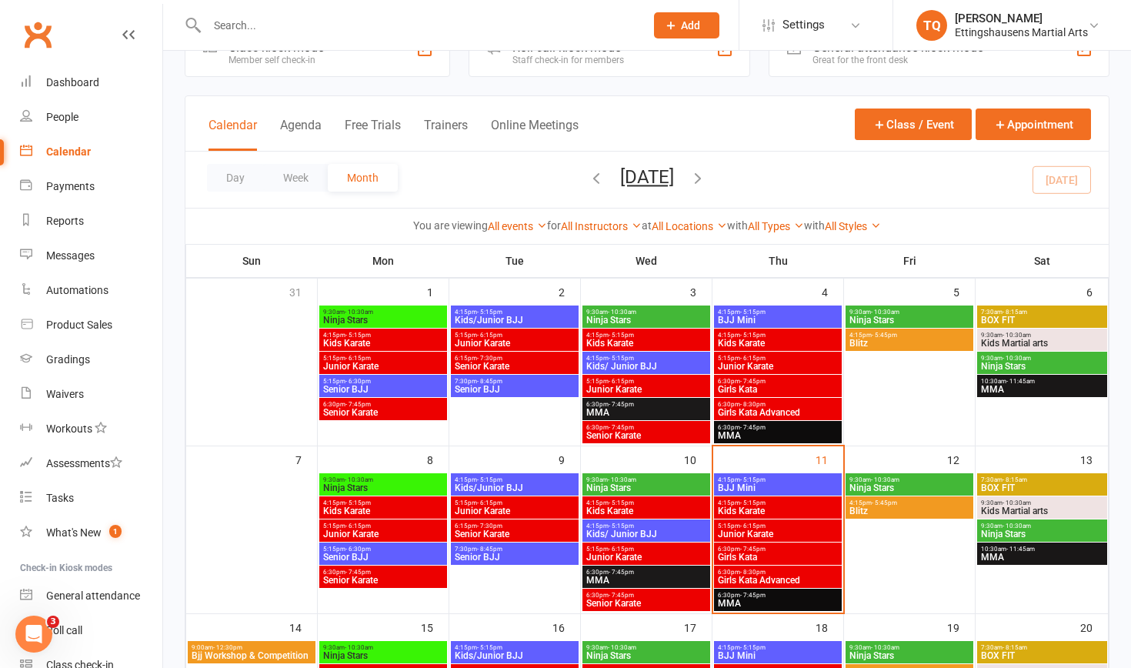
click at [601, 559] on span "Junior Karate" at bounding box center [646, 556] width 122 height 9
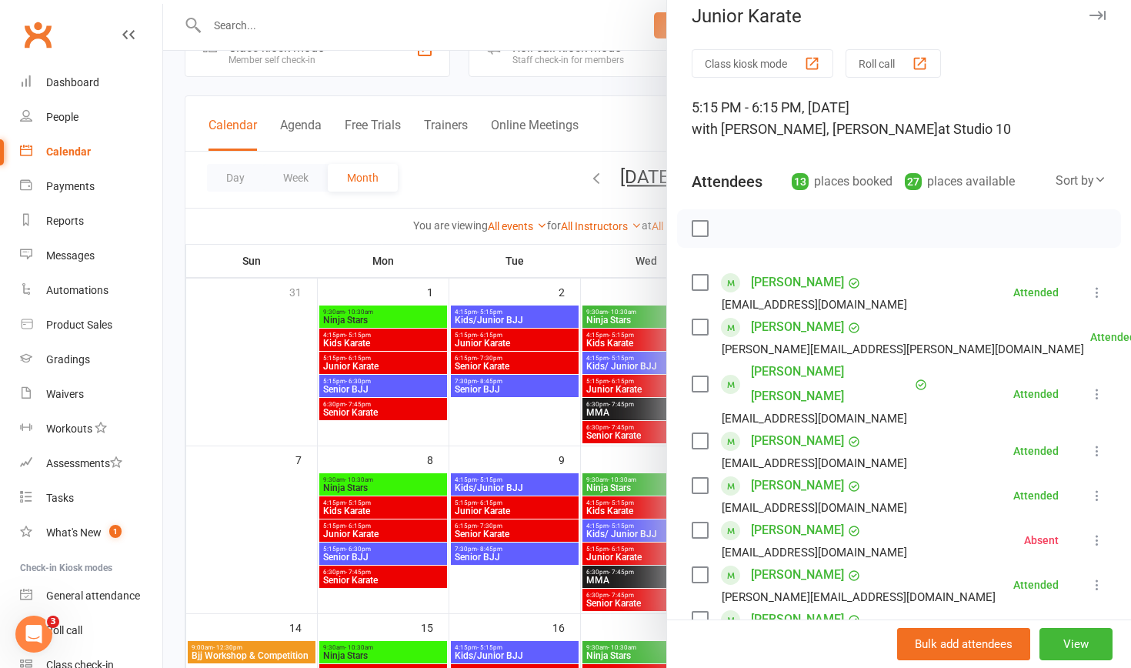
scroll to position [15, 0]
click at [489, 601] on div at bounding box center [647, 334] width 968 height 668
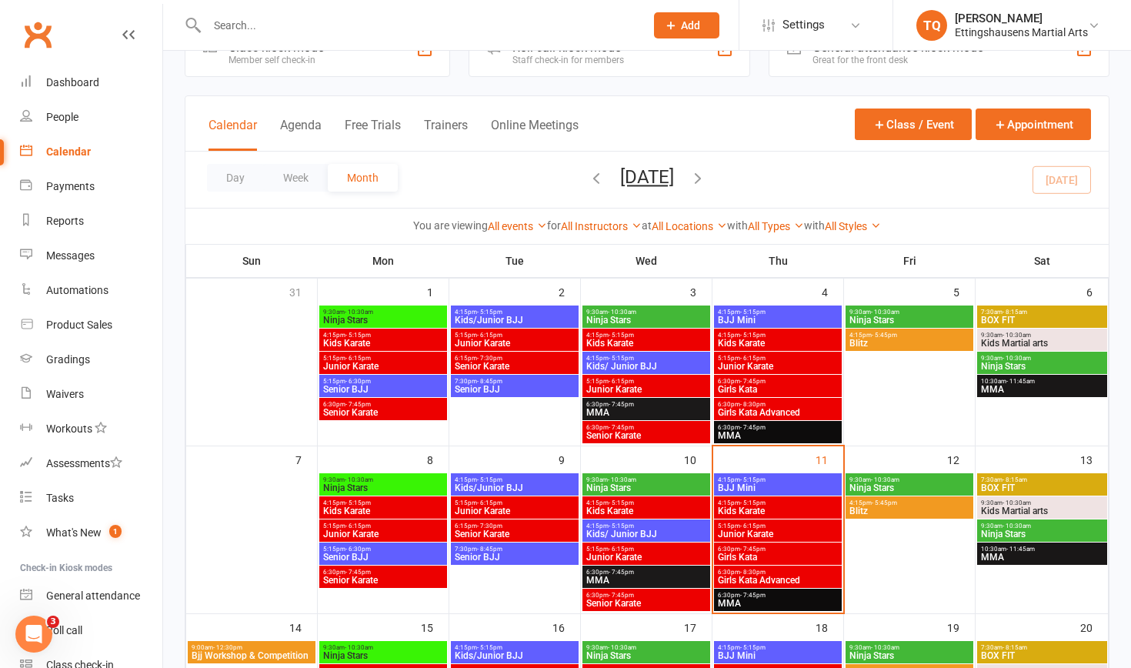
click at [762, 482] on span "- 5:15pm" at bounding box center [752, 479] width 25 height 7
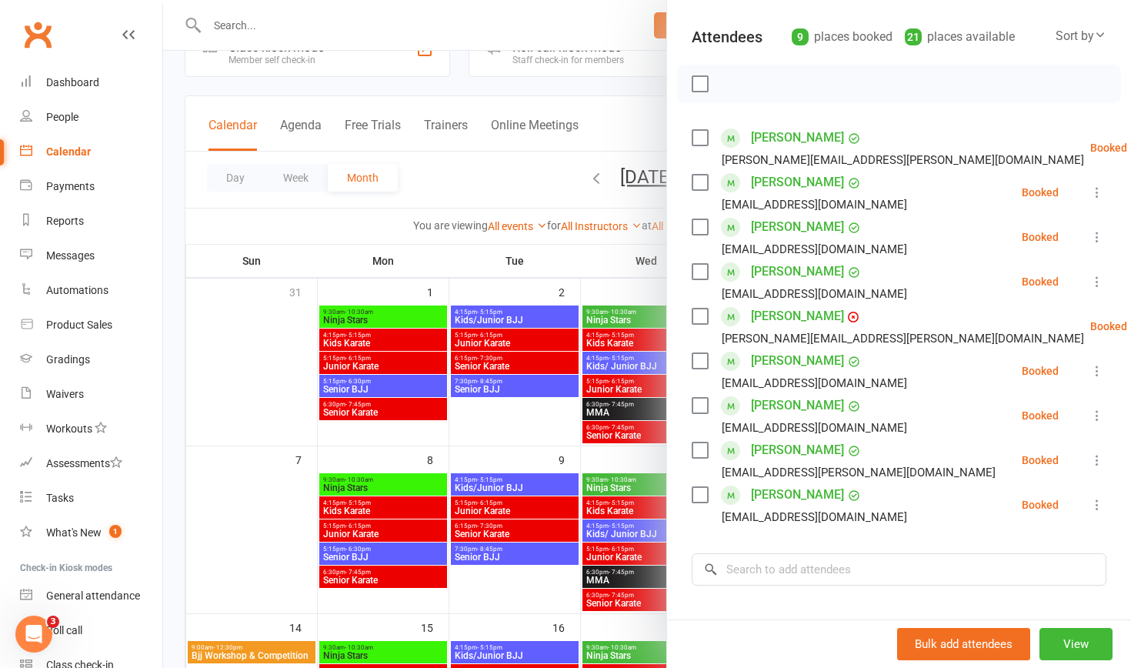
scroll to position [165, 0]
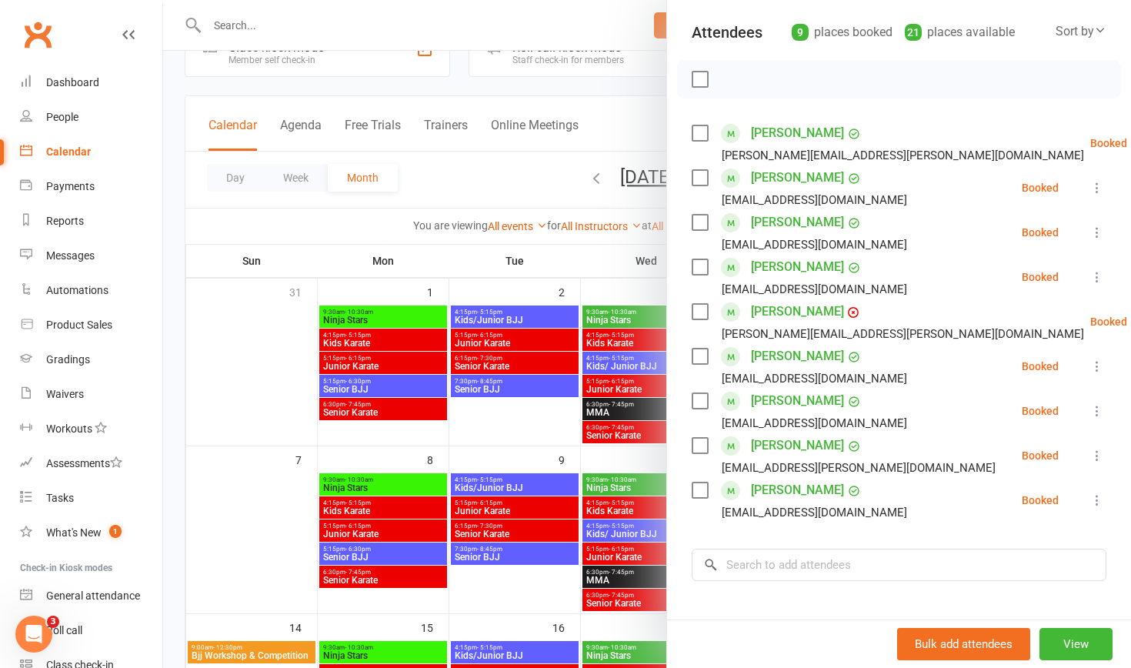
click at [547, 599] on div at bounding box center [647, 334] width 968 height 668
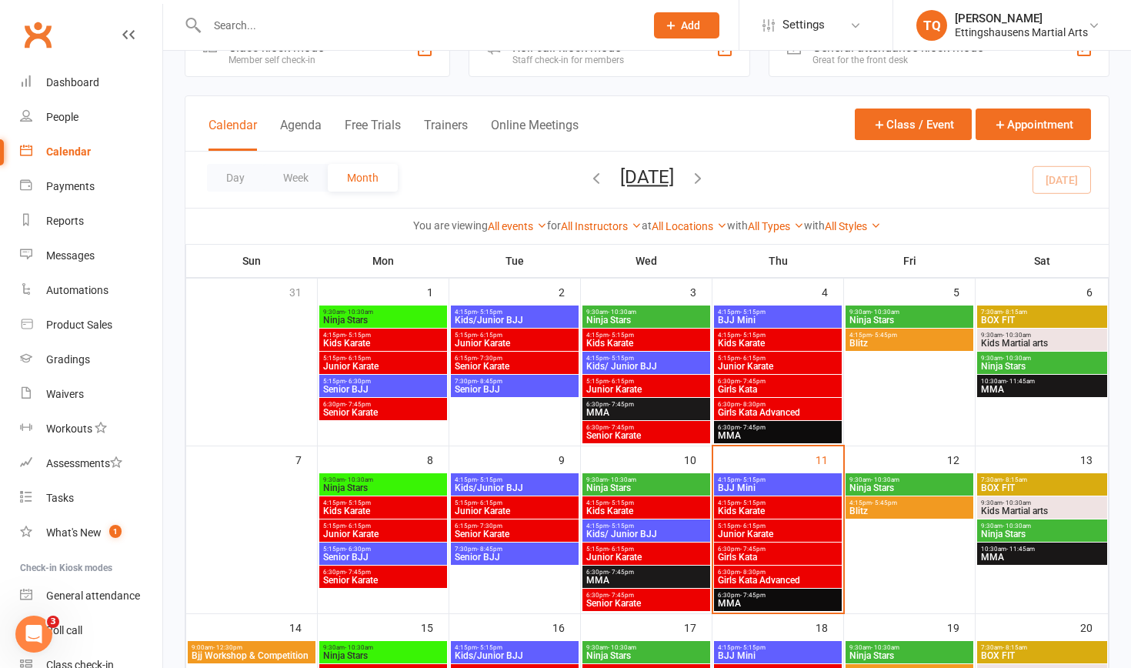
click at [759, 502] on span "- 5:15pm" at bounding box center [752, 502] width 25 height 7
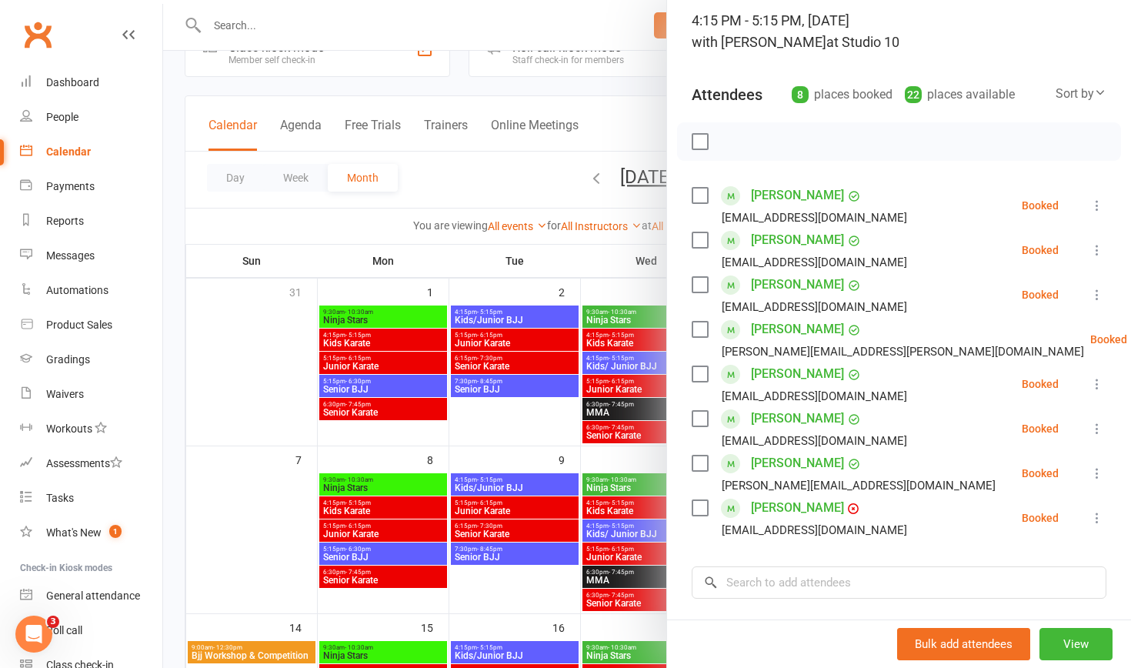
scroll to position [102, 0]
click at [466, 613] on div at bounding box center [647, 334] width 968 height 668
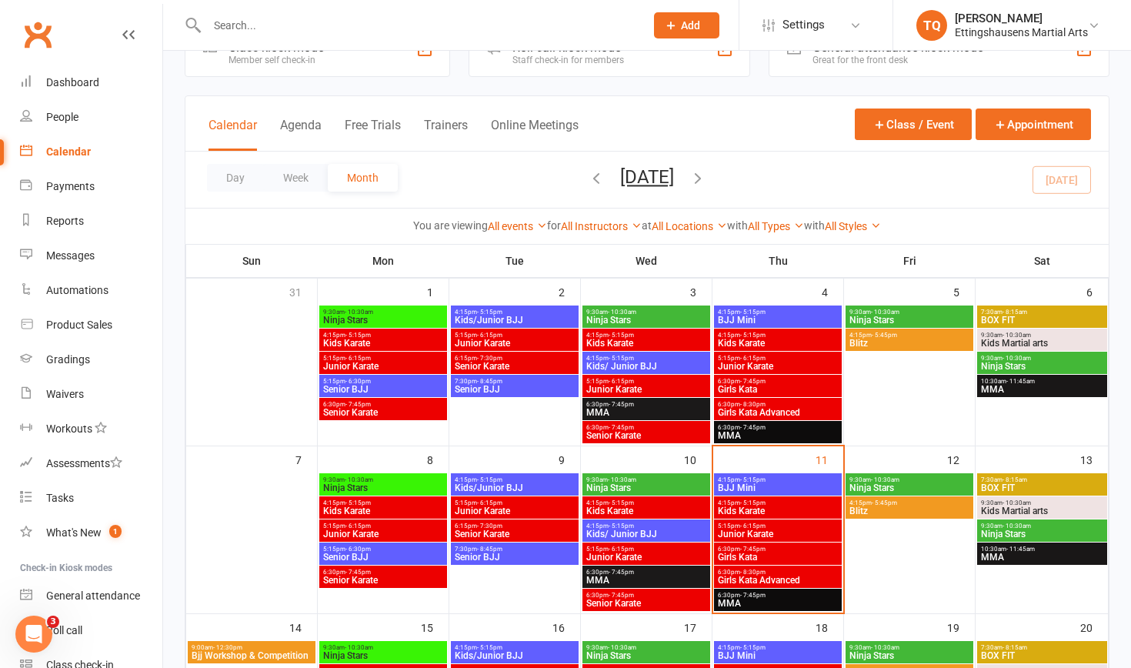
click at [735, 529] on span "Junior Karate" at bounding box center [778, 533] width 122 height 9
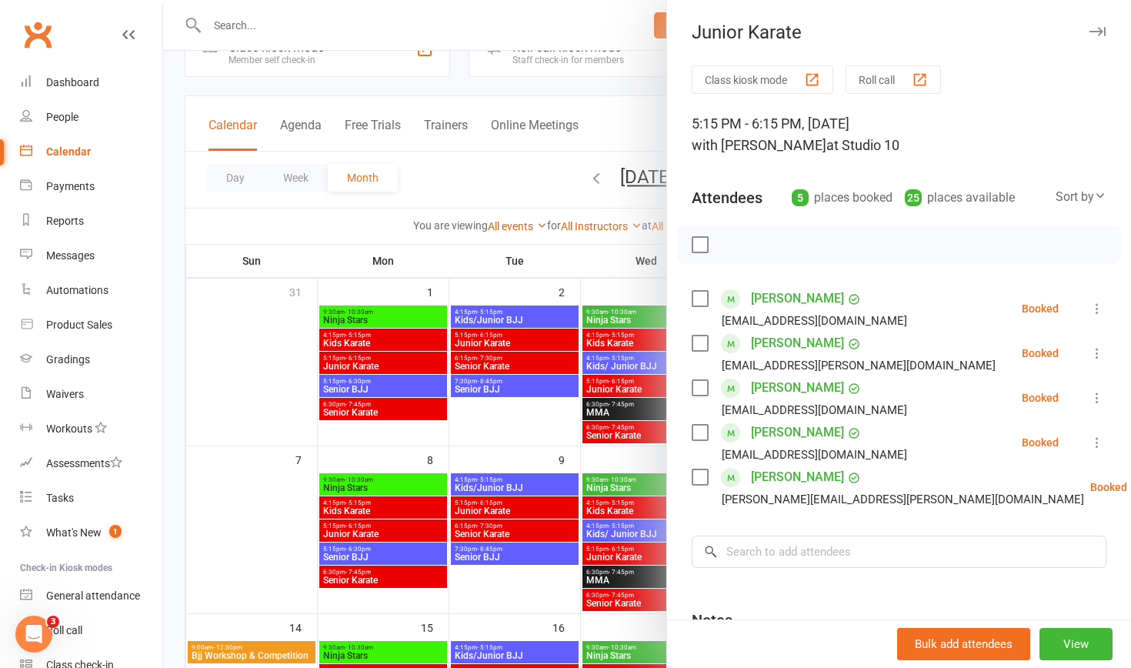
click at [535, 595] on div at bounding box center [647, 334] width 968 height 668
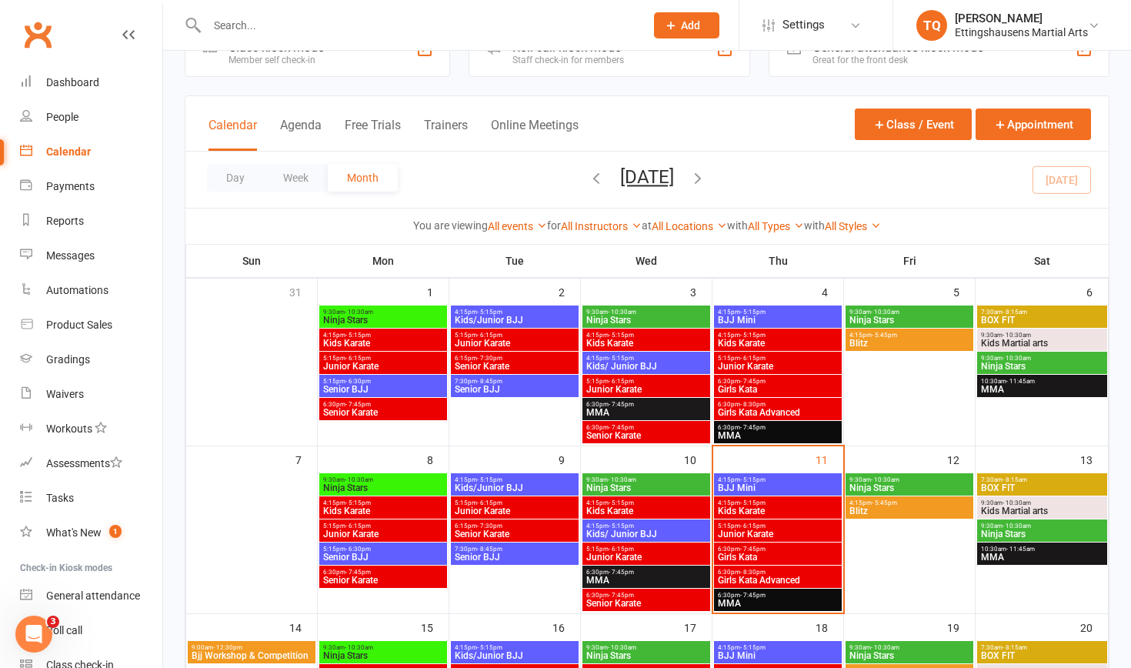
click at [741, 554] on span "Girls Kata" at bounding box center [778, 556] width 122 height 9
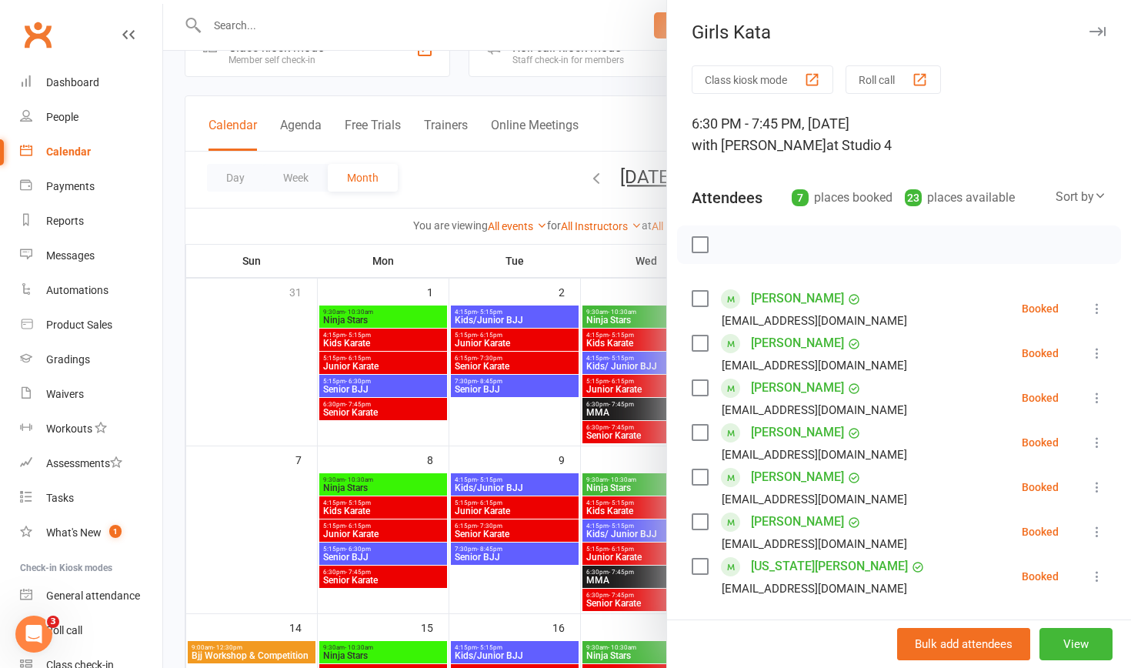
click at [516, 609] on div at bounding box center [647, 334] width 968 height 668
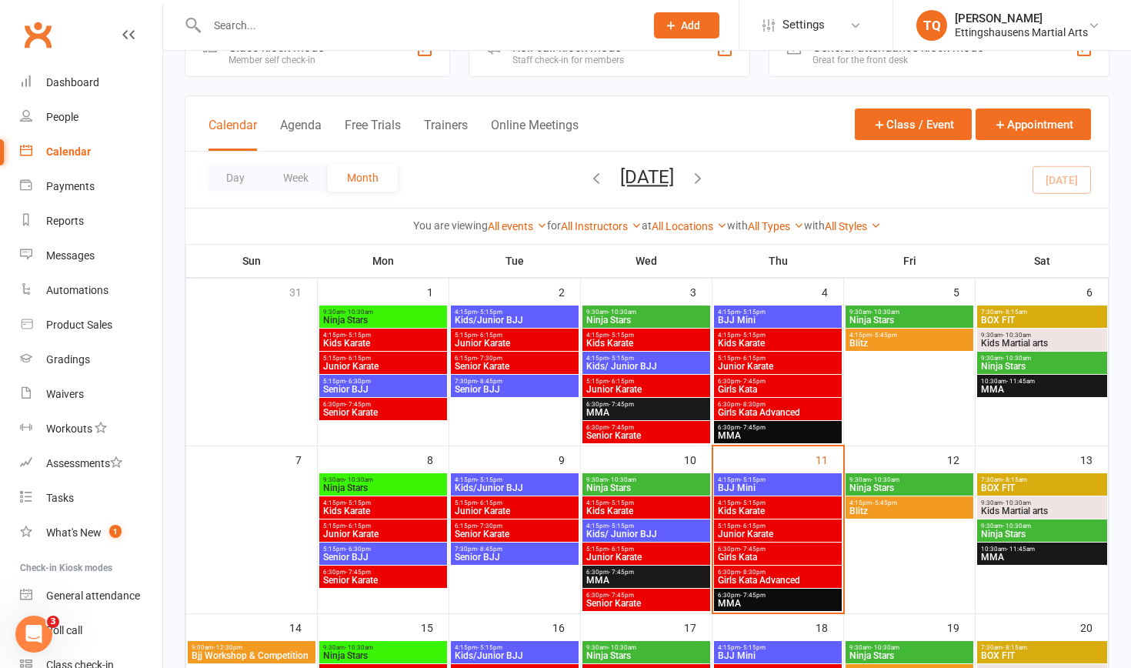
click at [770, 573] on span "6:30pm - 8:30pm" at bounding box center [778, 572] width 122 height 7
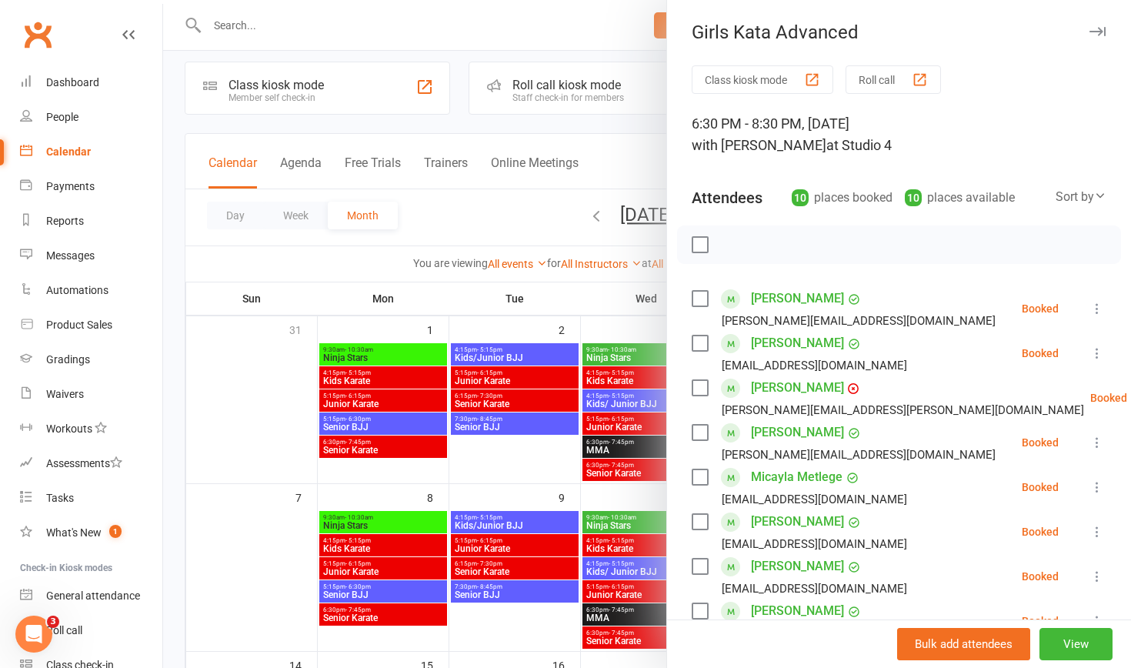
scroll to position [9, 0]
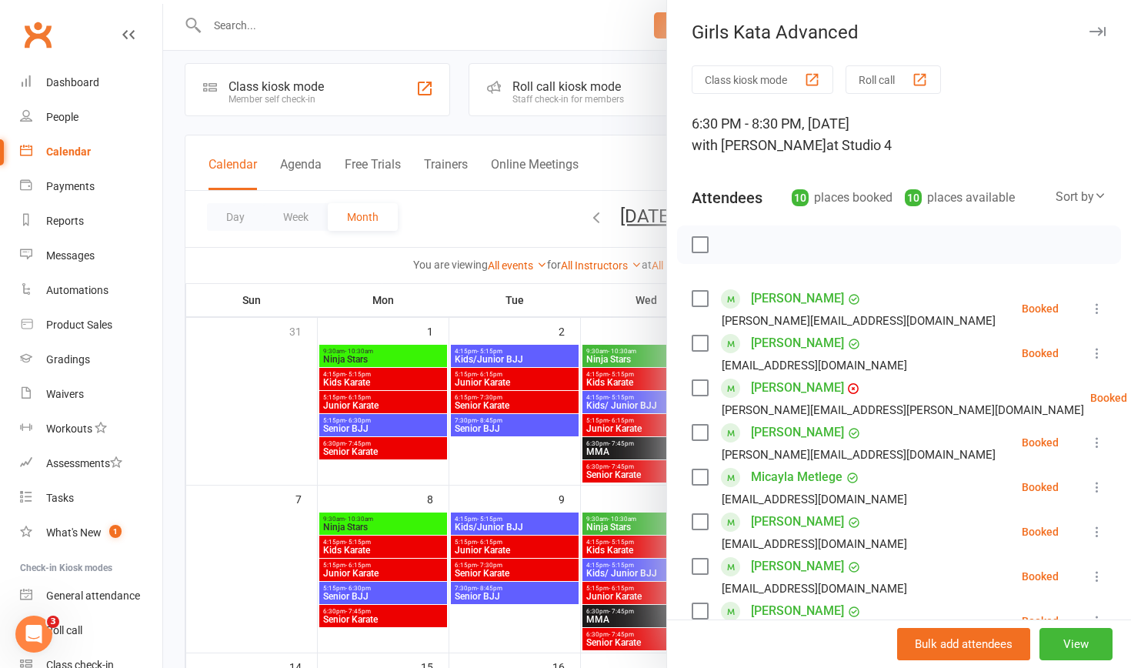
click at [489, 469] on div at bounding box center [647, 334] width 968 height 668
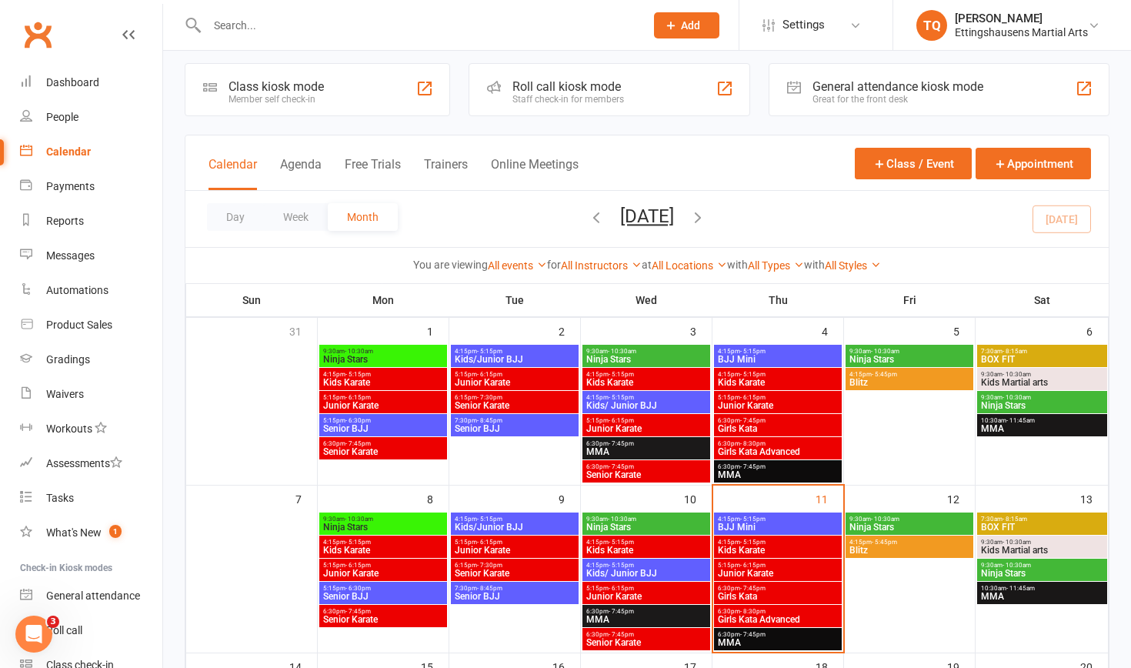
click at [780, 633] on span "6:30pm - 7:45pm" at bounding box center [778, 634] width 122 height 7
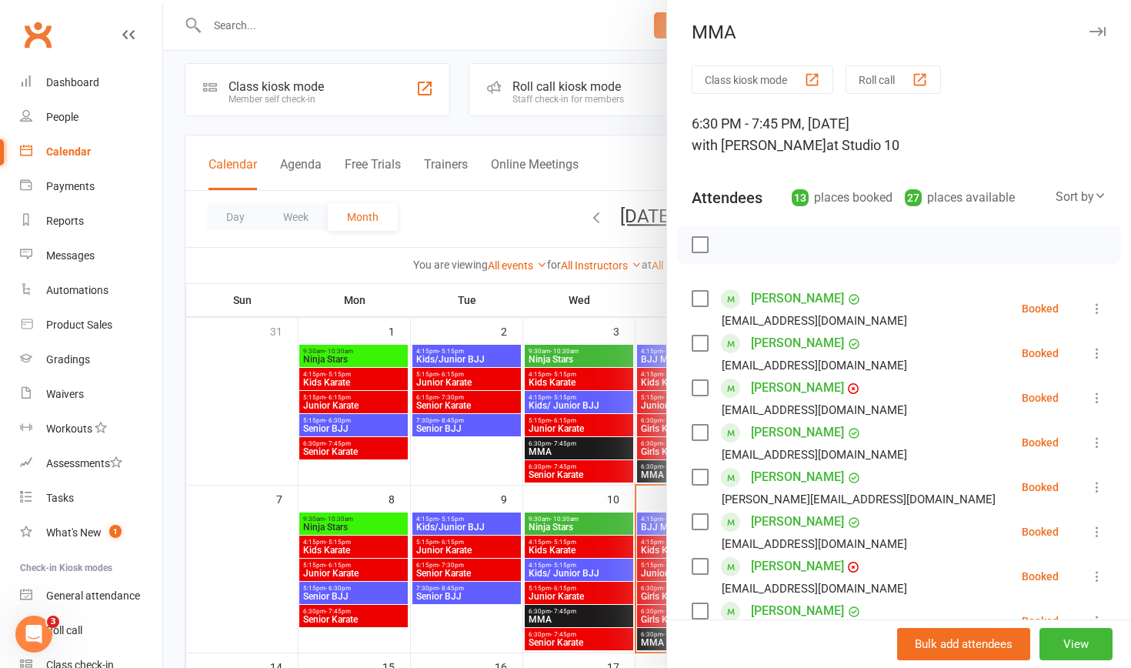
scroll to position [8, 0]
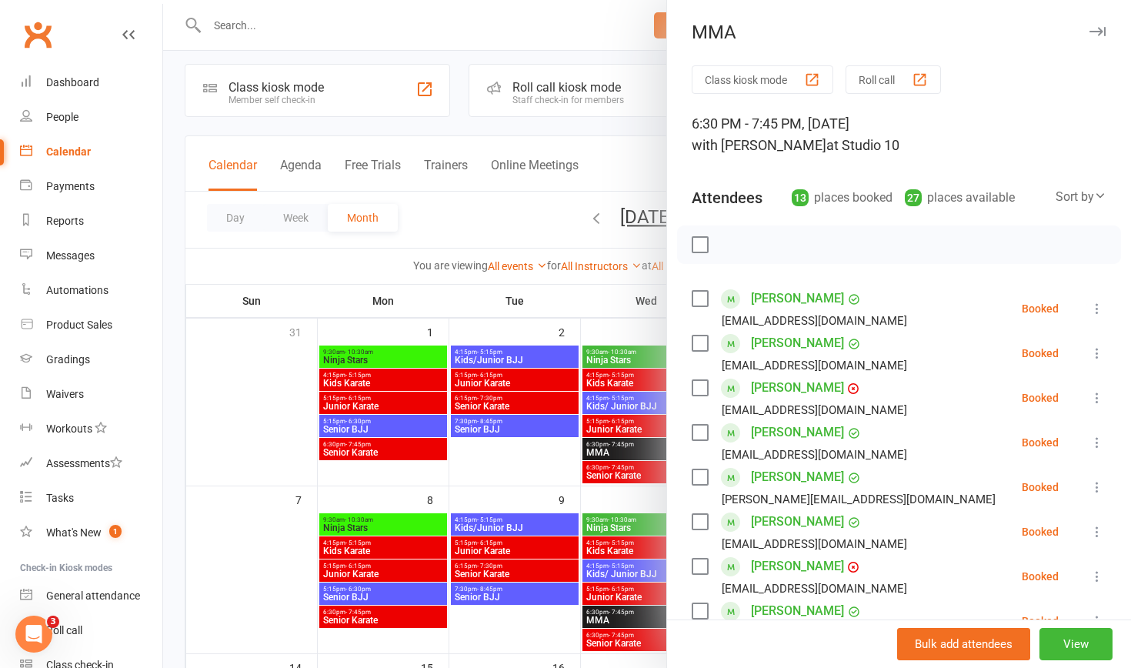
click at [237, 22] on div at bounding box center [647, 334] width 968 height 668
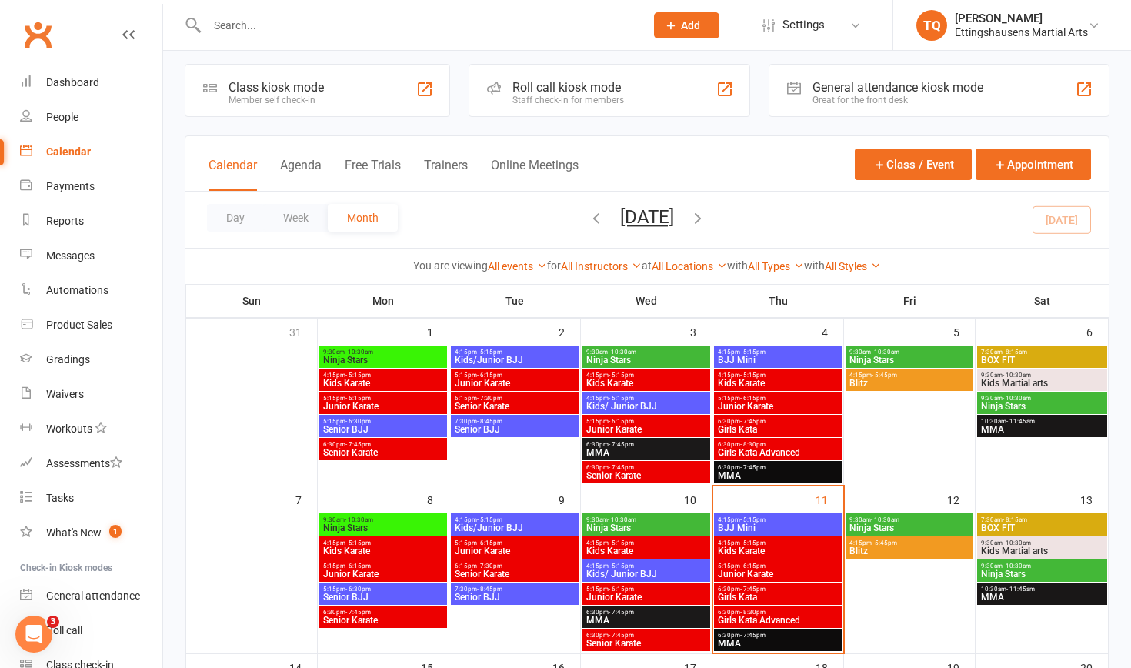
click at [224, 17] on input "text" at bounding box center [418, 26] width 432 height 22
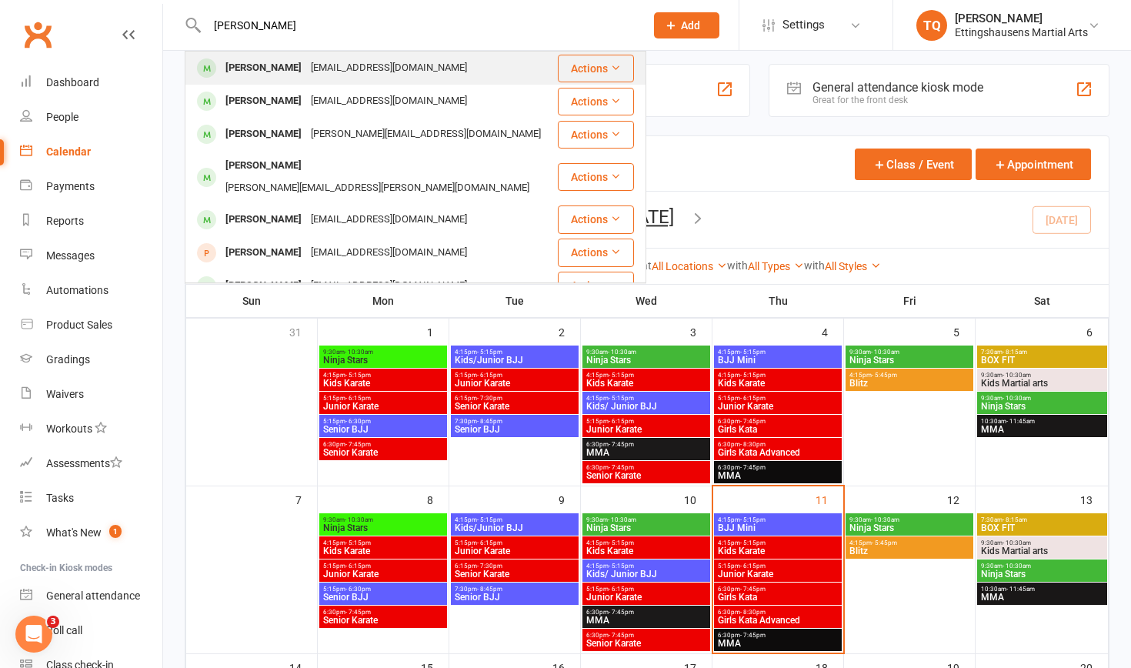
type input "[PERSON_NAME]"
click at [248, 67] on div "[PERSON_NAME]" at bounding box center [263, 68] width 85 height 22
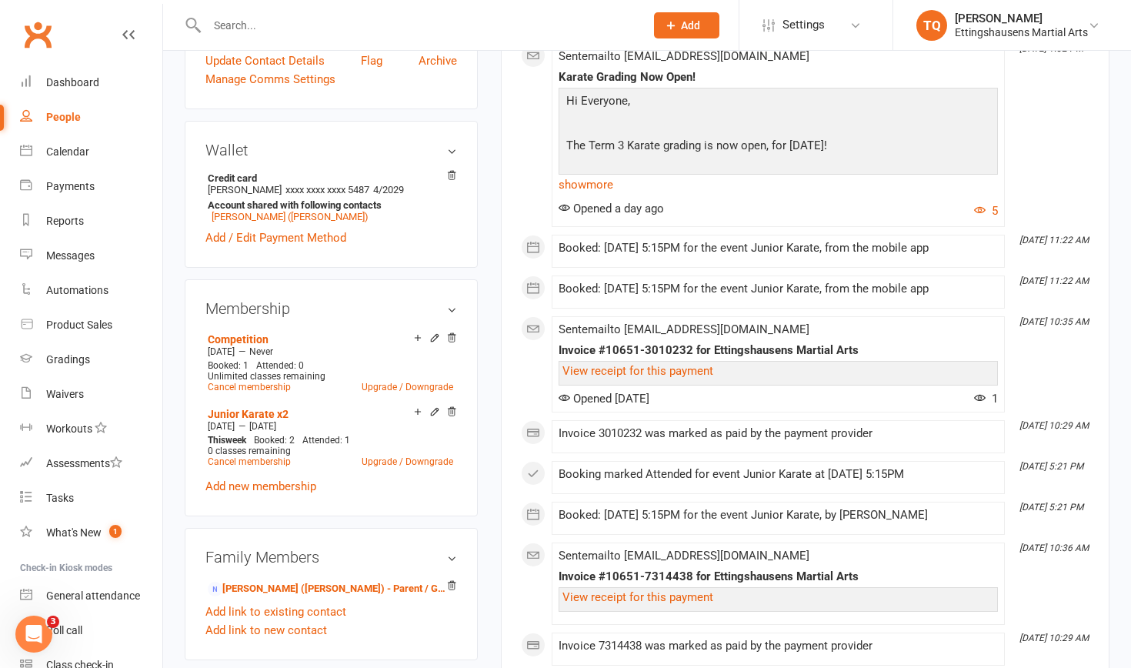
scroll to position [398, 0]
click at [230, 459] on link "Cancel membership" at bounding box center [249, 460] width 83 height 11
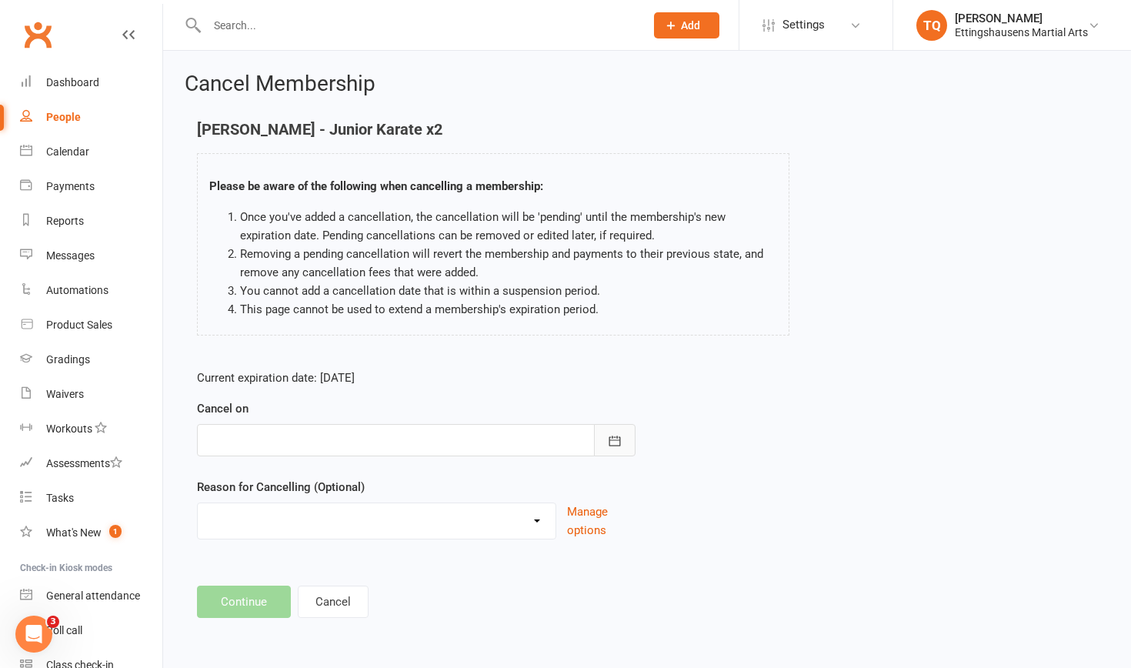
click at [611, 439] on icon "button" at bounding box center [615, 440] width 12 height 10
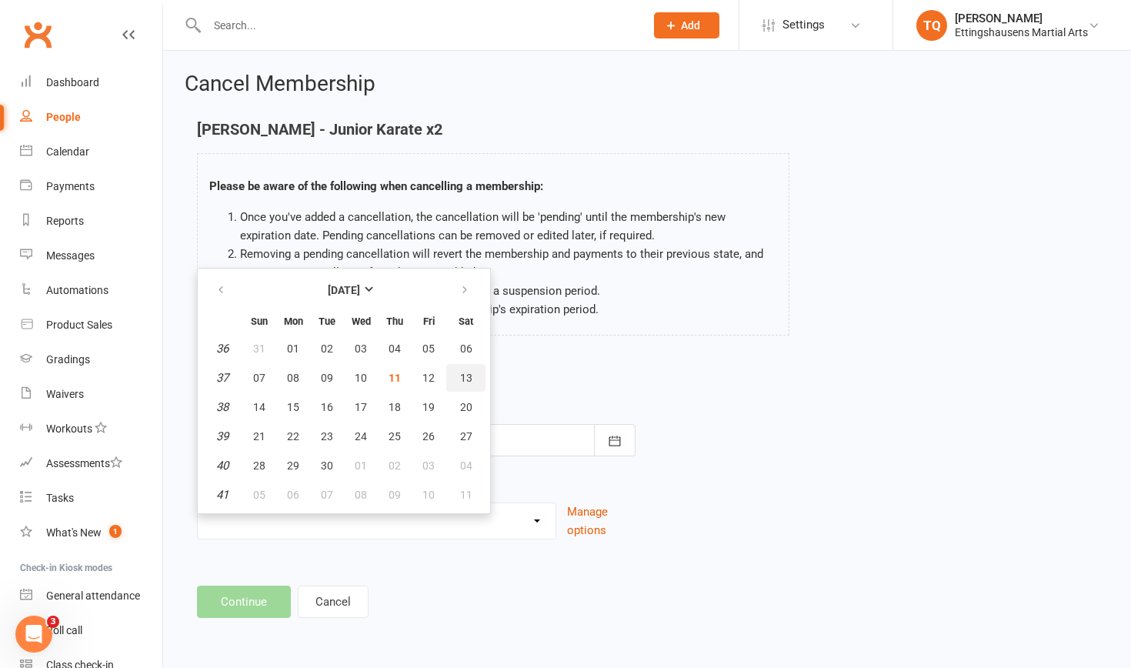
click at [467, 379] on span "13" at bounding box center [466, 378] width 12 height 12
type input "[DATE]"
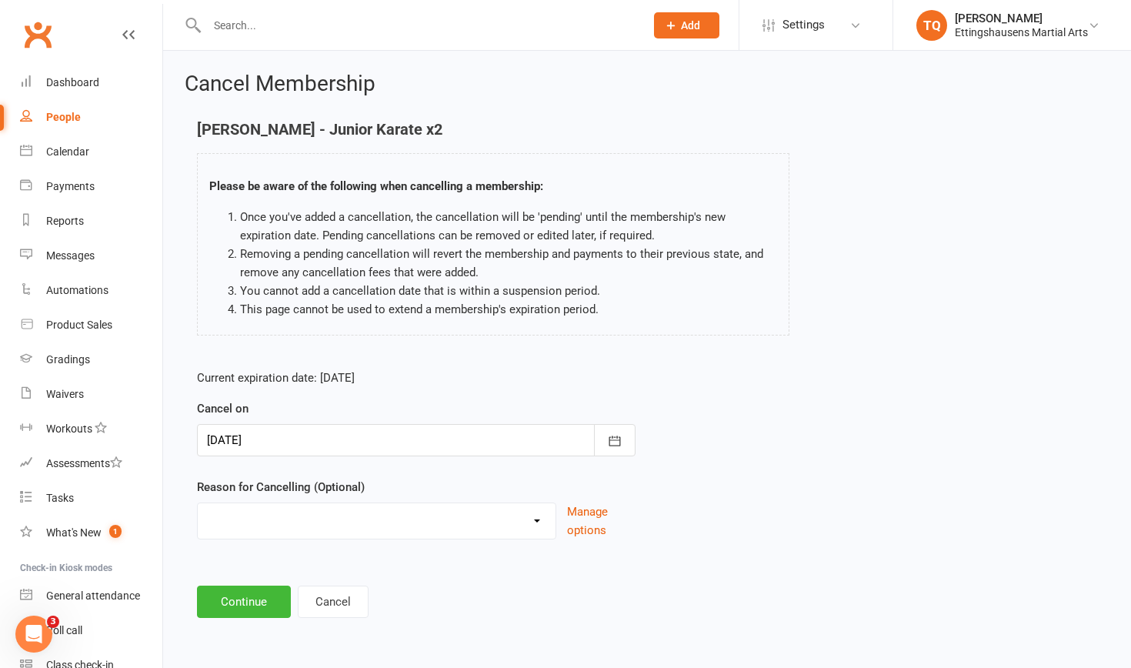
select select "2"
click at [282, 608] on input at bounding box center [416, 601] width 439 height 32
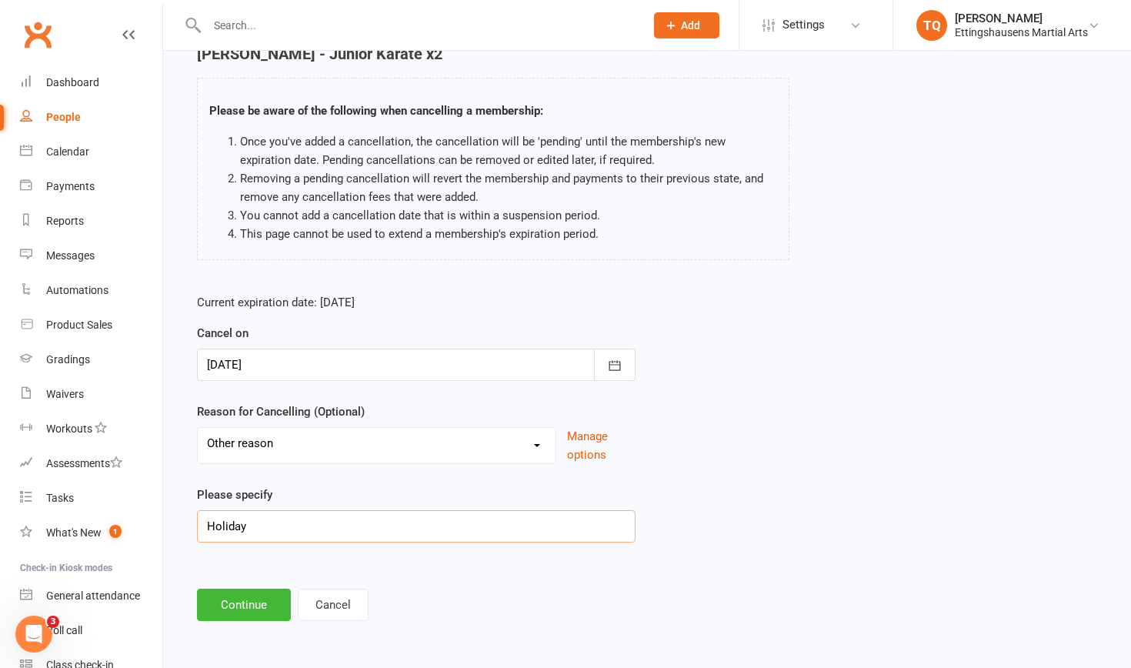
scroll to position [88, 0]
type input "Holiday"
click at [226, 595] on button "Continue" at bounding box center [244, 605] width 94 height 32
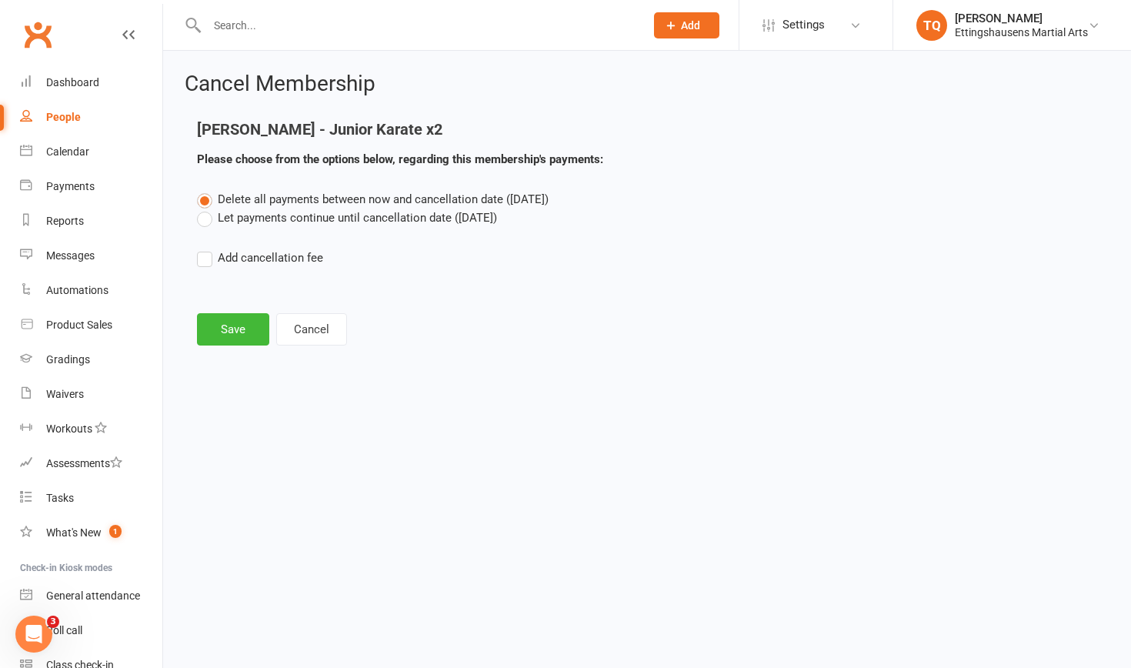
scroll to position [0, 0]
click at [204, 220] on label "Let payments continue until cancellation date ([DATE])" at bounding box center [347, 217] width 300 height 18
click at [204, 208] on input "Let payments continue until cancellation date ([DATE])" at bounding box center [202, 208] width 10 height 0
click at [230, 332] on button "Save" at bounding box center [233, 329] width 72 height 32
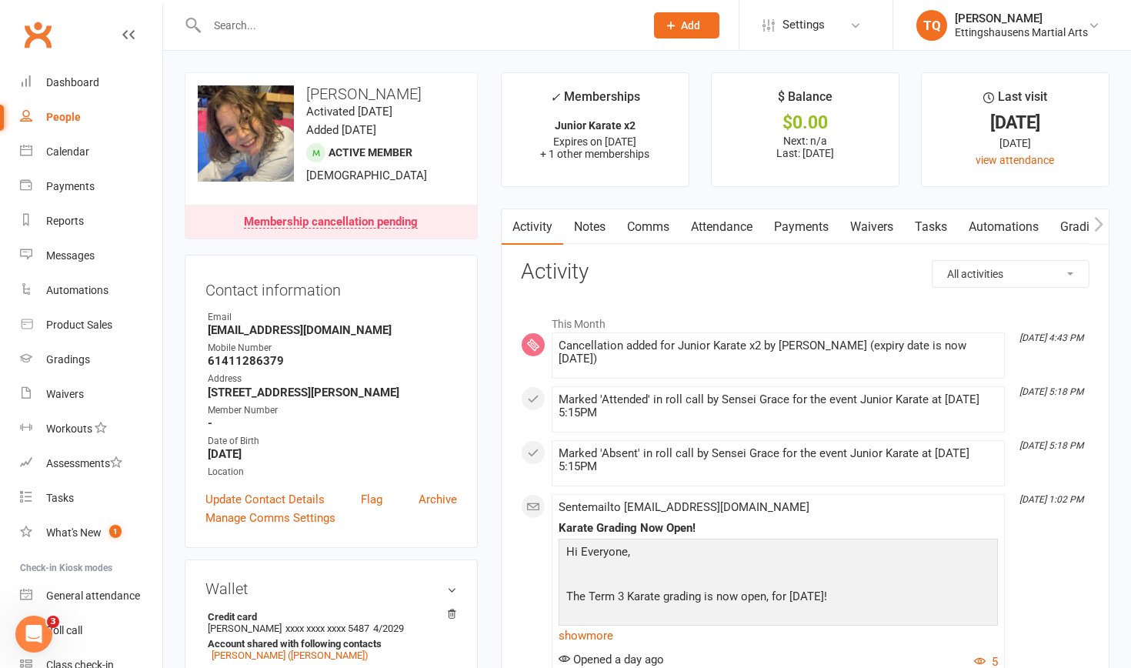
click at [228, 32] on input "text" at bounding box center [418, 26] width 432 height 22
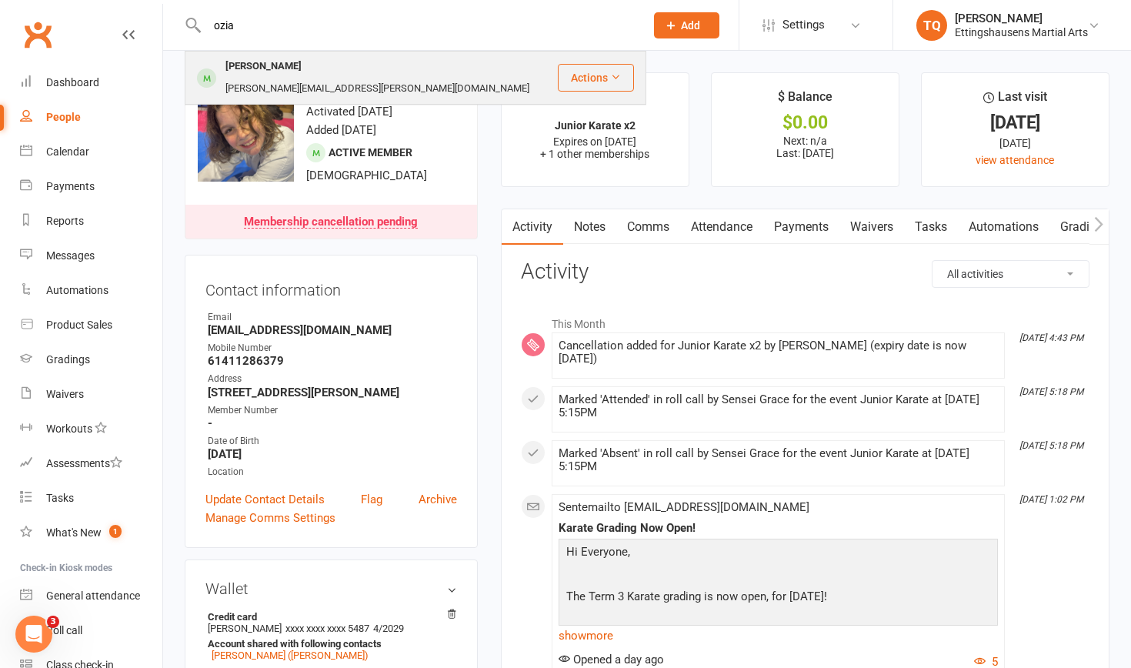
type input "ozia"
click at [237, 65] on div "[PERSON_NAME]" at bounding box center [263, 66] width 85 height 22
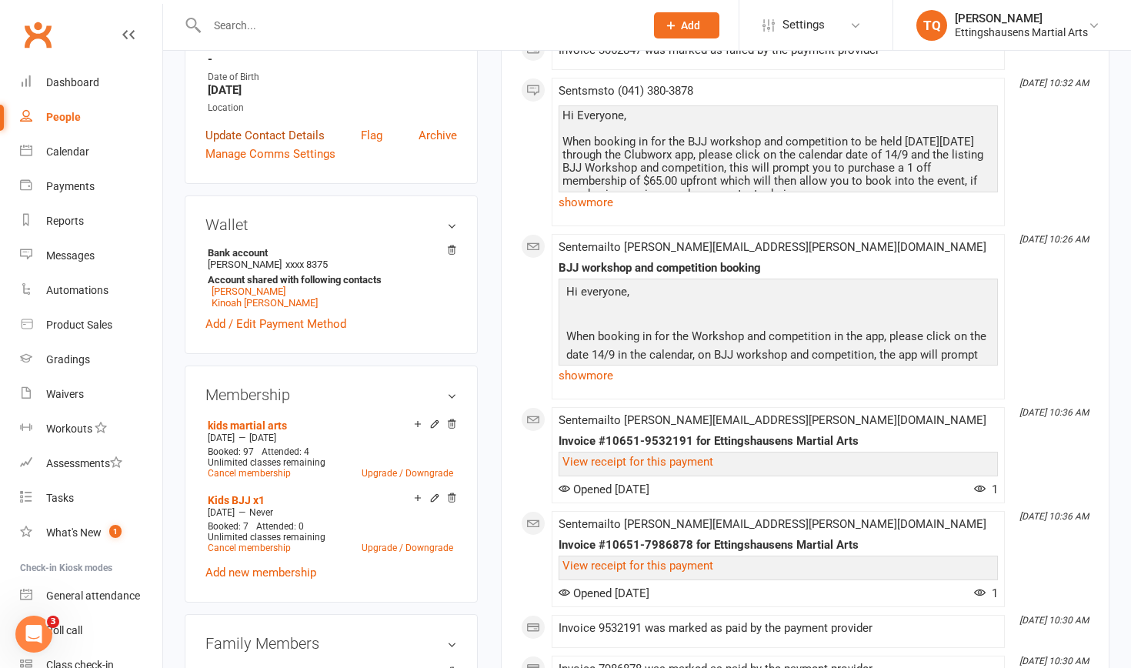
scroll to position [339, 0]
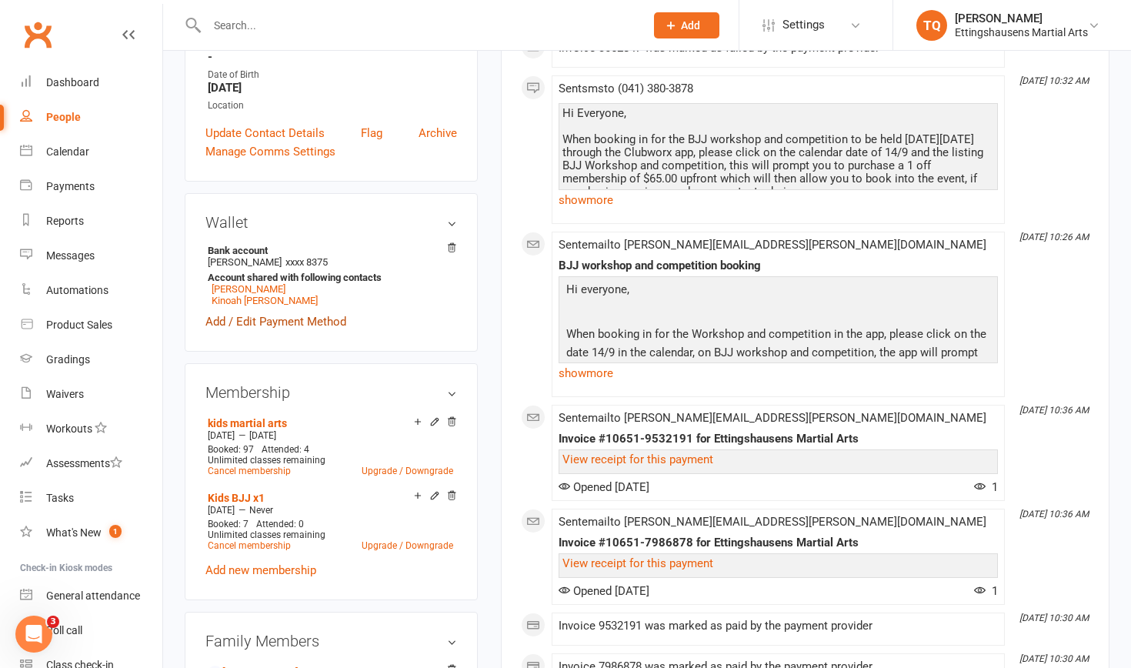
click at [243, 318] on link "Add / Edit Payment Method" at bounding box center [275, 321] width 141 height 18
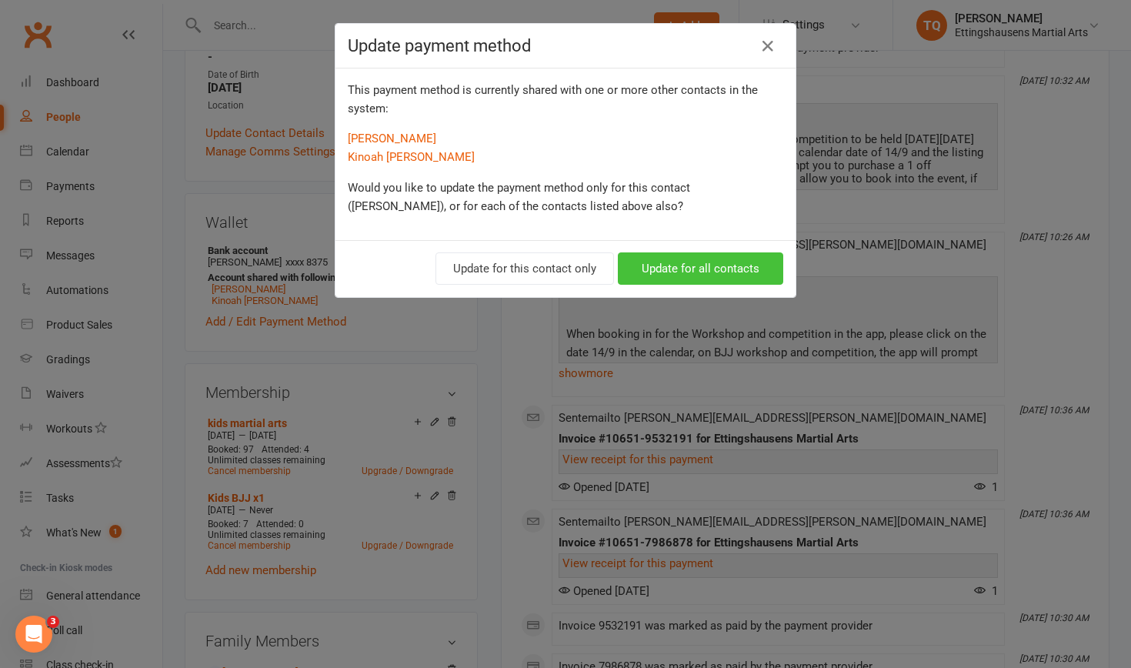
click at [679, 273] on button "Update for all contacts" at bounding box center [700, 268] width 165 height 32
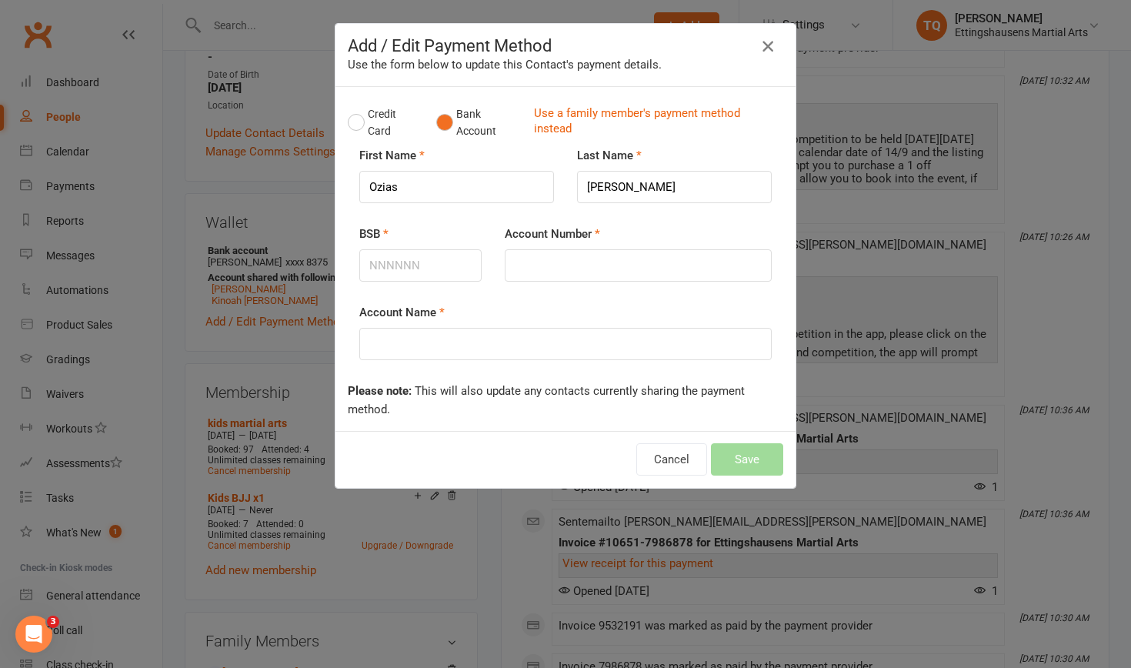
click at [769, 47] on icon "button" at bounding box center [768, 46] width 18 height 18
